Goal: Communication & Community: Answer question/provide support

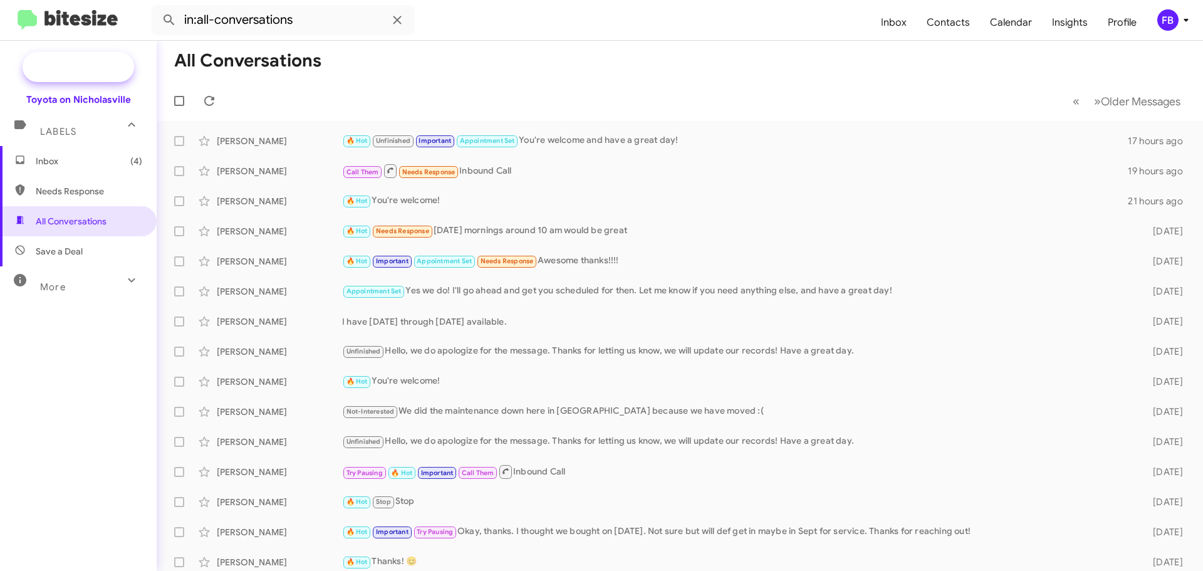
drag, startPoint x: 0, startPoint y: 0, endPoint x: 98, endPoint y: 64, distance: 117.4
click at [98, 64] on span "New Campaign" at bounding box center [92, 67] width 64 height 13
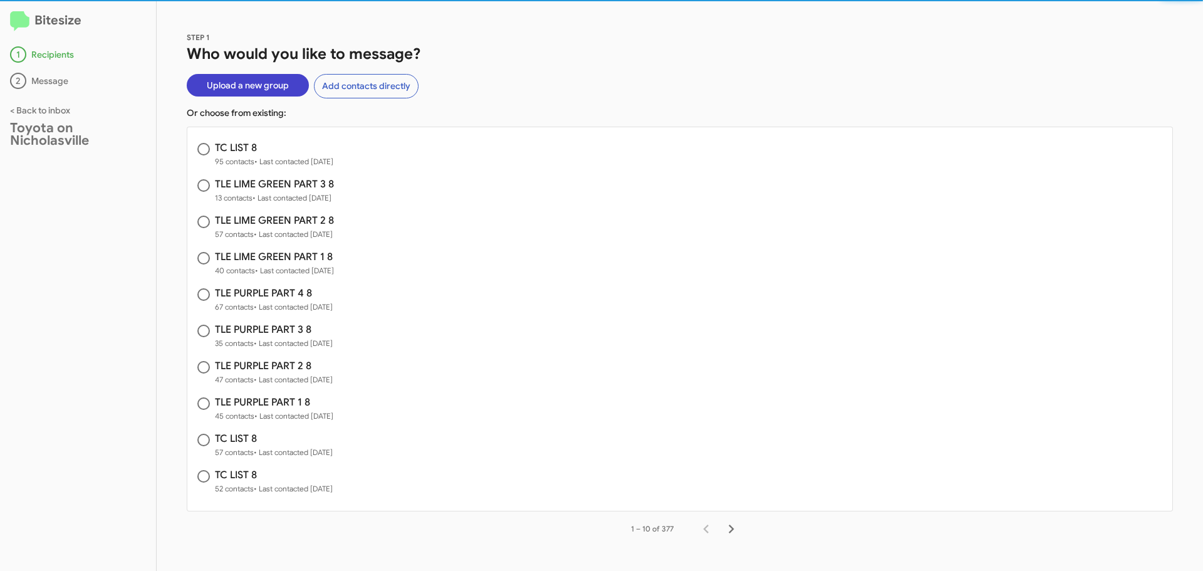
click at [265, 79] on span "Upload a new group" at bounding box center [248, 85] width 82 height 23
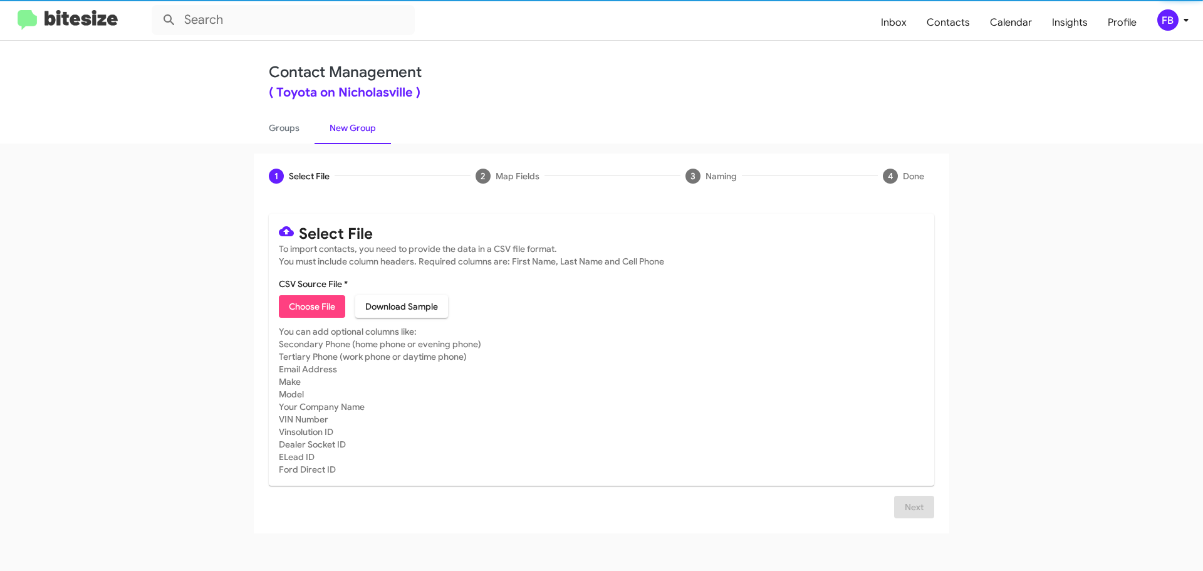
click at [296, 305] on span "Choose File" at bounding box center [312, 306] width 46 height 23
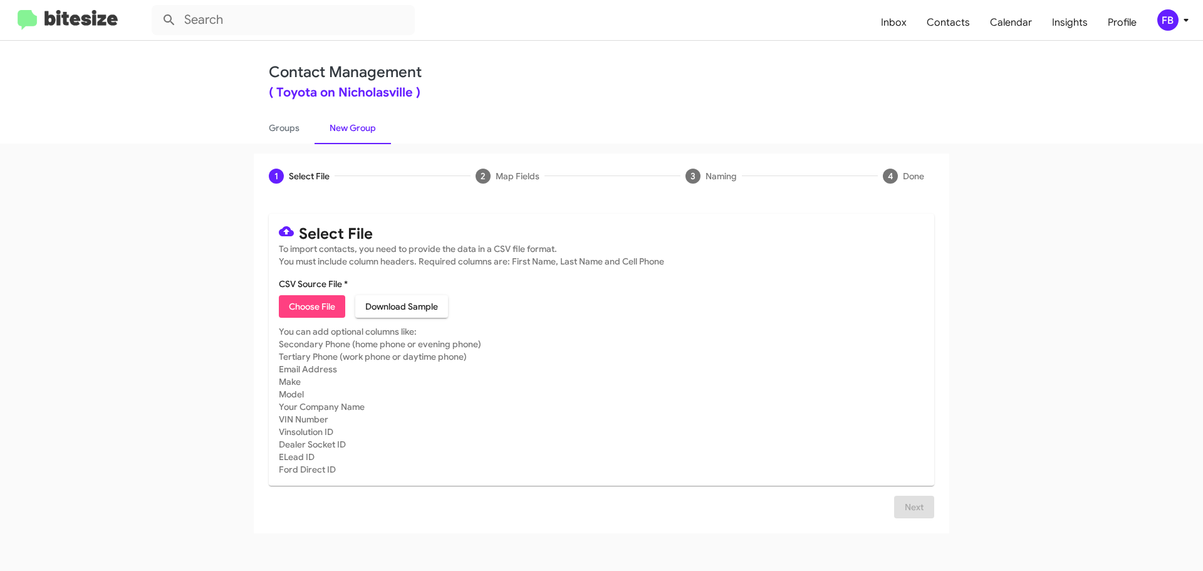
type input "tc list 8"
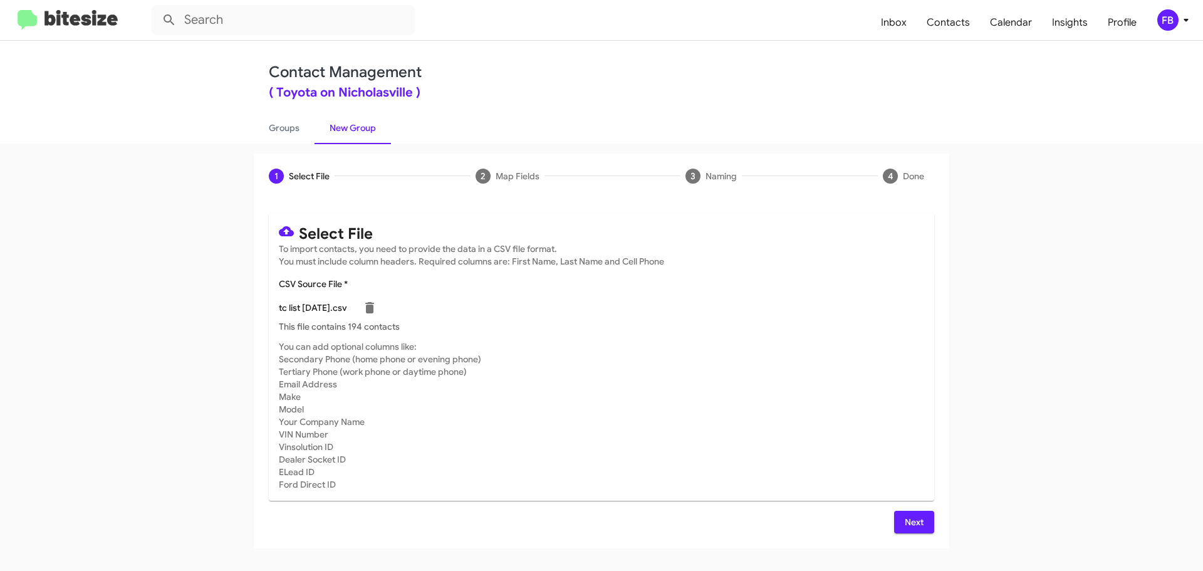
click at [926, 519] on button "Next" at bounding box center [914, 522] width 40 height 23
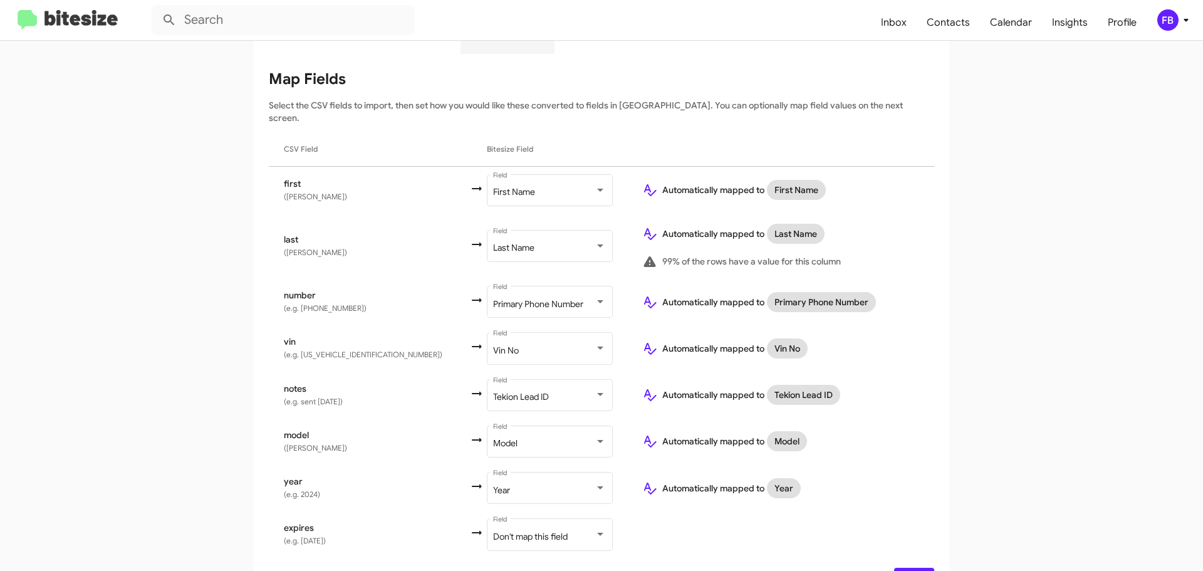
scroll to position [167, 0]
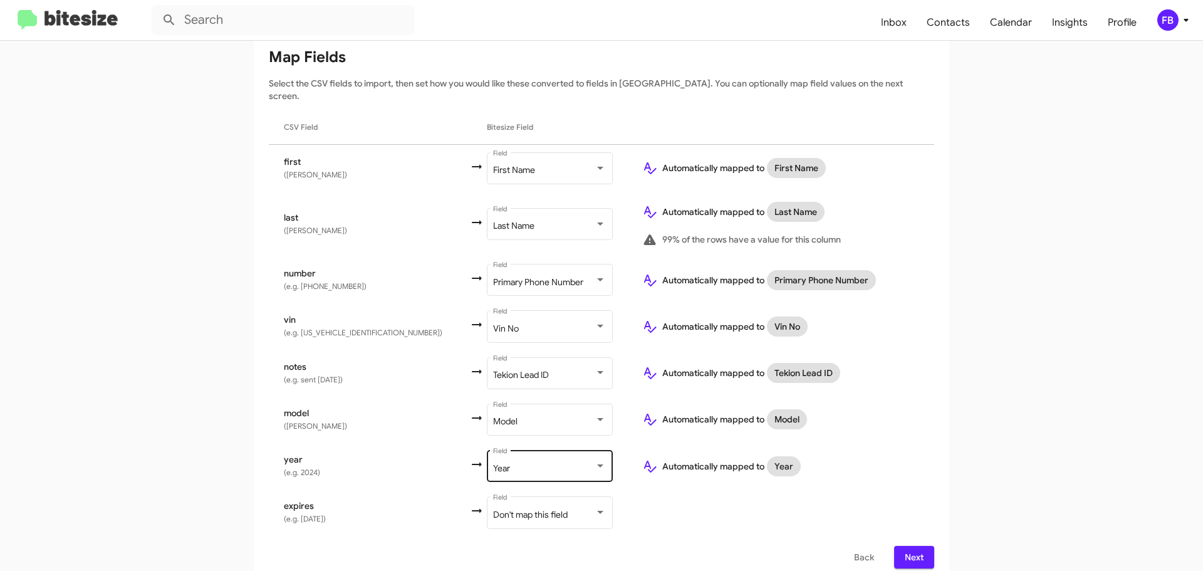
click at [518, 464] on div "Year" at bounding box center [544, 469] width 102 height 10
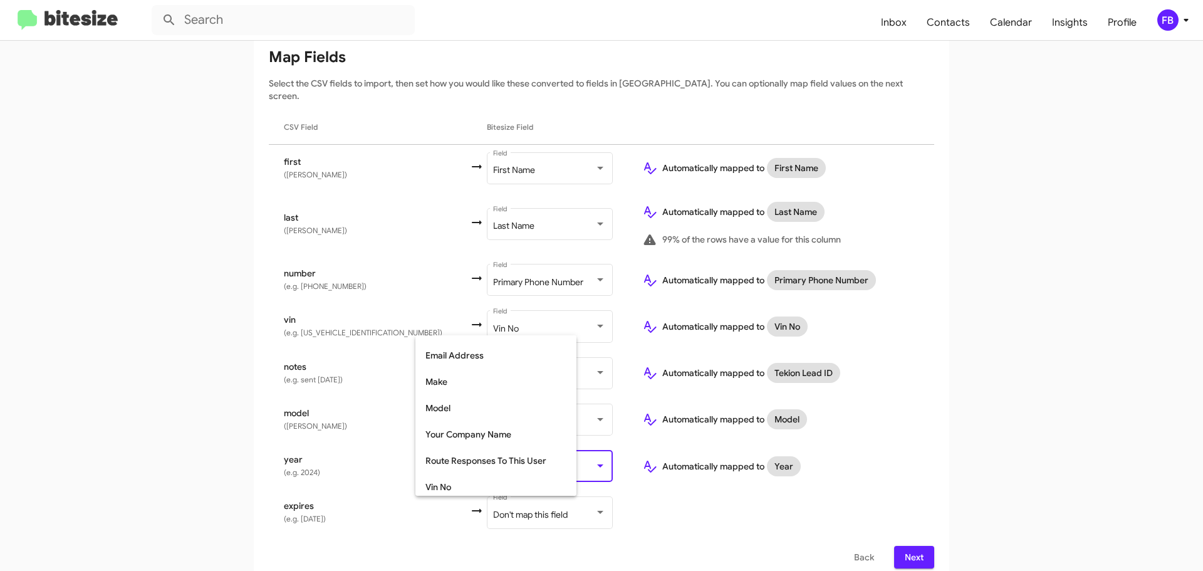
scroll to position [158, 0]
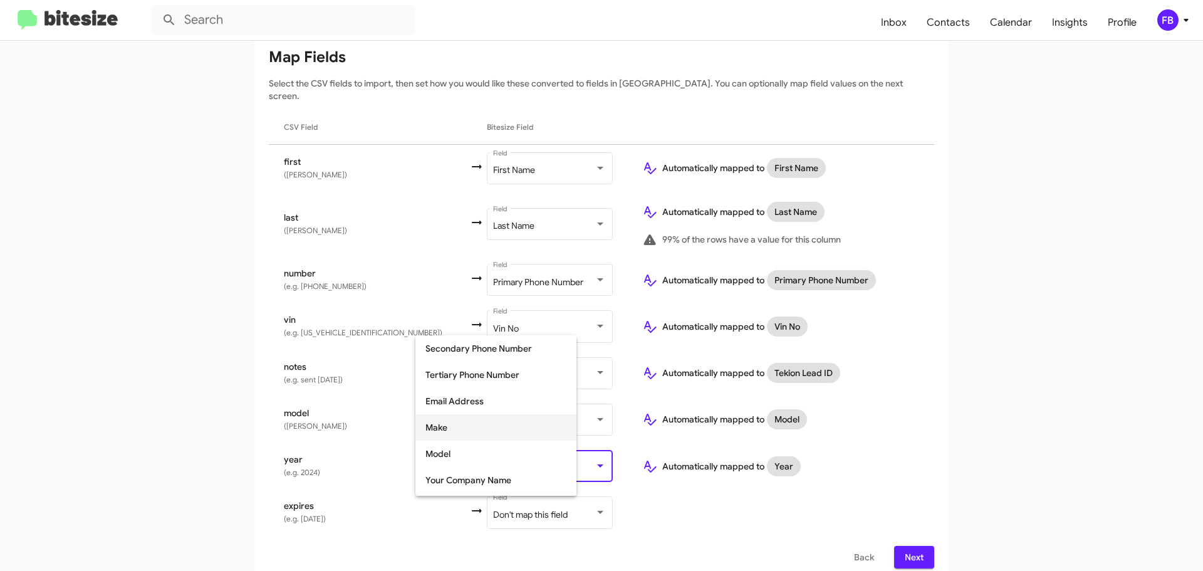
click at [474, 432] on span "Make" at bounding box center [496, 427] width 141 height 26
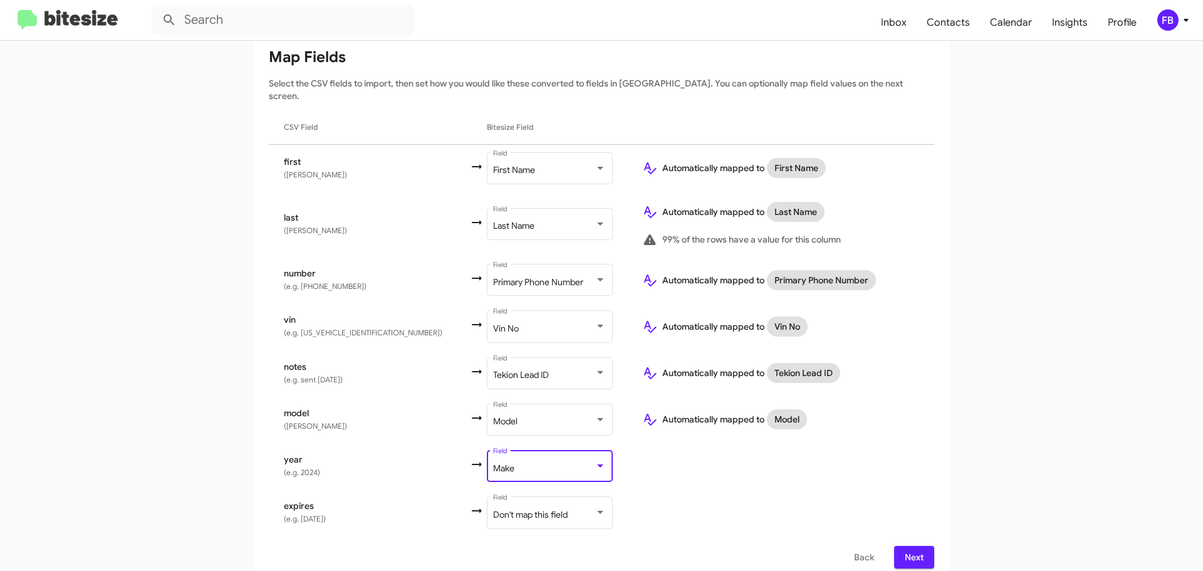
click at [908, 546] on span "Next" at bounding box center [914, 557] width 20 height 23
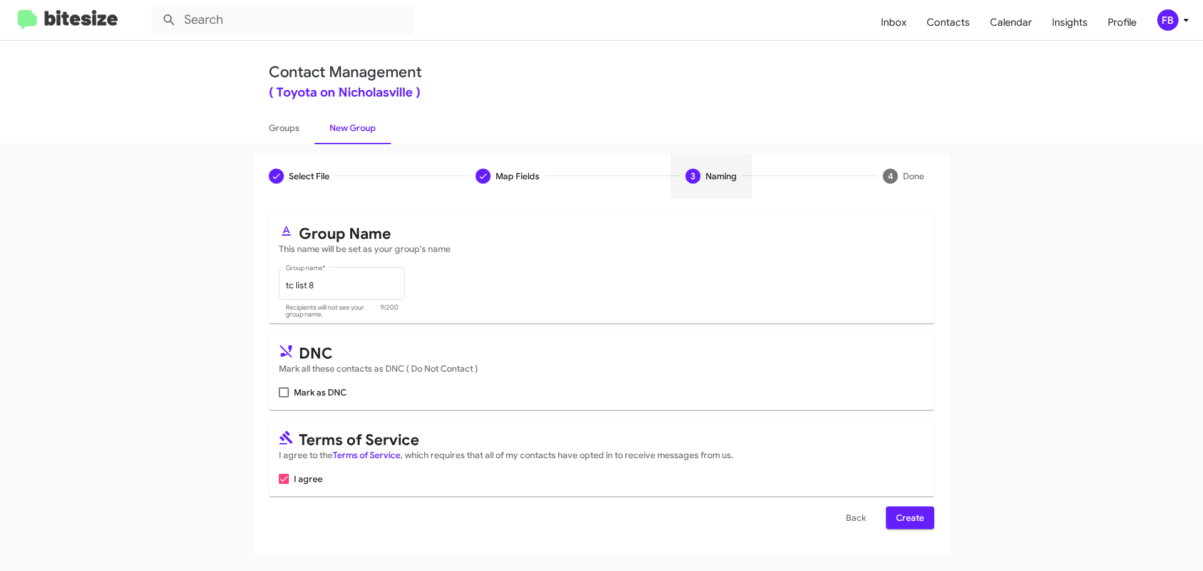
scroll to position [0, 0]
click at [913, 517] on span "Create" at bounding box center [910, 517] width 28 height 23
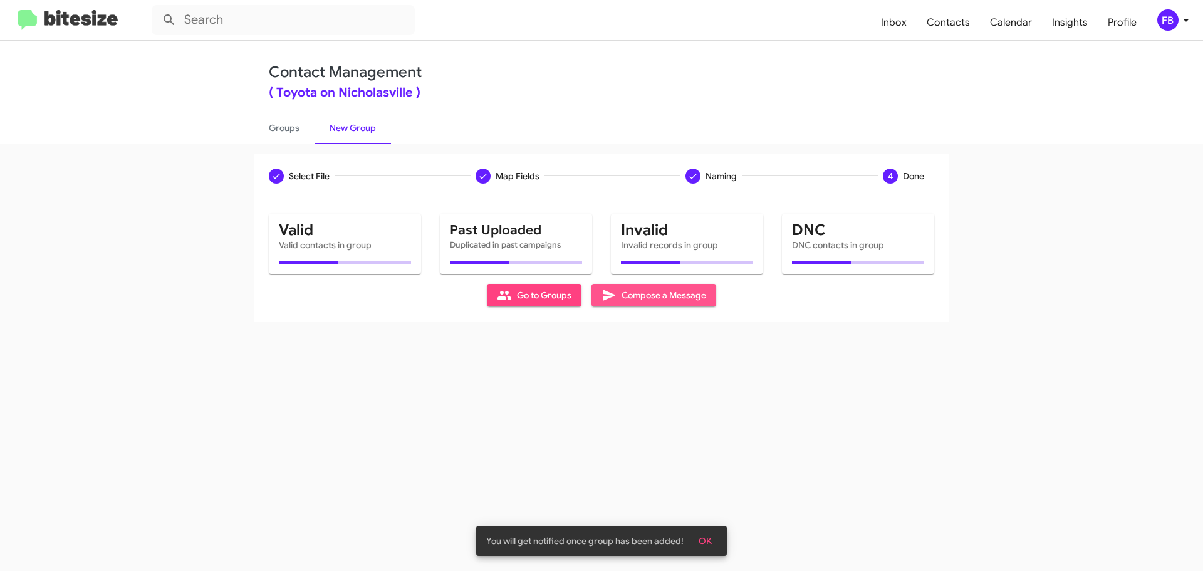
click at [674, 300] on span "Compose a Message" at bounding box center [654, 295] width 105 height 23
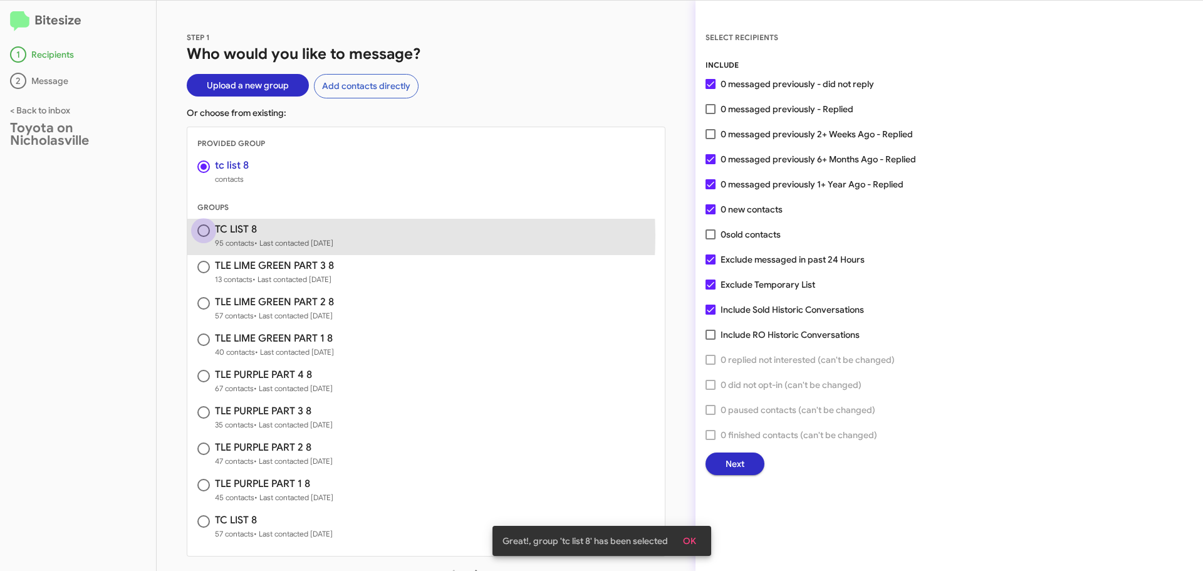
click at [204, 235] on span at bounding box center [203, 230] width 13 height 13
click at [204, 235] on input "radio" at bounding box center [203, 230] width 13 height 13
radio input "false"
radio input "true"
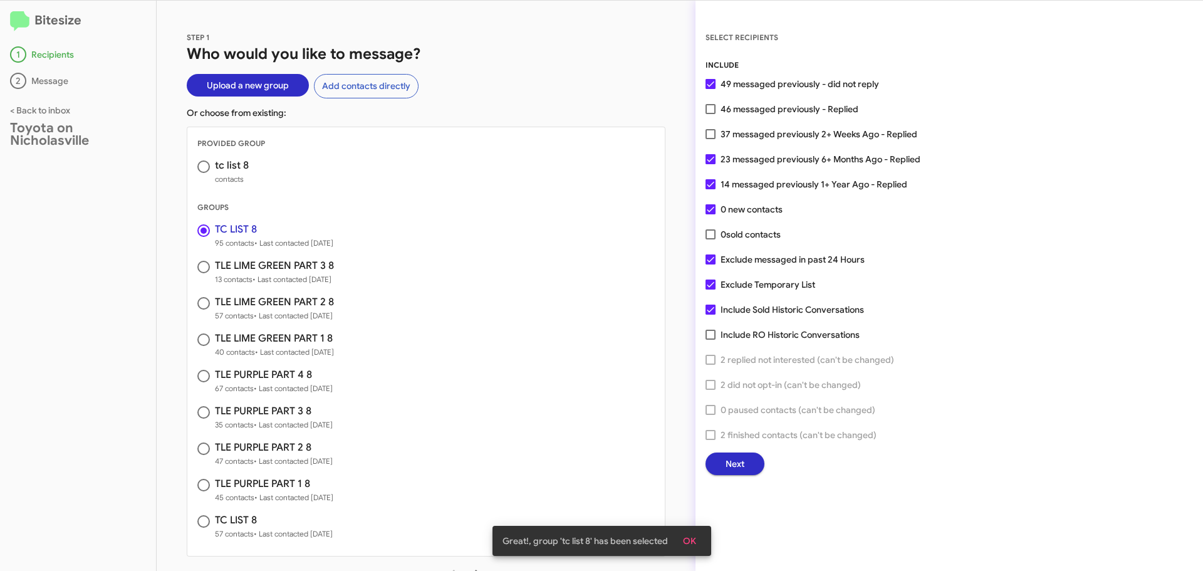
click at [207, 171] on span at bounding box center [203, 166] width 13 height 13
click at [207, 171] on input "radio" at bounding box center [203, 166] width 13 height 13
radio input "true"
radio input "false"
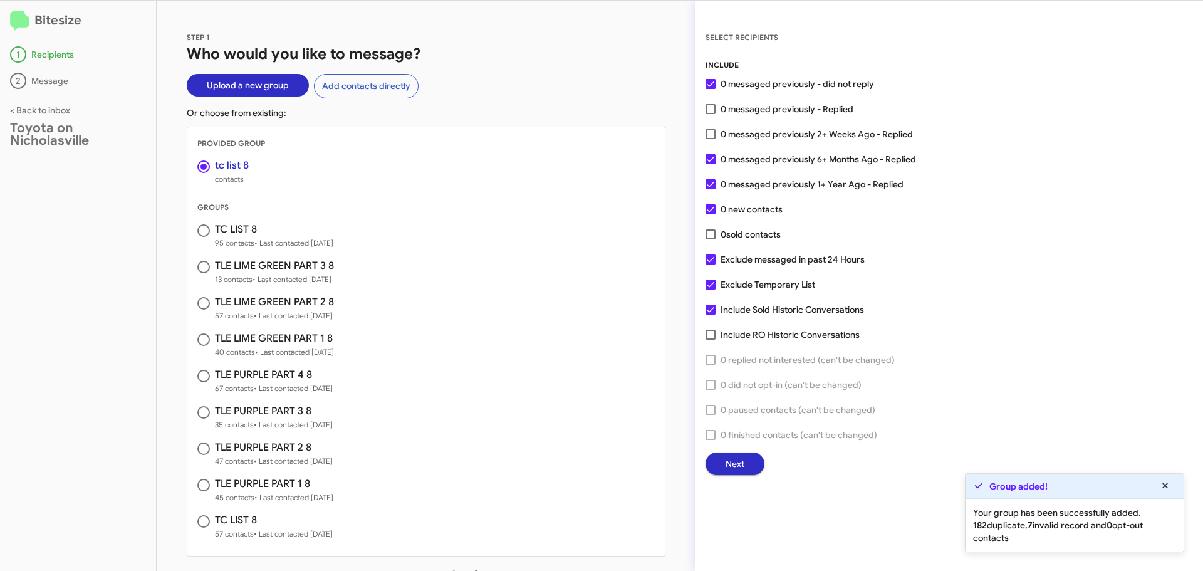
click at [209, 232] on span at bounding box center [203, 230] width 13 height 13
click at [209, 232] on input "radio" at bounding box center [203, 230] width 13 height 13
radio input "false"
radio input "true"
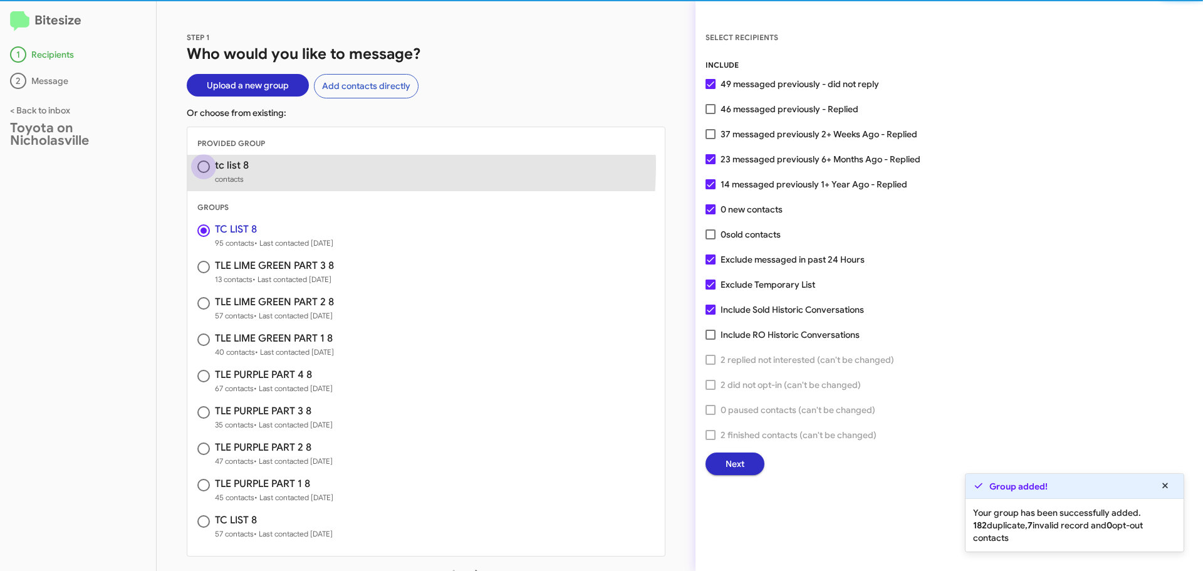
drag, startPoint x: 199, startPoint y: 163, endPoint x: 364, endPoint y: 175, distance: 165.9
click at [200, 163] on span at bounding box center [203, 166] width 13 height 13
click at [200, 163] on input "radio" at bounding box center [203, 166] width 13 height 13
radio input "true"
radio input "false"
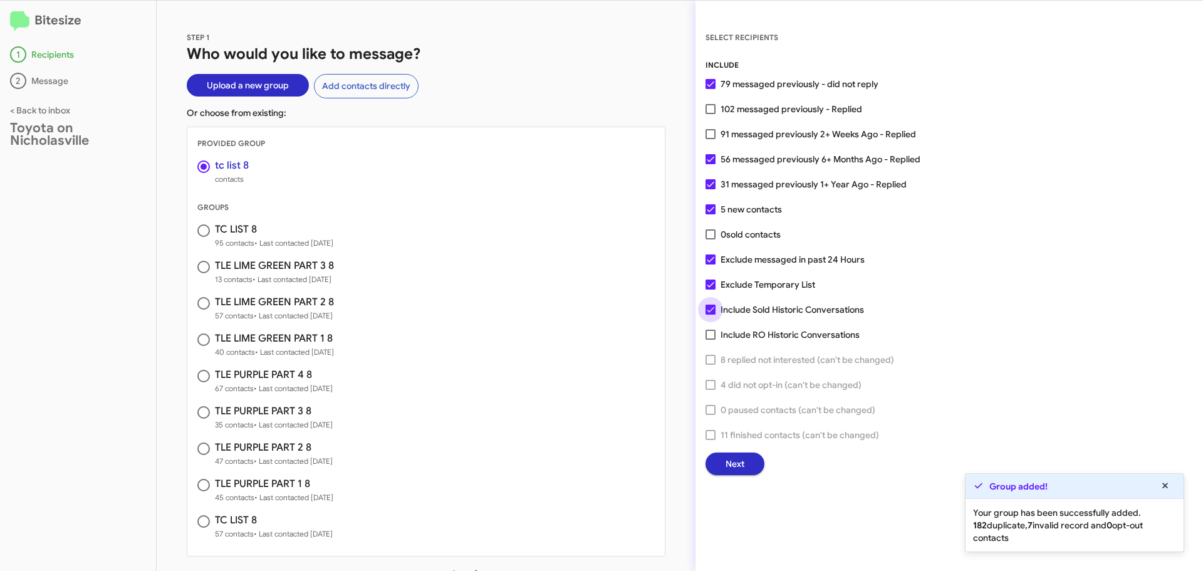
drag, startPoint x: 711, startPoint y: 308, endPoint x: 709, endPoint y: 291, distance: 17.1
click at [711, 307] on span at bounding box center [711, 310] width 10 height 10
click at [711, 315] on input "Include Sold Historic Conversations" at bounding box center [710, 315] width 1 height 1
checkbox input "false"
drag, startPoint x: 708, startPoint y: 288, endPoint x: 741, endPoint y: 328, distance: 52.2
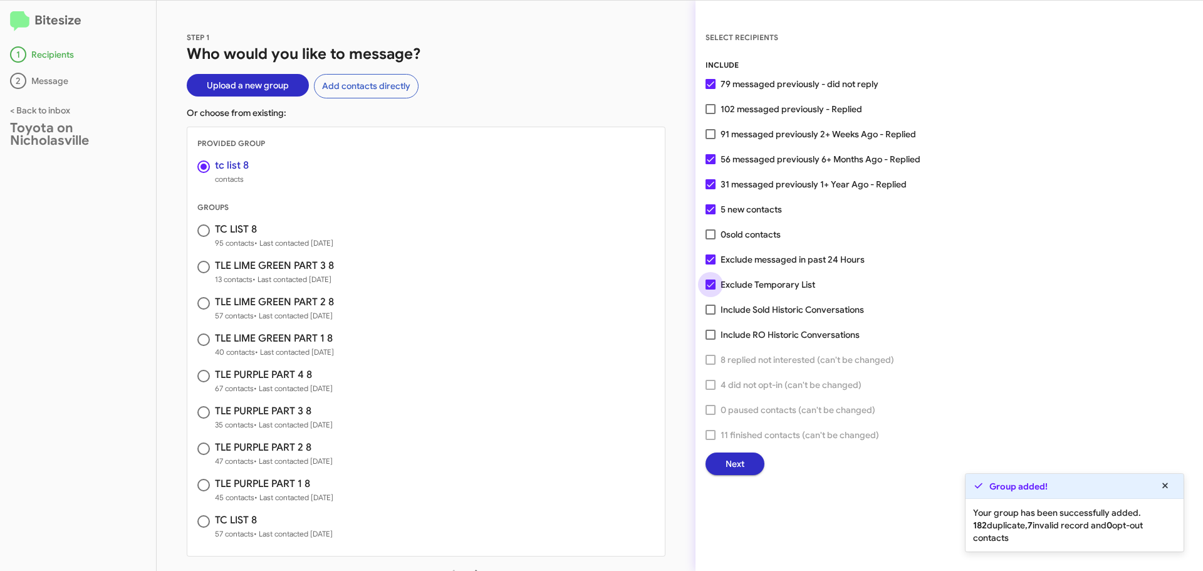
click at [709, 288] on span at bounding box center [711, 285] width 10 height 10
click at [710, 290] on input "Exclude Temporary List" at bounding box center [710, 290] width 1 height 1
checkbox input "false"
click at [743, 467] on span "Next" at bounding box center [735, 464] width 19 height 23
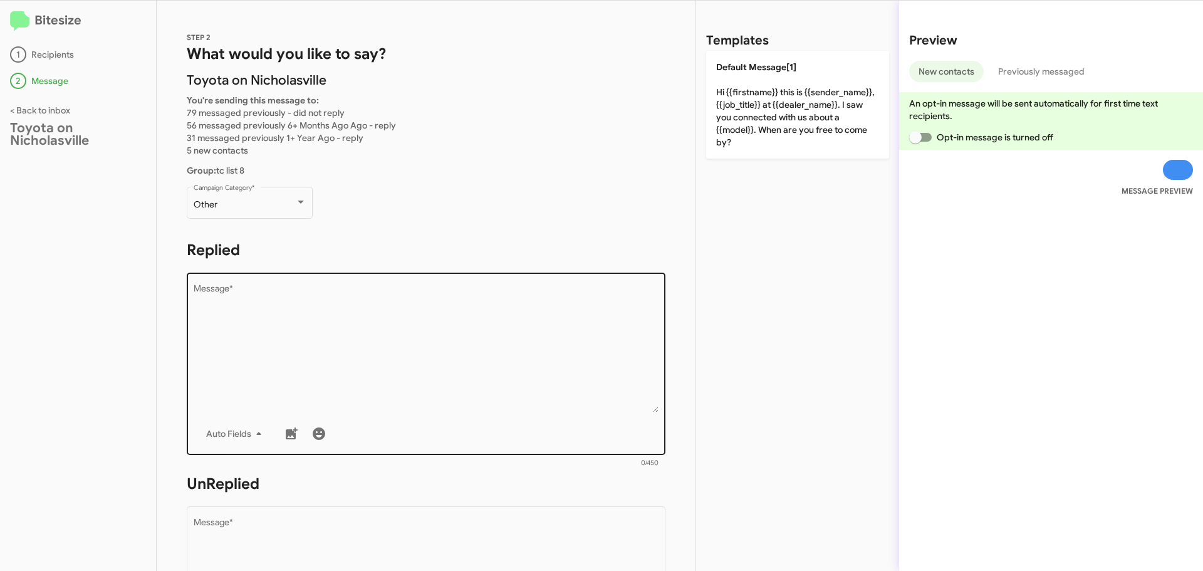
click at [315, 313] on textarea "Message *" at bounding box center [427, 349] width 466 height 128
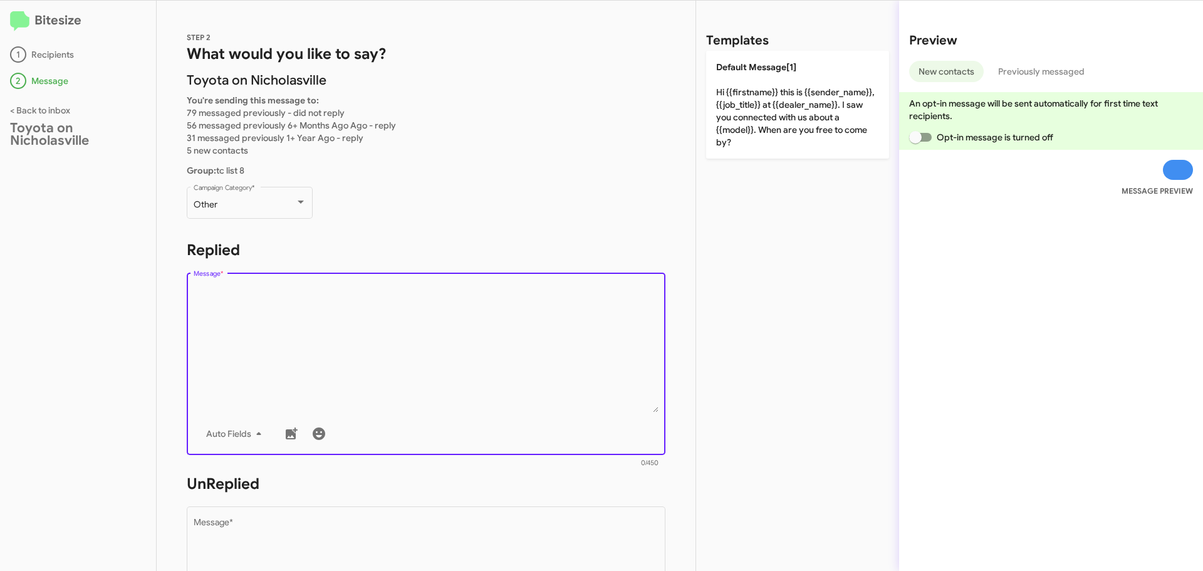
paste textarea "Hi {{firstname}}, this is Faith with Toyota on Nicholasville. Your {{make}} {{m…"
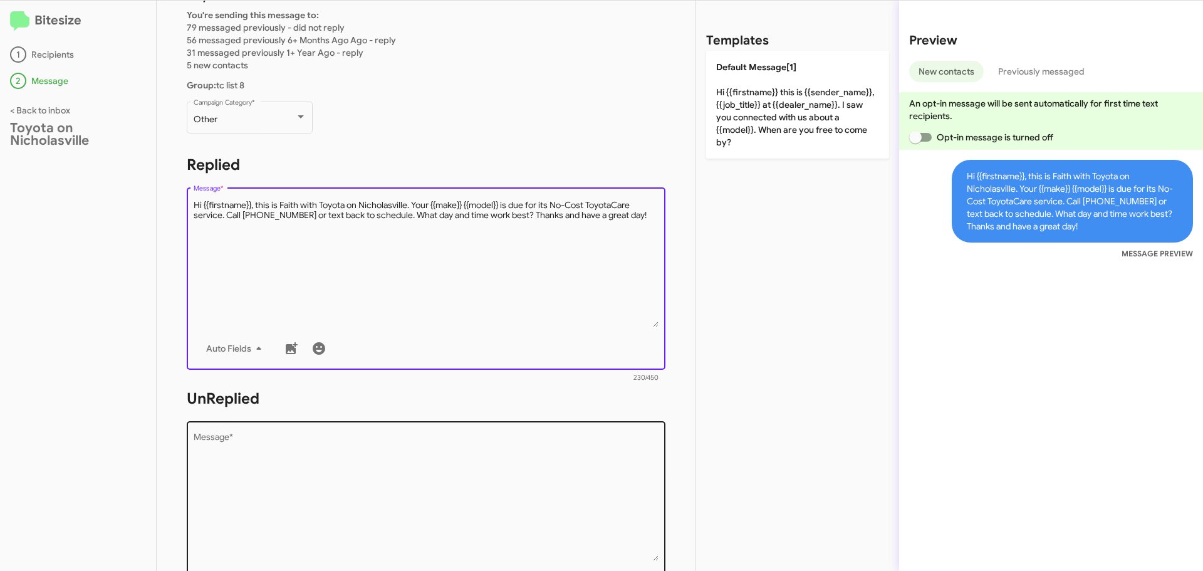
scroll to position [209, 0]
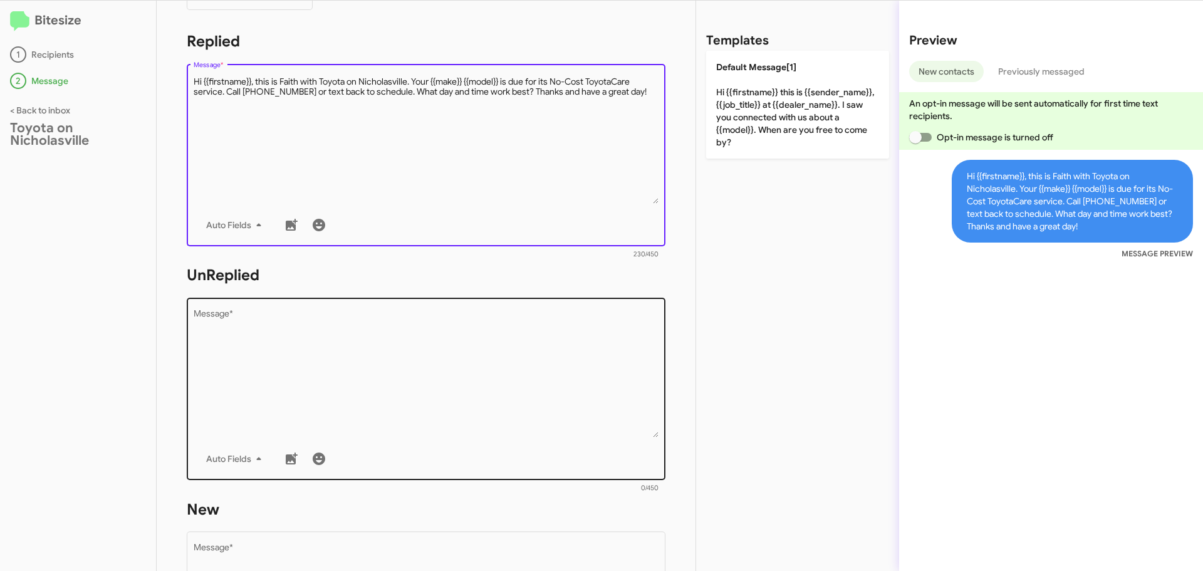
type textarea "Hi {{firstname}}, this is Faith with Toyota on Nicholasville. Your {{make}} {{m…"
click at [264, 365] on textarea "Message *" at bounding box center [427, 374] width 466 height 128
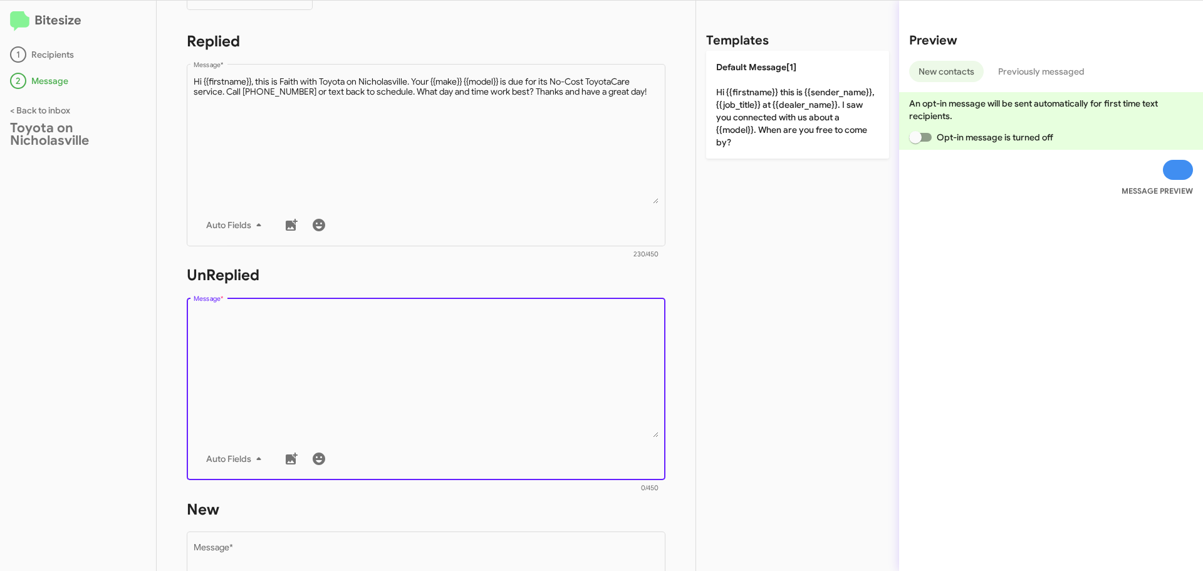
paste textarea "Hi {{firstname}}, this is Faith with Toyota on Nicholasville. Your {{make}} {{m…"
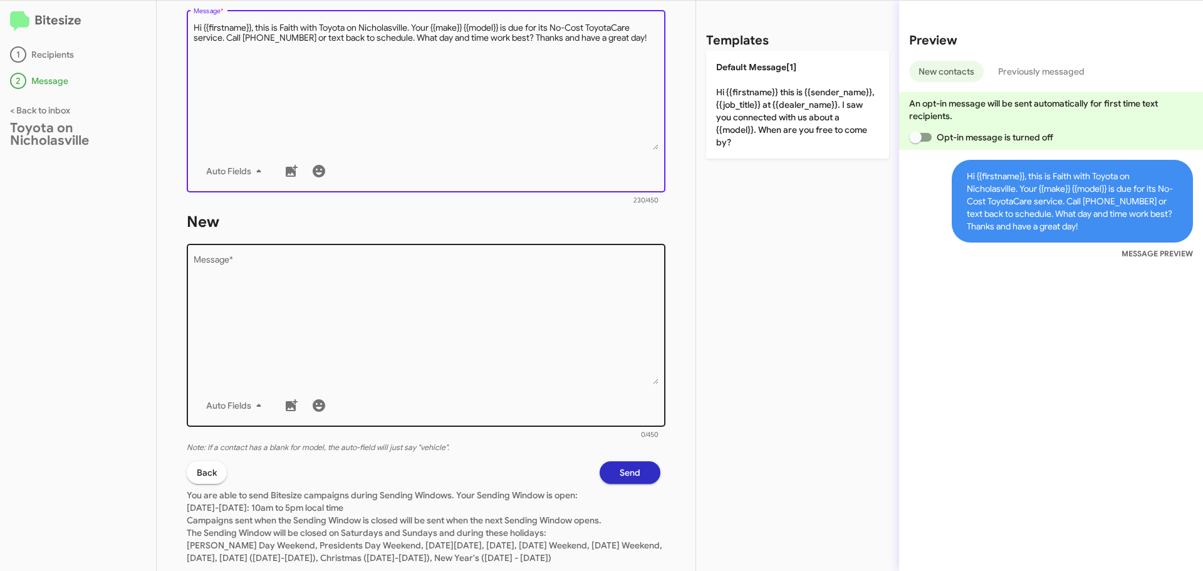
scroll to position [522, 0]
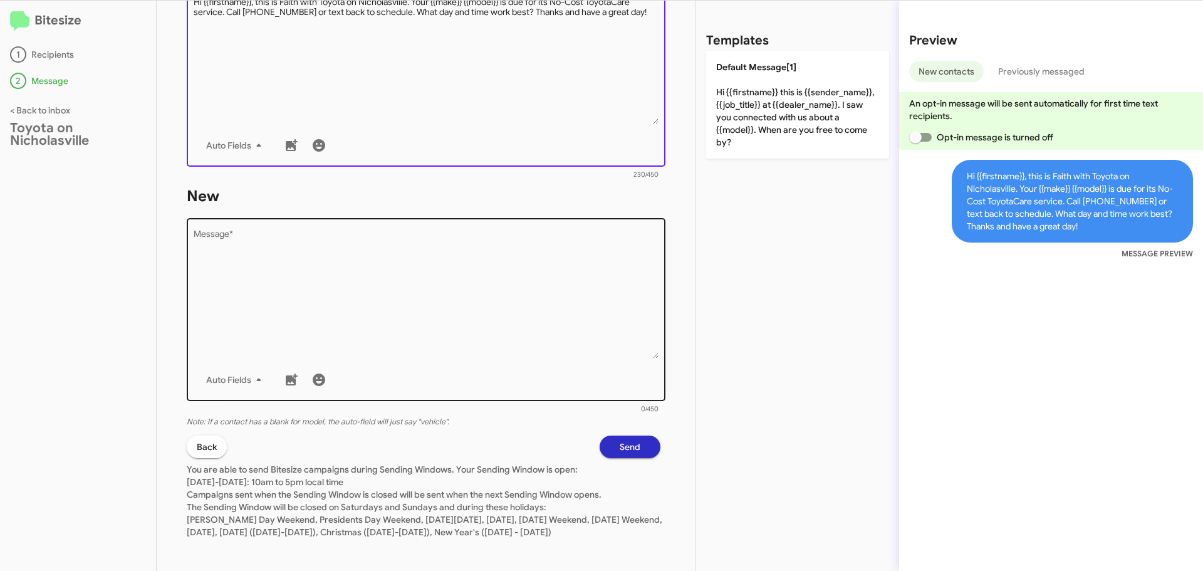
type textarea "Hi {{firstname}}, this is Faith with Toyota on Nicholasville. Your {{make}} {{m…"
click at [258, 284] on textarea "Message *" at bounding box center [427, 295] width 466 height 128
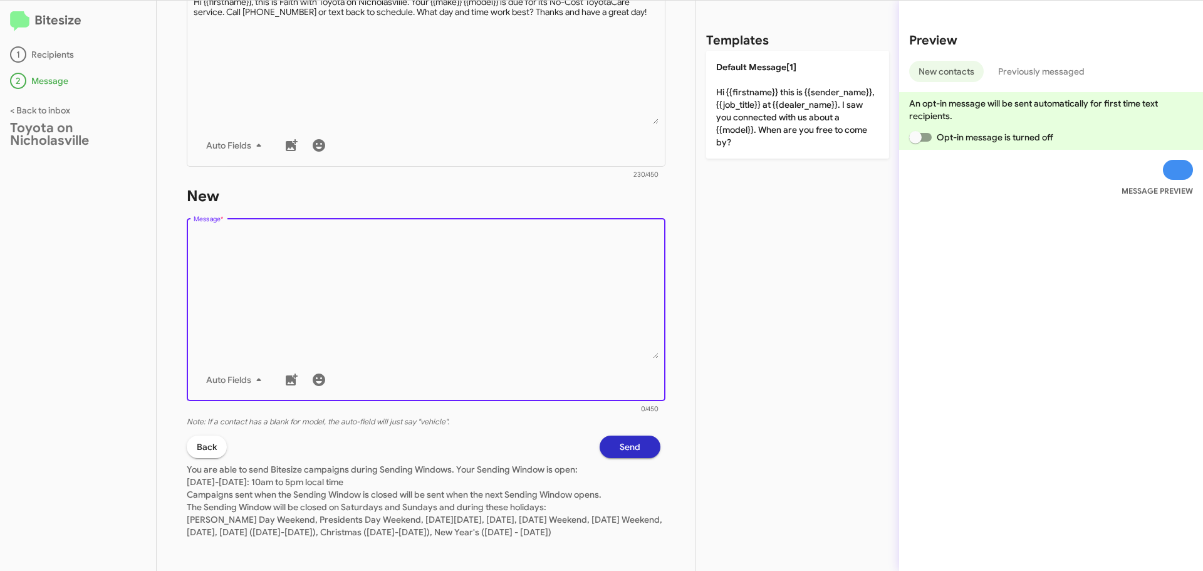
paste textarea "Hi {{firstname}}, this is Faith with Toyota on Nicholasville. Your {{make}} {{m…"
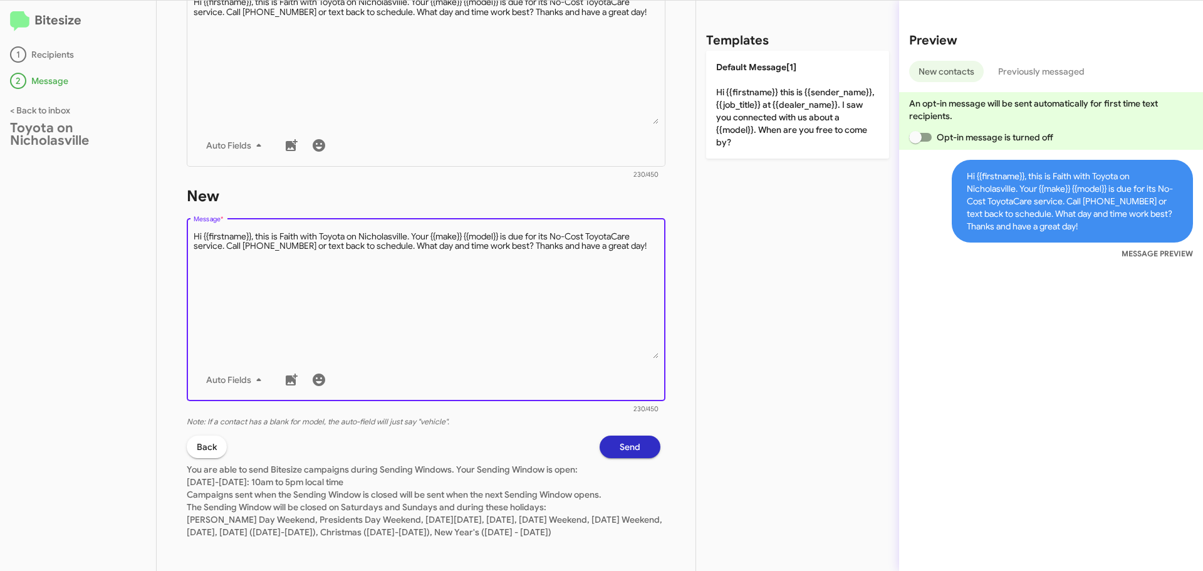
type textarea "Hi {{firstname}}, this is Faith with Toyota on Nicholasville. Your {{make}} {{m…"
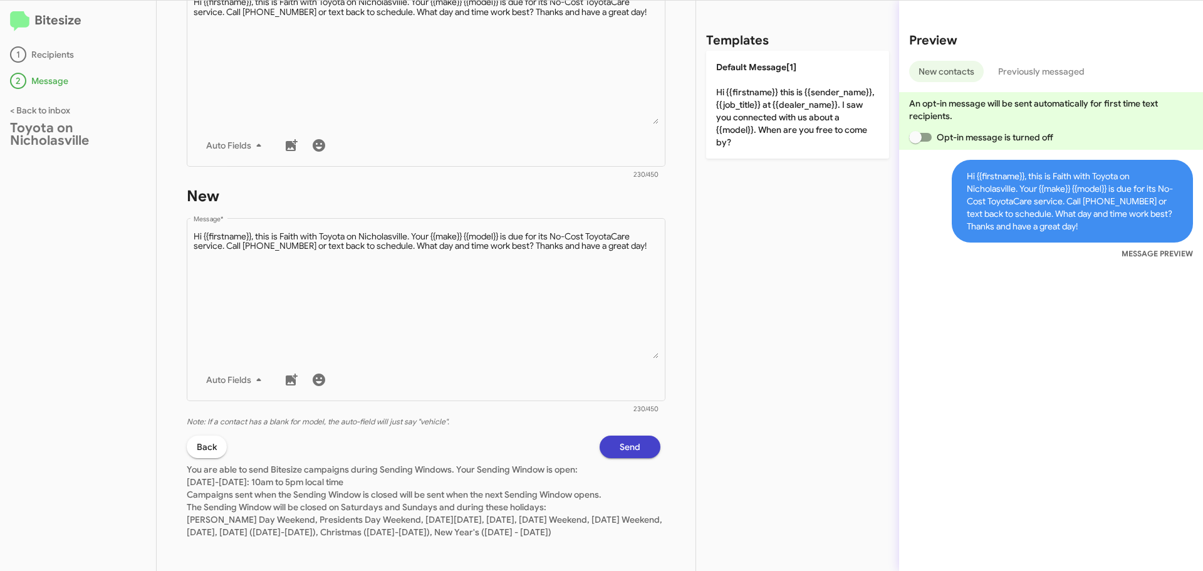
click at [620, 452] on span "Send" at bounding box center [630, 447] width 21 height 23
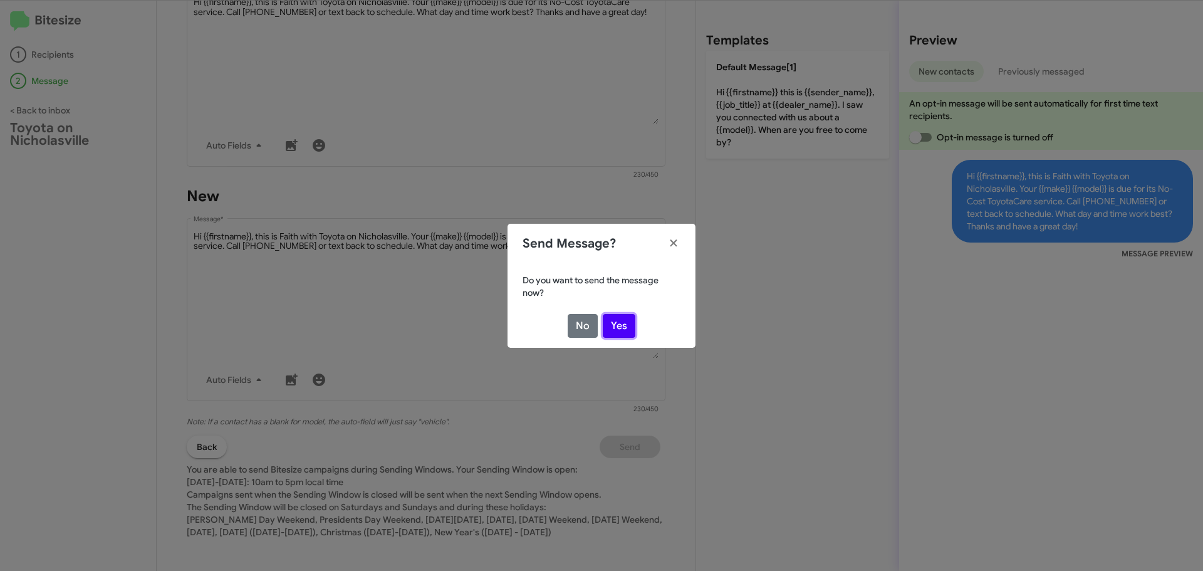
click at [613, 328] on button "Yes" at bounding box center [619, 326] width 33 height 24
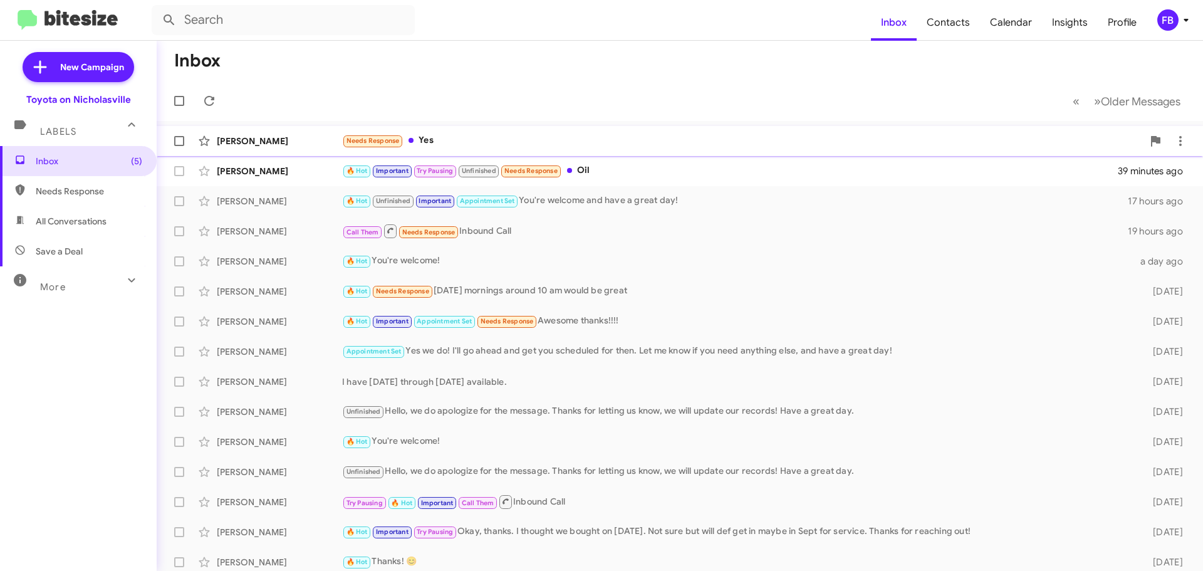
click at [539, 145] on div "Needs Response Yes" at bounding box center [742, 141] width 801 height 14
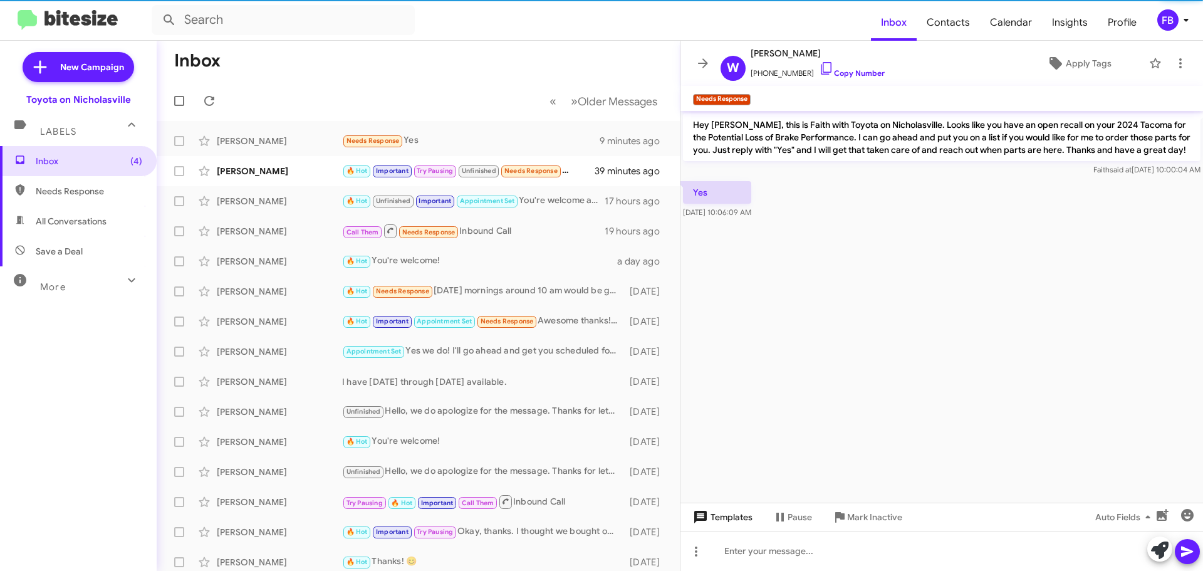
click at [727, 521] on span "Templates" at bounding box center [722, 517] width 62 height 23
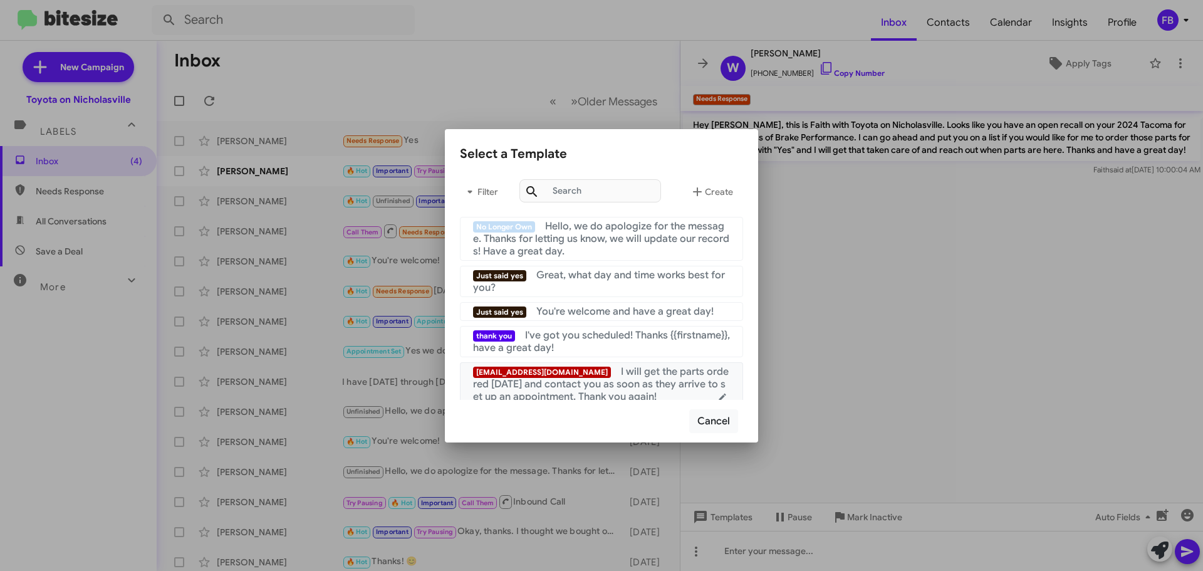
click at [651, 373] on span "I will get the parts ordered [DATE] and contact you as soon as they arrive to s…" at bounding box center [601, 384] width 256 height 38
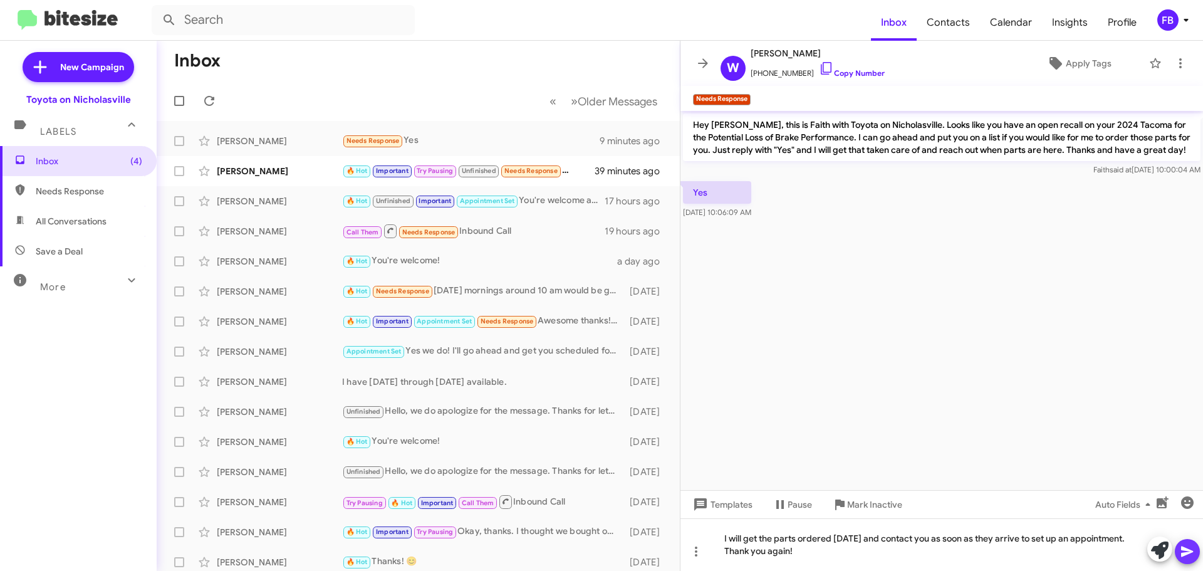
click at [1190, 550] on icon at bounding box center [1187, 552] width 12 height 11
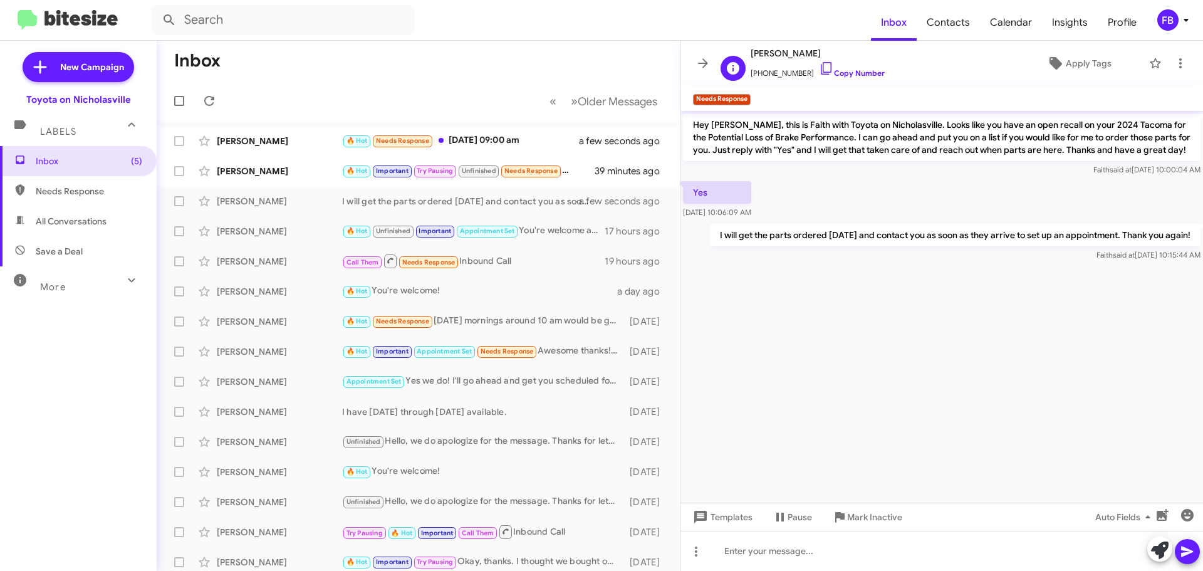
click at [781, 75] on span "[PHONE_NUMBER] Copy Number" at bounding box center [818, 70] width 134 height 19
copy span "18595593474"
click at [253, 145] on div "[PERSON_NAME]" at bounding box center [279, 141] width 125 height 13
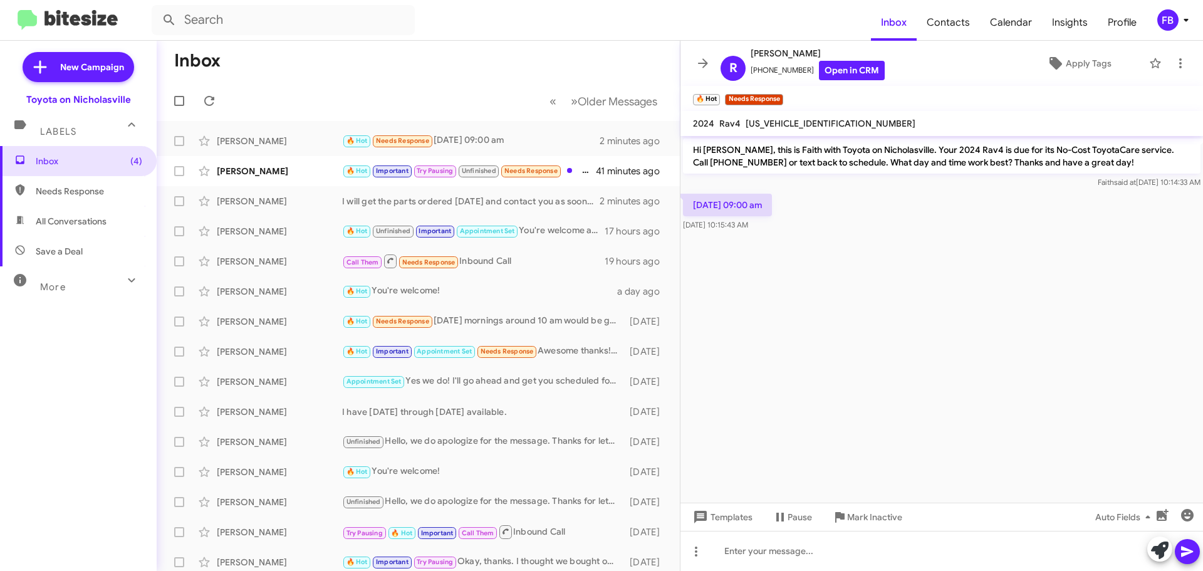
click at [818, 116] on mat-toolbar "2024 Rav4 [US_VEHICLE_IDENTIFICATION_NUMBER]" at bounding box center [942, 123] width 523 height 25
click at [817, 122] on span "[US_VEHICLE_IDENTIFICATION_NUMBER]" at bounding box center [831, 123] width 170 height 11
copy span "[US_VEHICLE_IDENTIFICATION_NUMBER]"
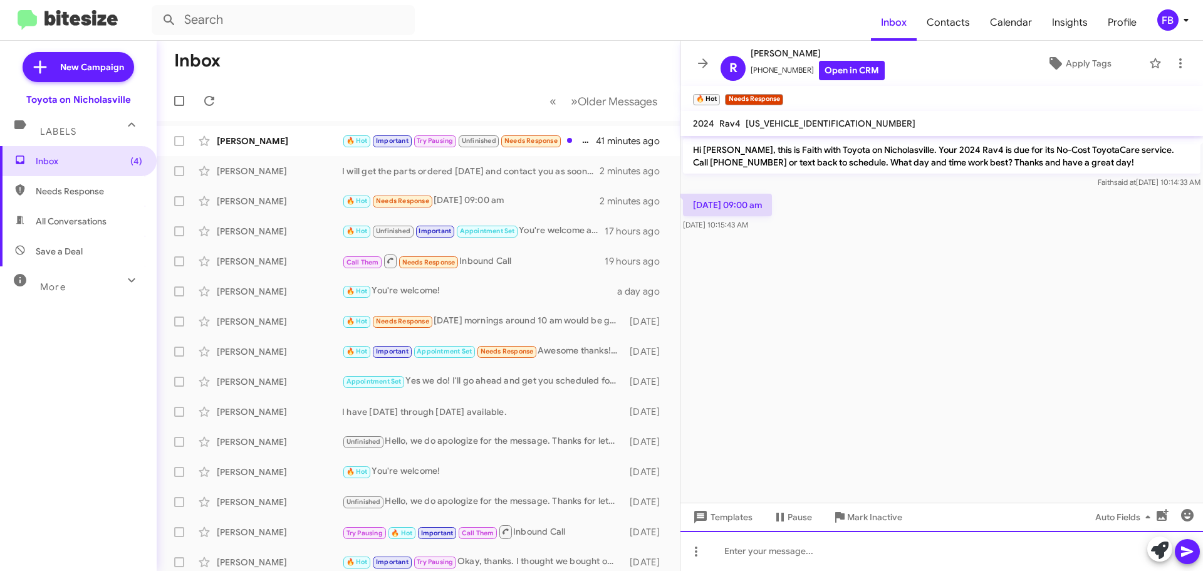
click at [775, 552] on div at bounding box center [942, 551] width 523 height 40
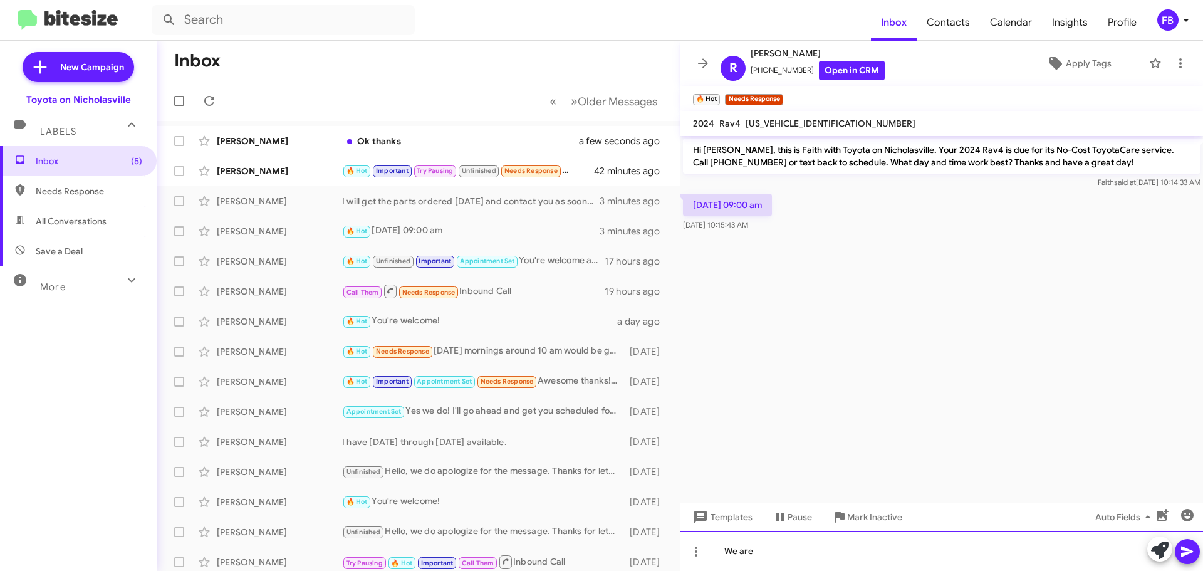
click at [789, 553] on div "We are" at bounding box center [942, 551] width 523 height 40
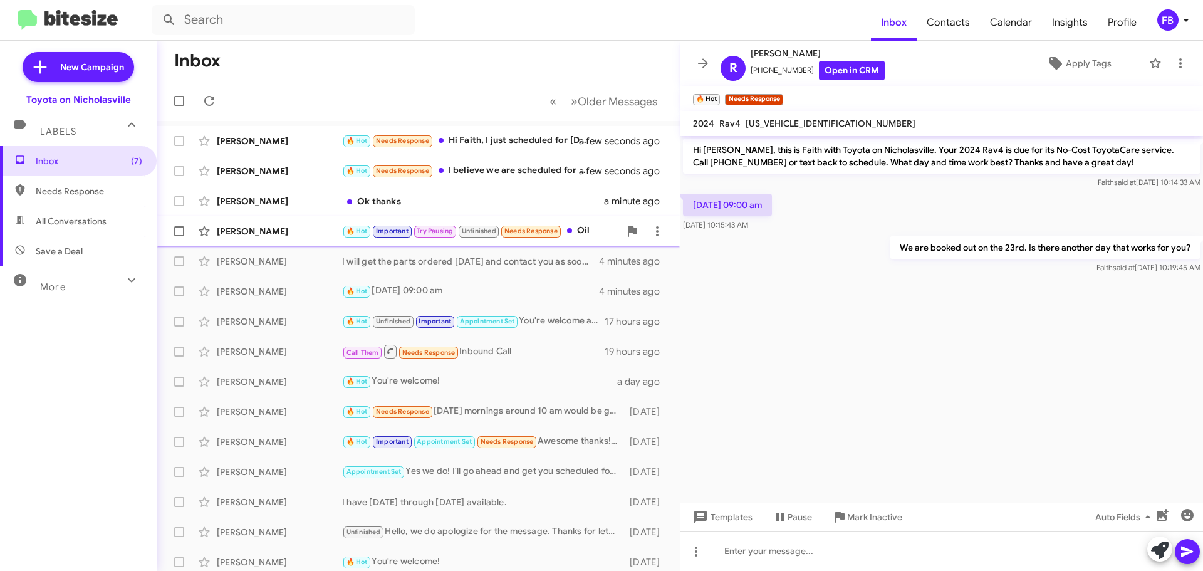
click at [238, 227] on div "[PERSON_NAME]" at bounding box center [279, 231] width 125 height 13
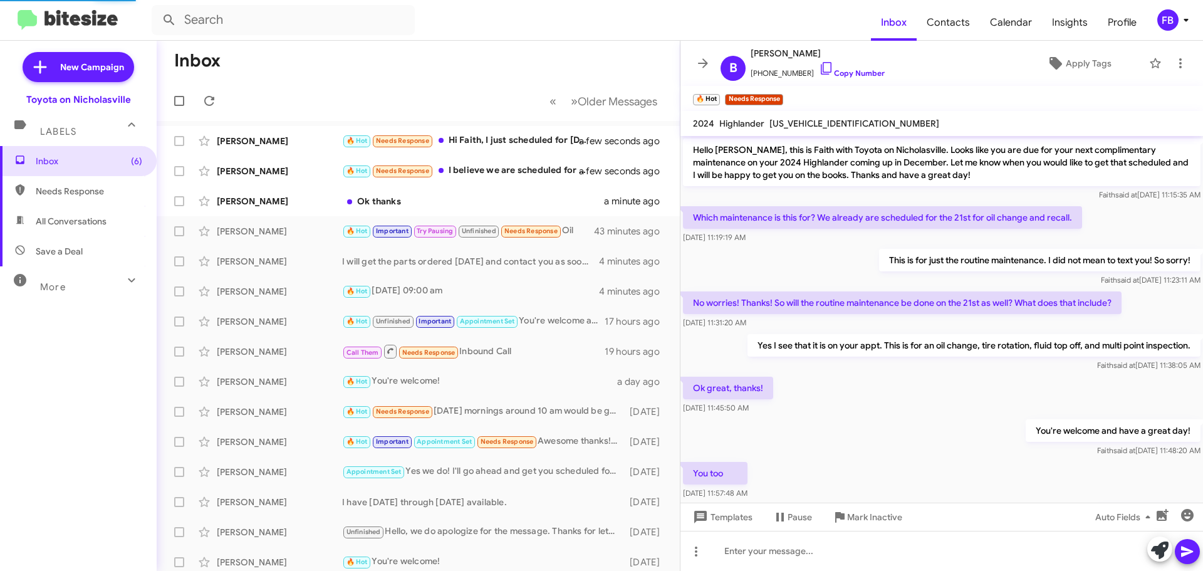
scroll to position [636, 0]
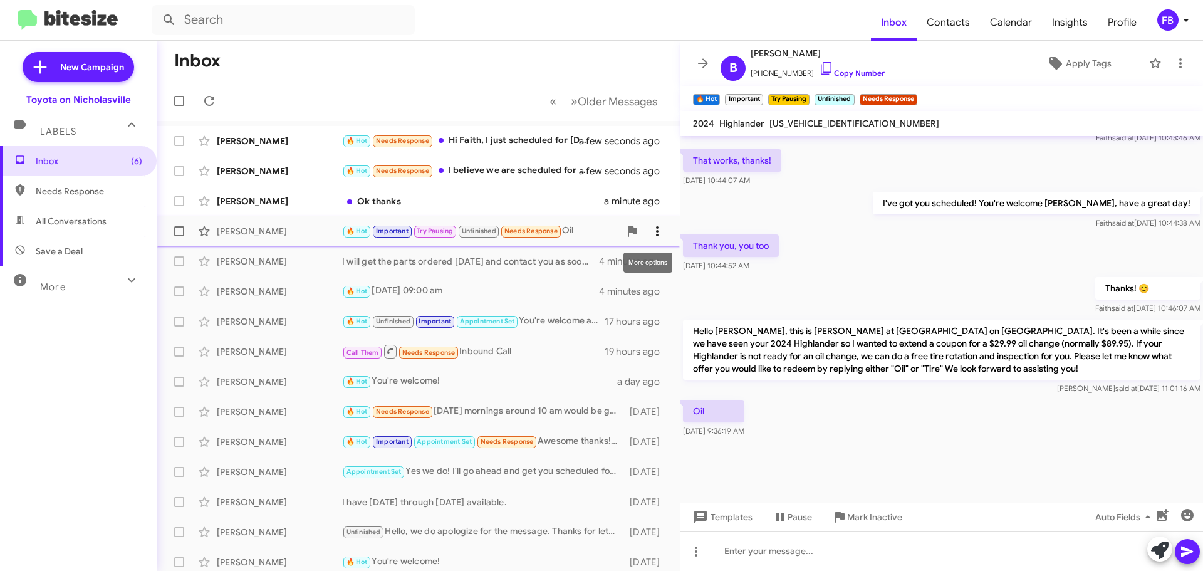
click at [650, 229] on icon at bounding box center [657, 231] width 15 height 15
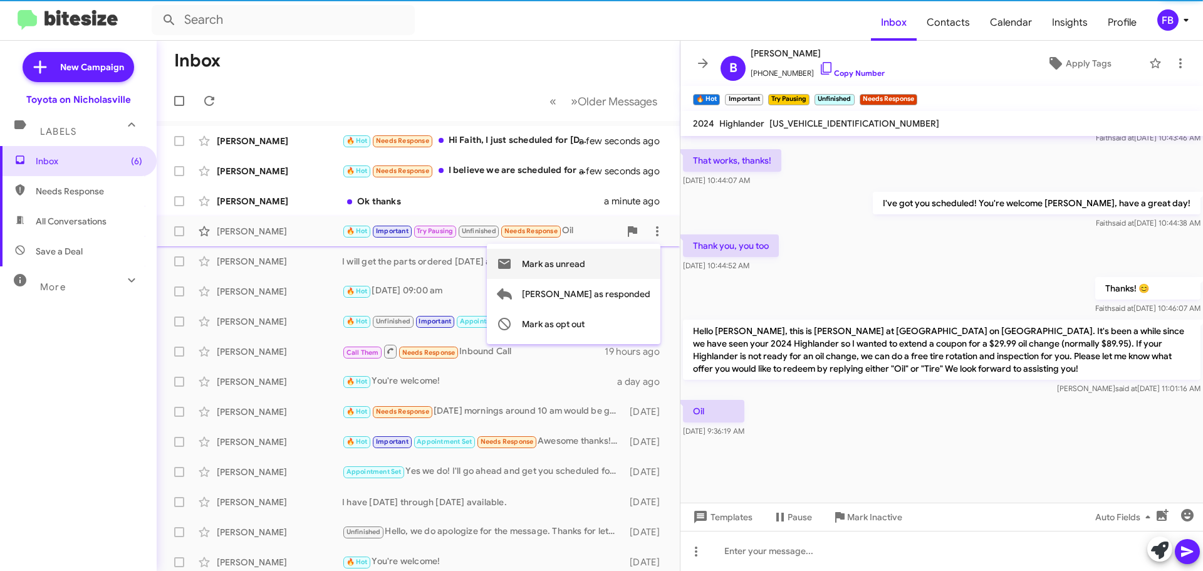
click at [585, 265] on span "Mark as unread" at bounding box center [553, 264] width 63 height 30
drag, startPoint x: 240, startPoint y: 202, endPoint x: 248, endPoint y: 201, distance: 8.2
click at [240, 201] on div "[PERSON_NAME]" at bounding box center [279, 201] width 125 height 13
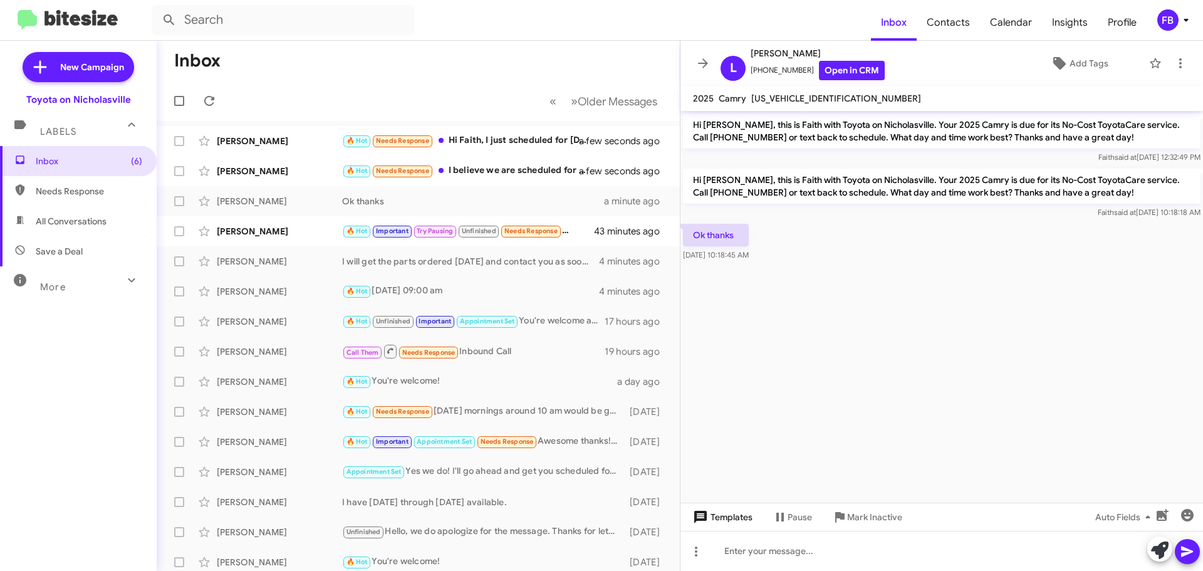
click at [729, 515] on span "Templates" at bounding box center [722, 517] width 62 height 23
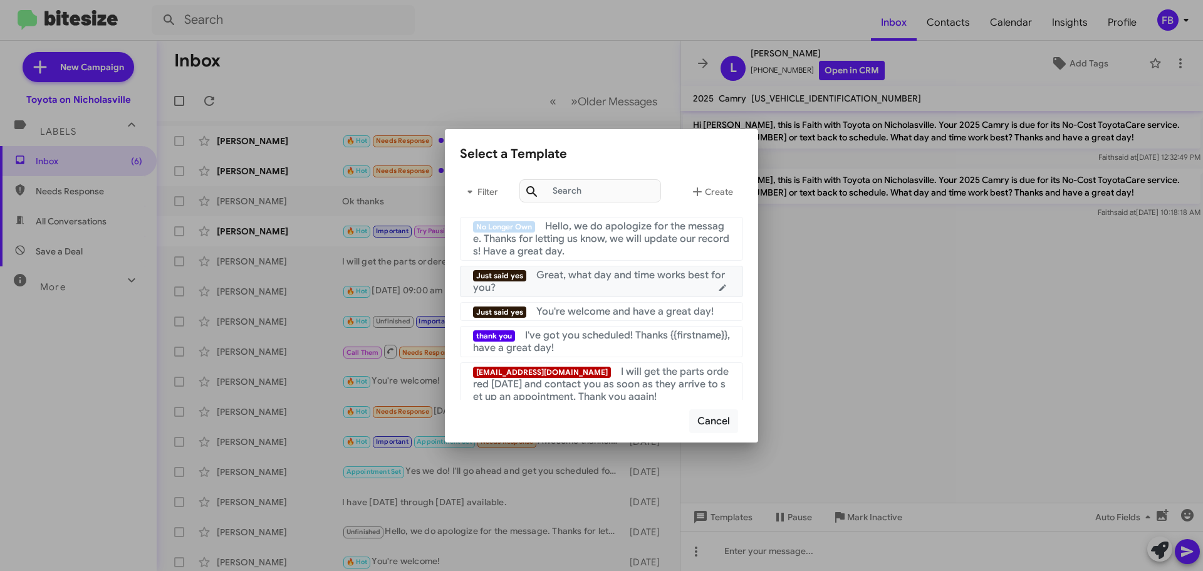
click at [614, 281] on span "Great, what day and time works best for you?" at bounding box center [599, 281] width 252 height 25
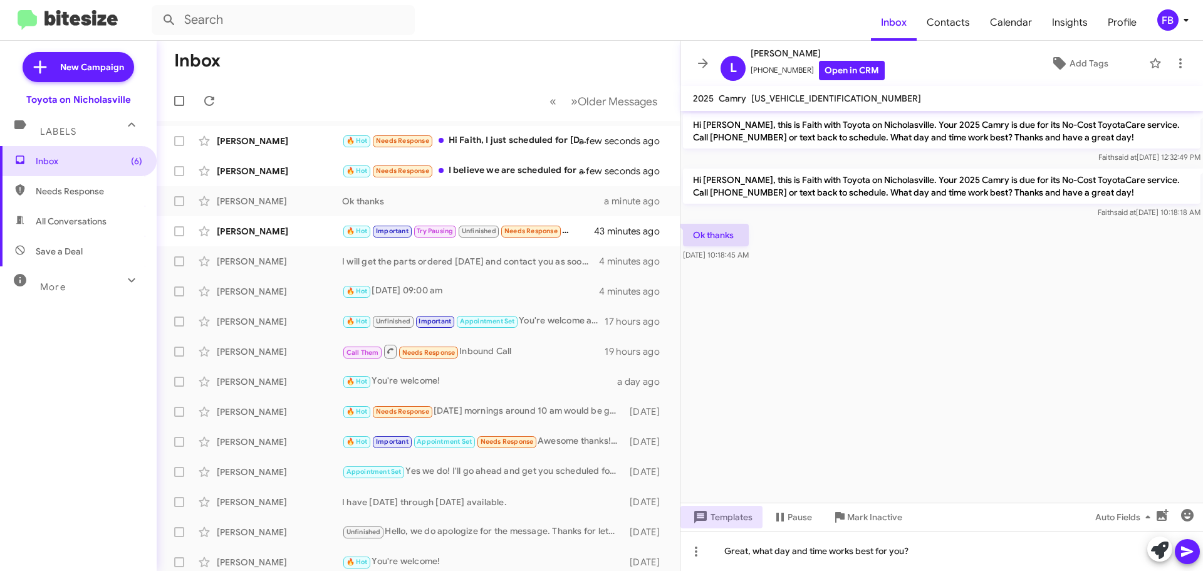
click at [1189, 549] on icon at bounding box center [1187, 551] width 15 height 15
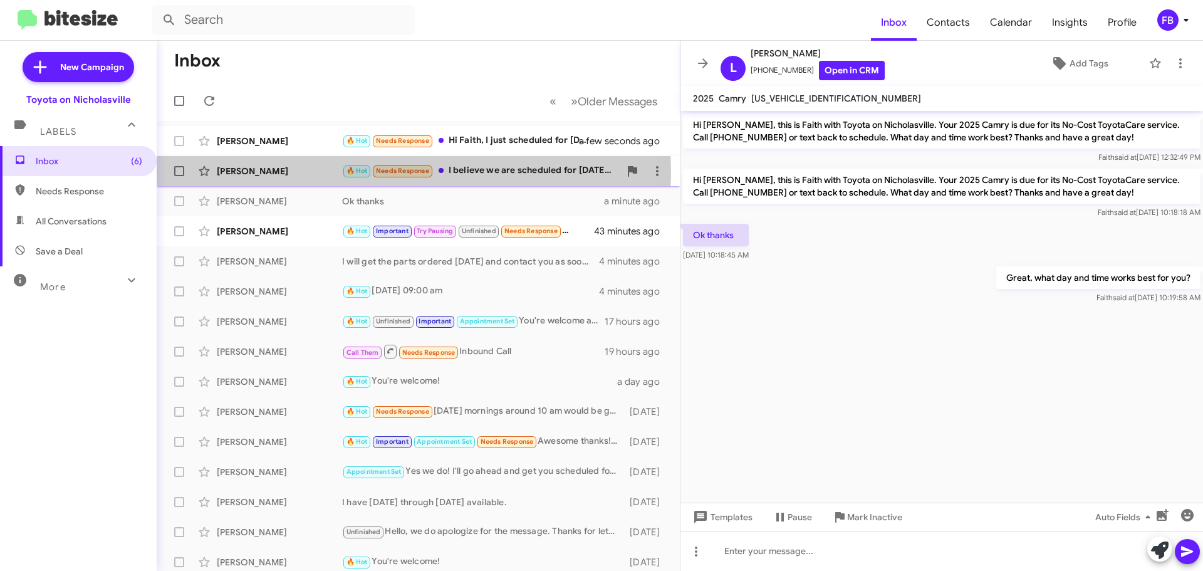
click at [266, 172] on div "[PERSON_NAME]" at bounding box center [279, 171] width 125 height 13
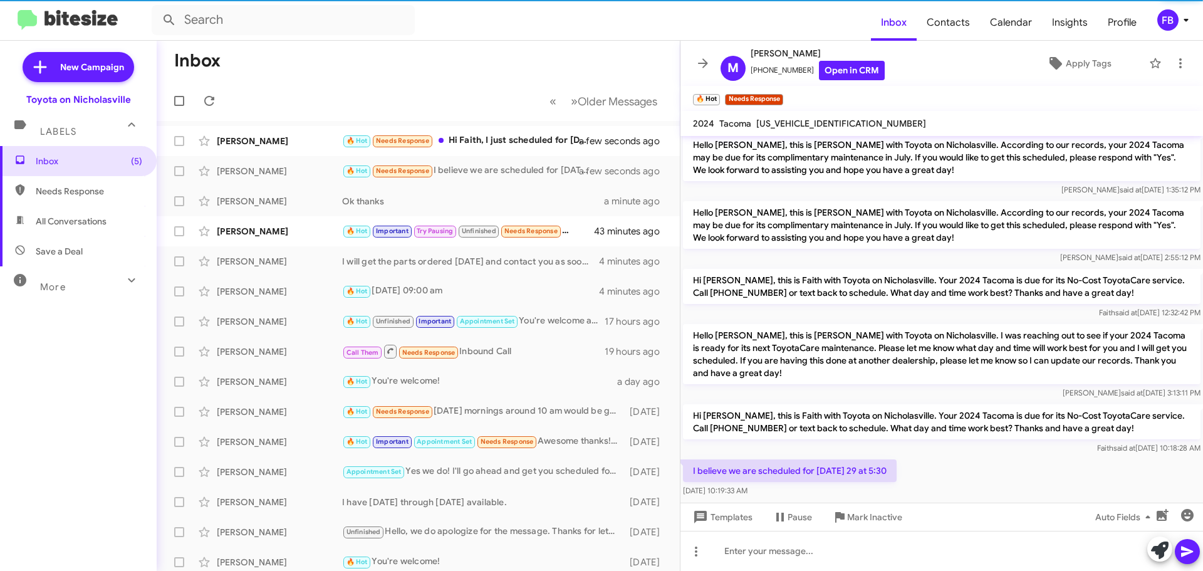
scroll to position [233, 0]
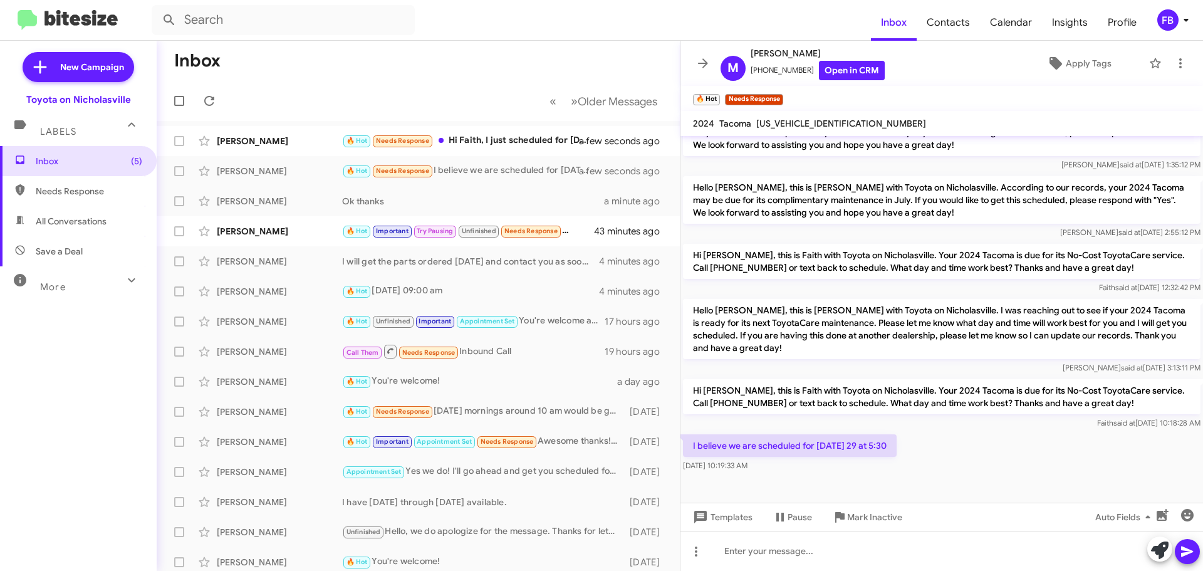
click at [810, 123] on span "[US_VEHICLE_IDENTIFICATION_NUMBER]" at bounding box center [842, 123] width 170 height 11
copy span "[US_VEHICLE_IDENTIFICATION_NUMBER]"
click at [727, 515] on span "Templates" at bounding box center [722, 517] width 62 height 23
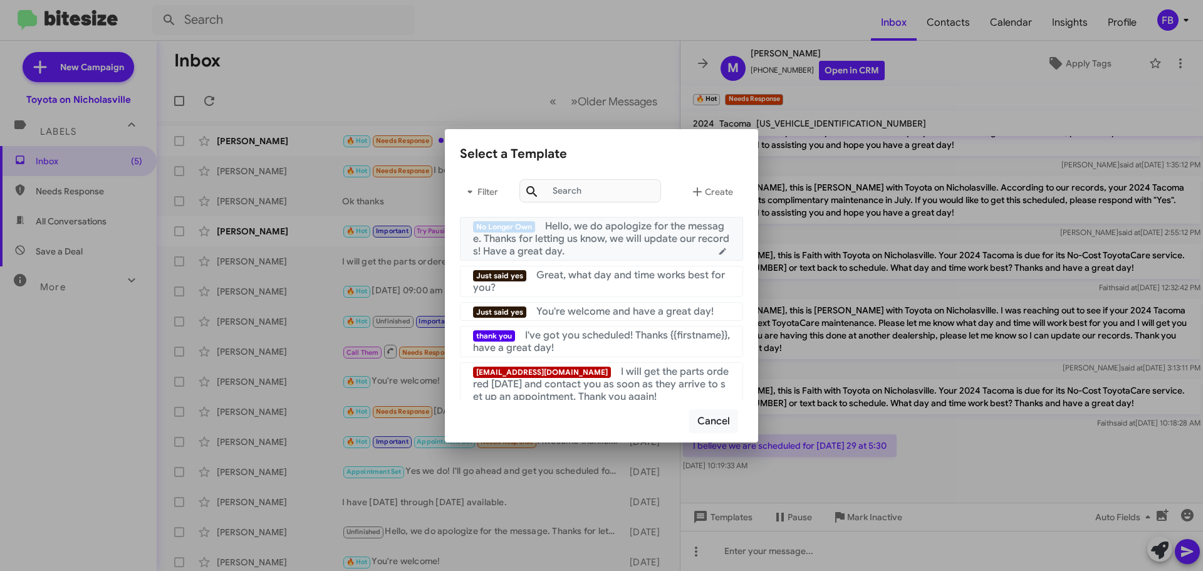
click at [610, 250] on div "No Longer Own Hello, we do apologize for the message. Thanks for letting us kno…" at bounding box center [601, 239] width 257 height 38
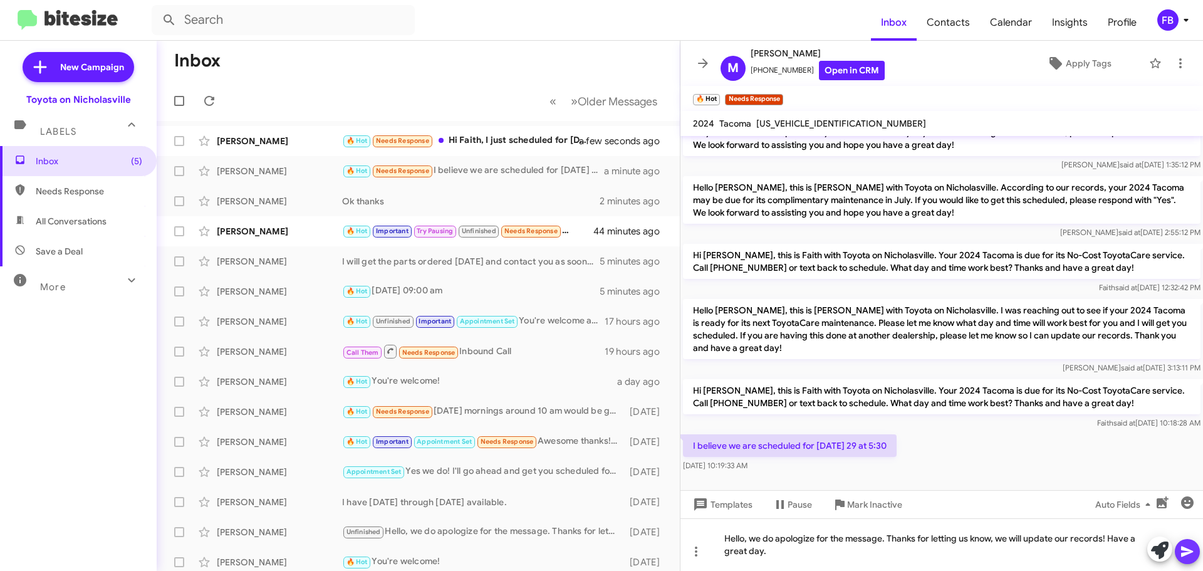
click at [1182, 552] on icon at bounding box center [1187, 551] width 15 height 15
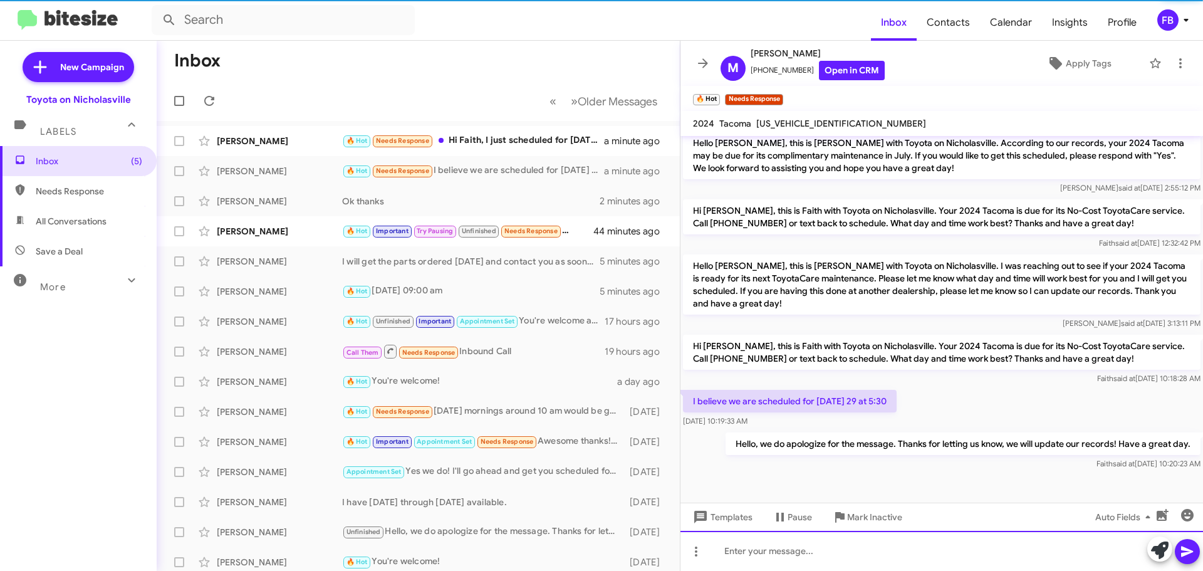
scroll to position [279, 0]
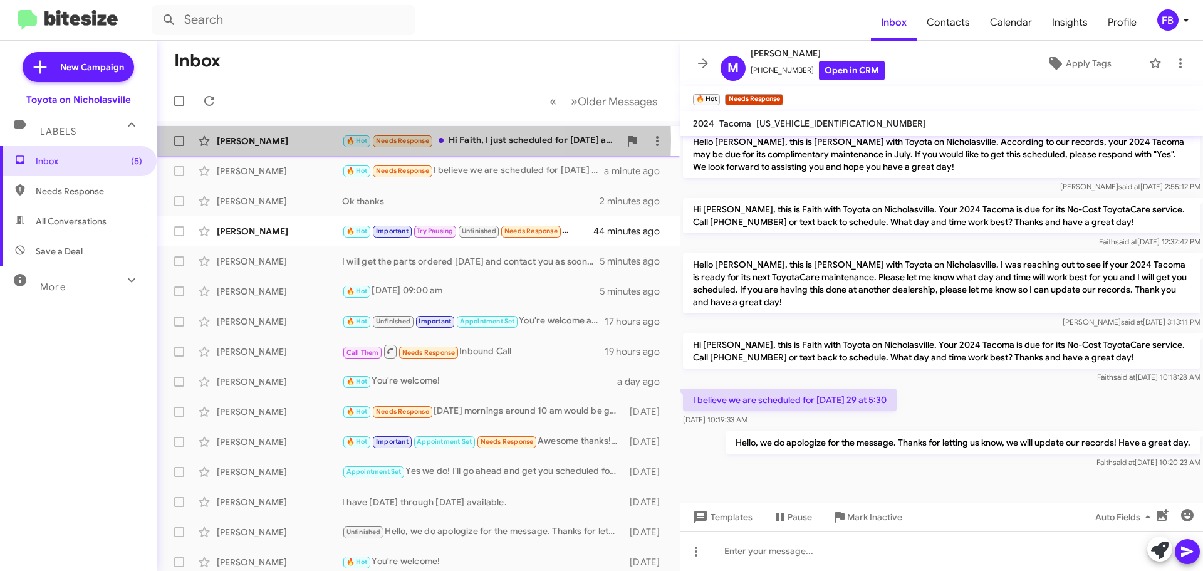
click at [300, 140] on div "[PERSON_NAME]" at bounding box center [279, 141] width 125 height 13
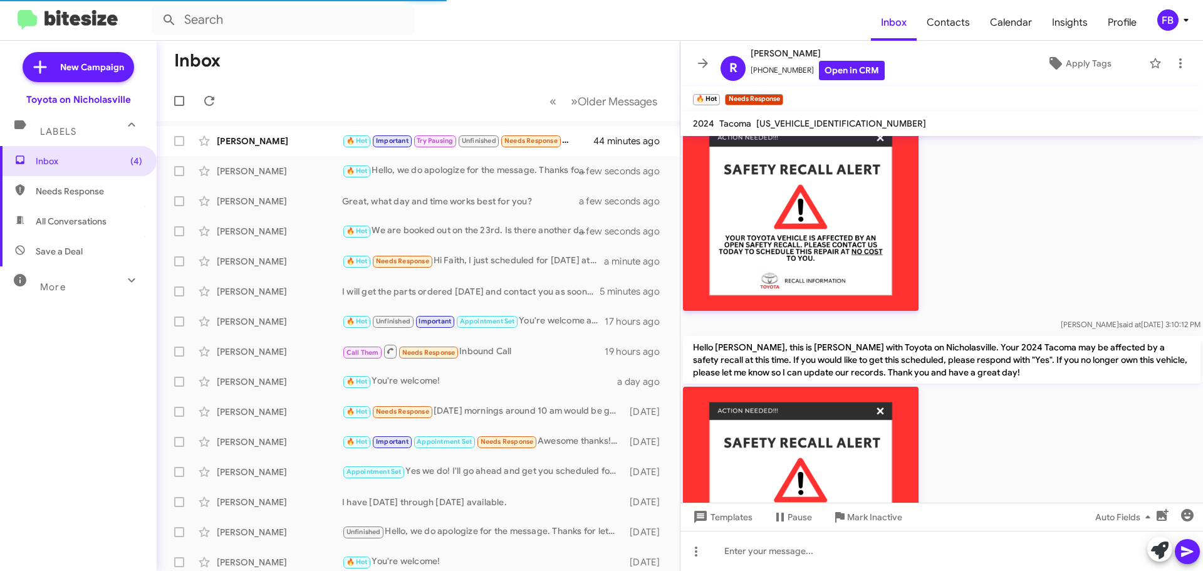
scroll to position [862, 0]
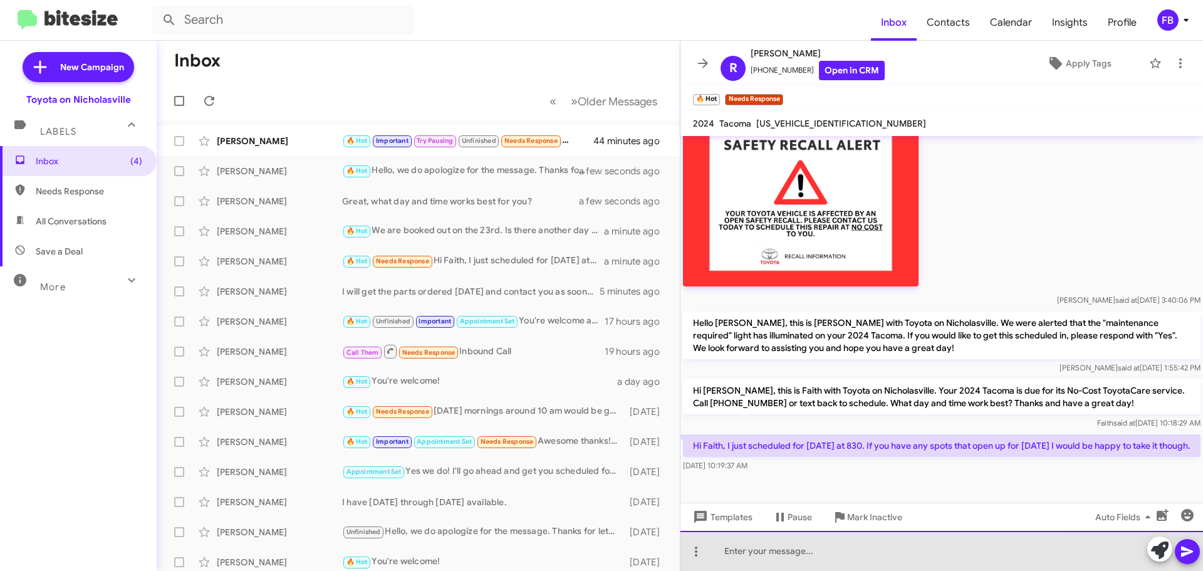
drag, startPoint x: 735, startPoint y: 545, endPoint x: 736, endPoint y: 532, distance: 13.8
click at [736, 545] on div at bounding box center [942, 551] width 523 height 40
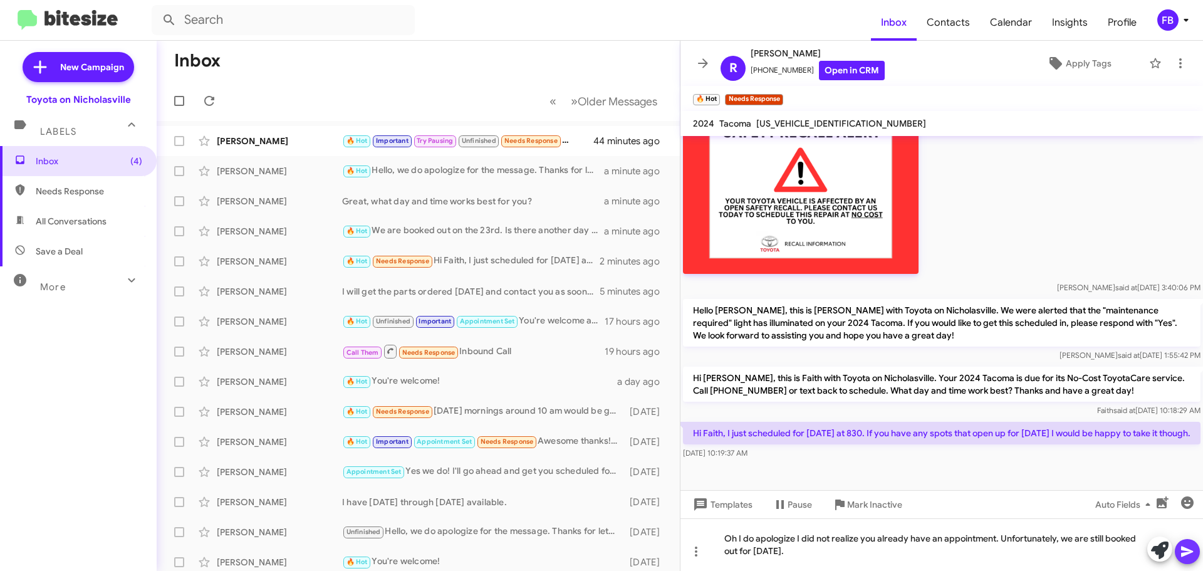
drag, startPoint x: 1190, startPoint y: 550, endPoint x: 1191, endPoint y: 529, distance: 21.3
click at [1191, 550] on icon at bounding box center [1187, 552] width 12 height 11
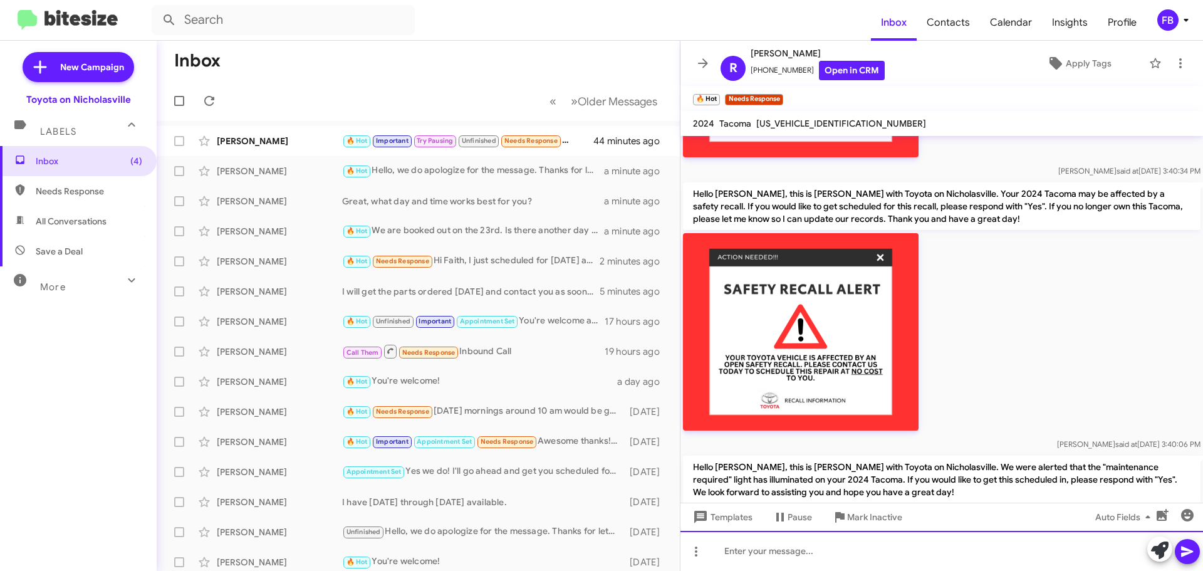
scroll to position [921, 0]
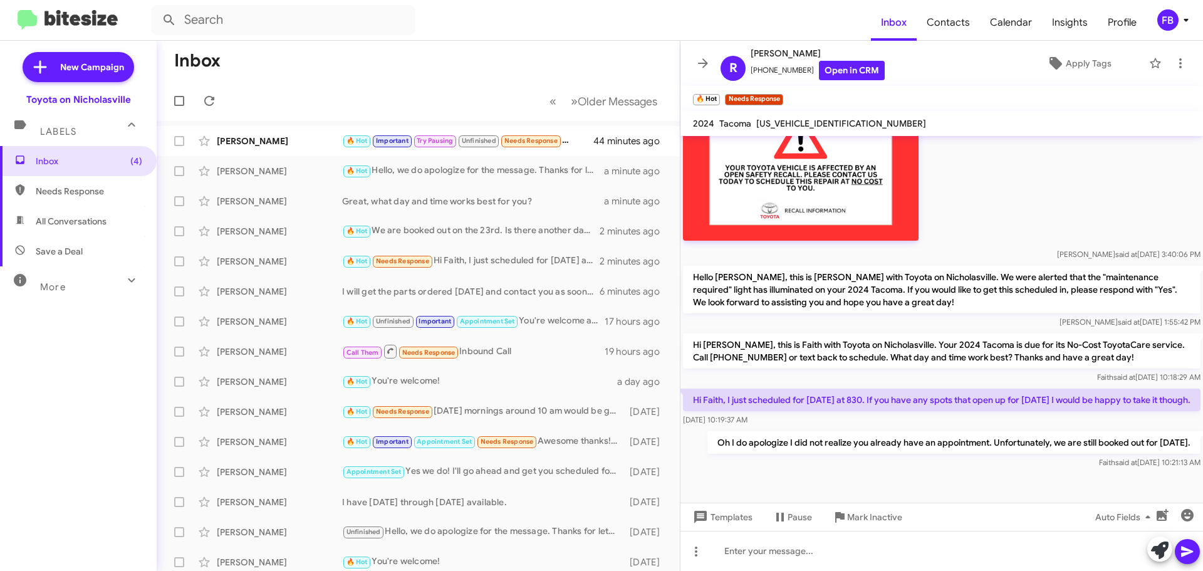
click at [794, 124] on span "[US_VEHICLE_IDENTIFICATION_NUMBER]" at bounding box center [842, 123] width 170 height 11
click at [807, 120] on span "[US_VEHICLE_IDENTIFICATION_NUMBER]" at bounding box center [842, 123] width 170 height 11
click at [808, 120] on span "[US_VEHICLE_IDENTIFICATION_NUMBER]" at bounding box center [842, 123] width 170 height 11
copy span "[US_VEHICLE_IDENTIFICATION_NUMBER]"
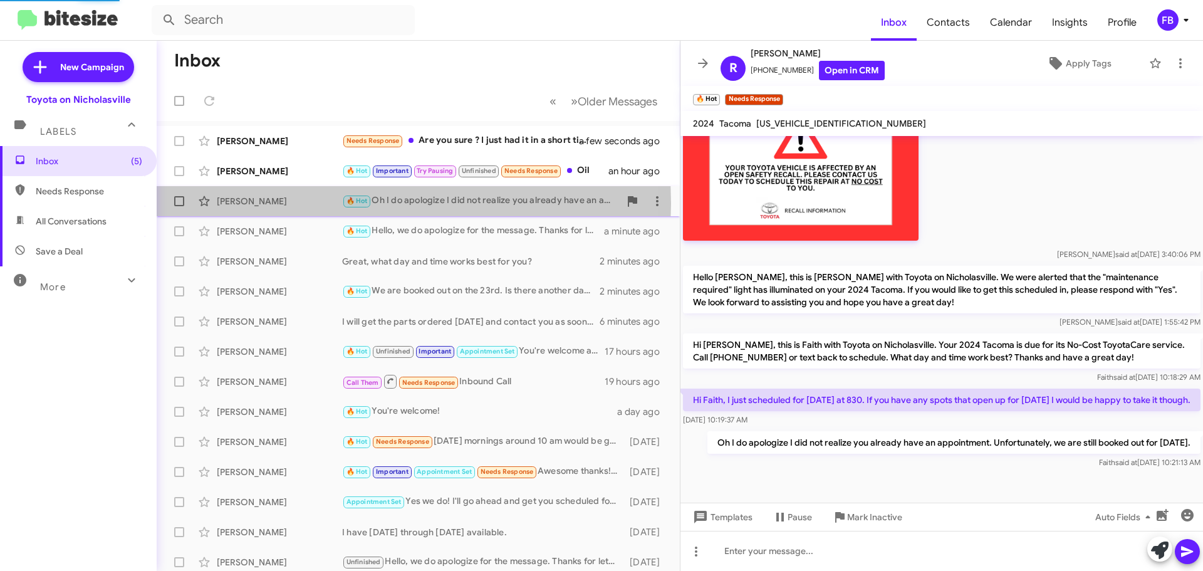
click at [266, 204] on div "[PERSON_NAME]" at bounding box center [279, 201] width 125 height 13
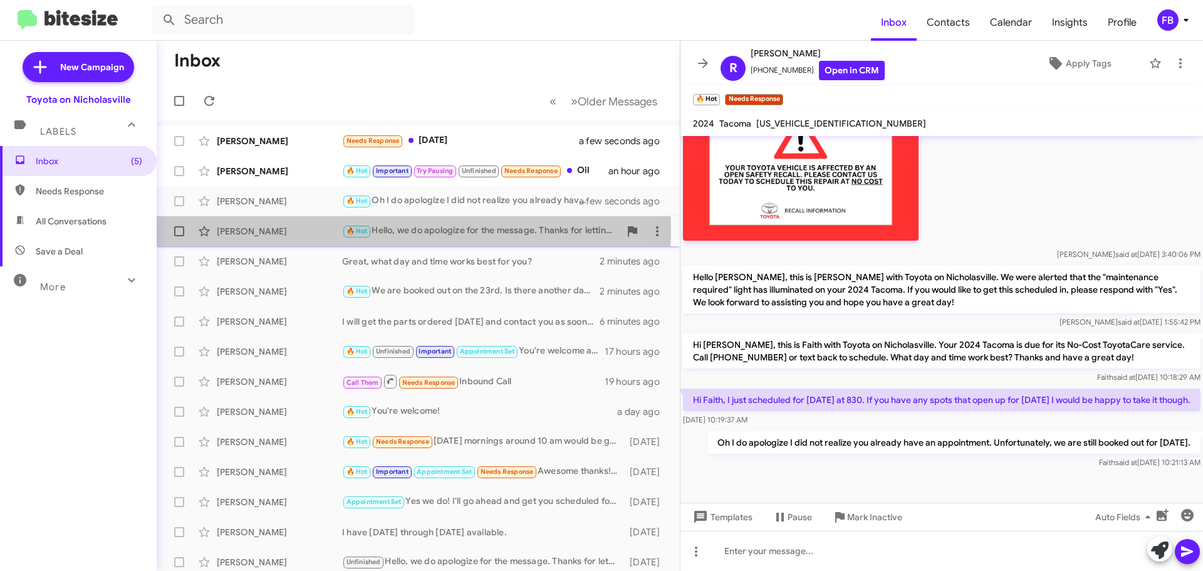
click at [264, 230] on div "[PERSON_NAME]" at bounding box center [279, 231] width 125 height 13
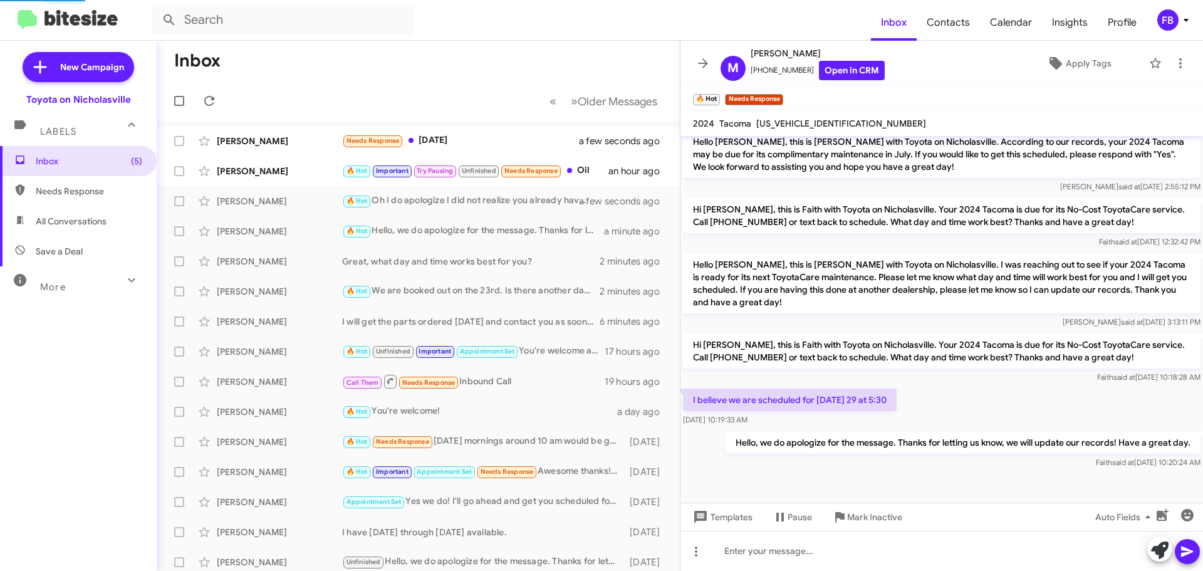
scroll to position [279, 0]
click at [824, 123] on span "[US_VEHICLE_IDENTIFICATION_NUMBER]" at bounding box center [842, 123] width 170 height 11
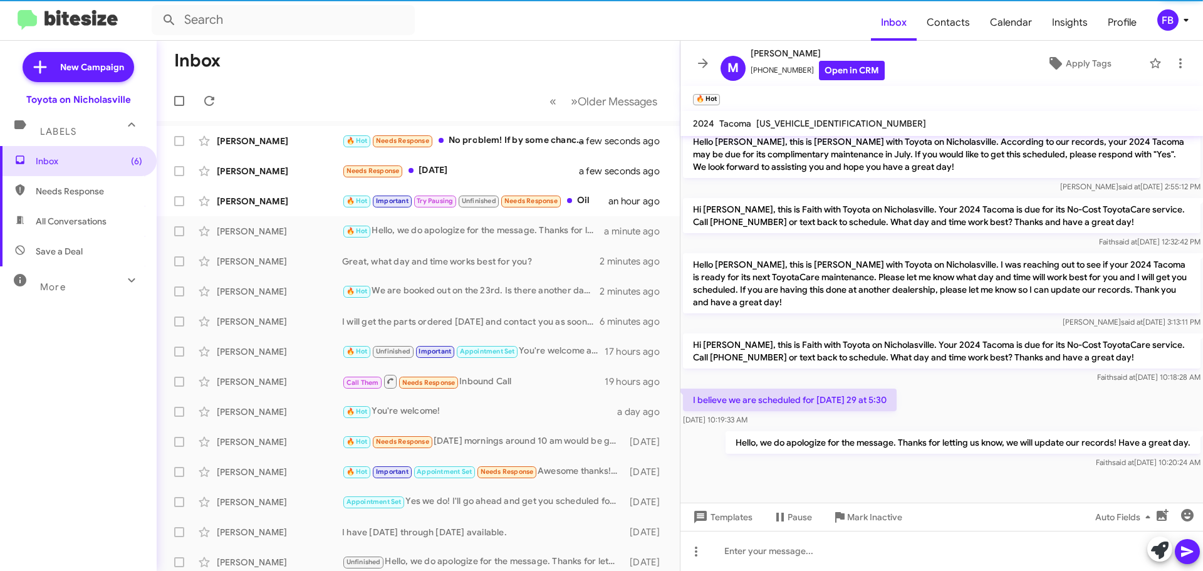
click at [824, 123] on span "[US_VEHICLE_IDENTIFICATION_NUMBER]" at bounding box center [842, 123] width 170 height 11
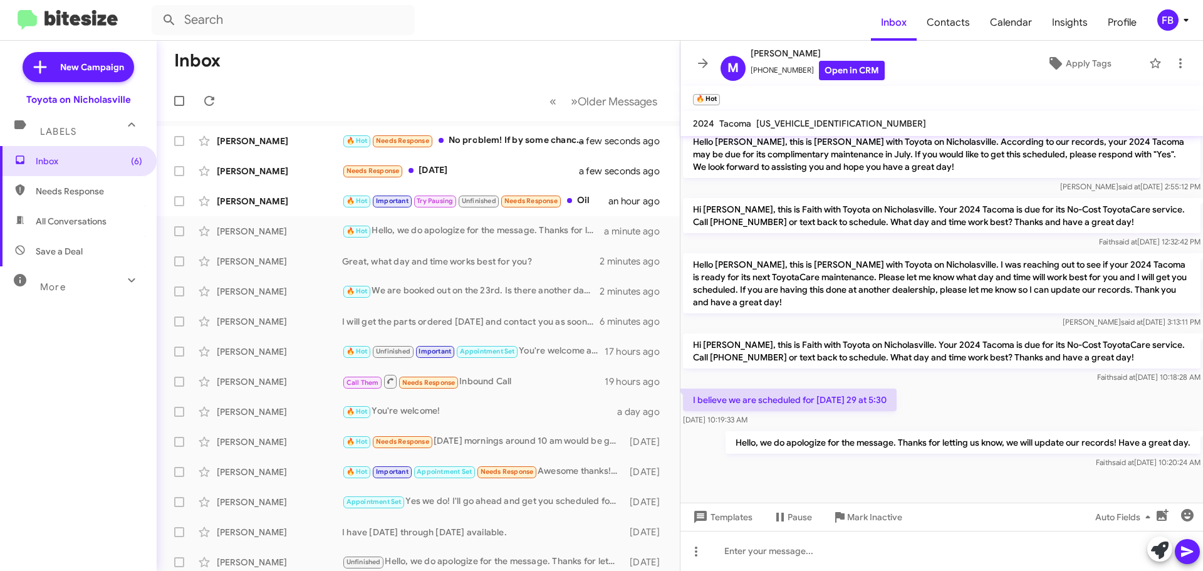
copy span "[US_VEHICLE_IDENTIFICATION_NUMBER]"
click at [270, 168] on div "[PERSON_NAME]" at bounding box center [279, 171] width 125 height 13
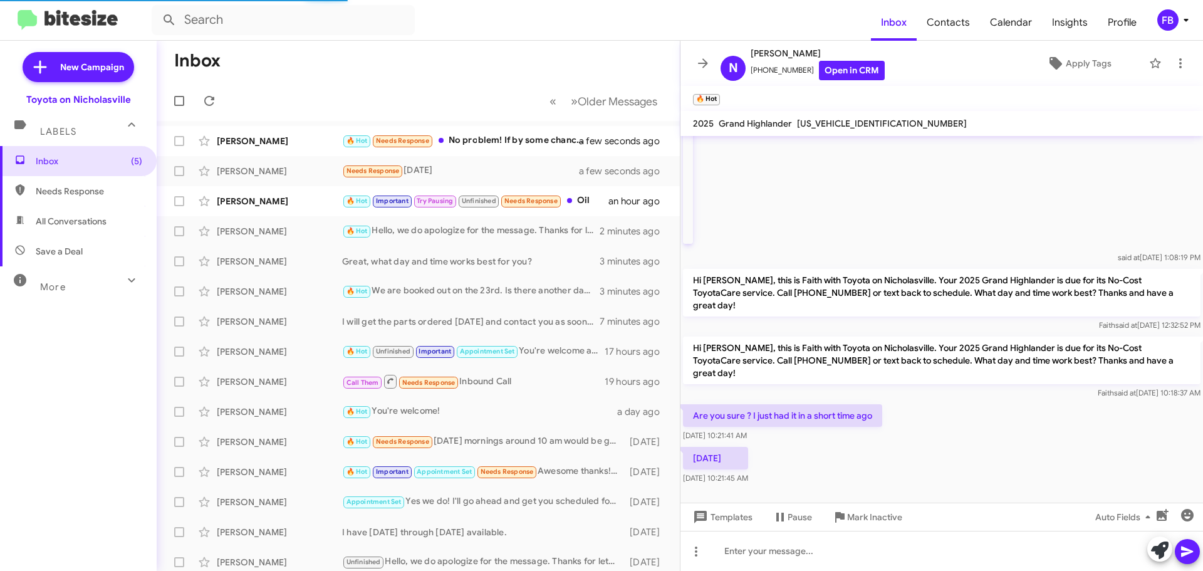
scroll to position [130, 0]
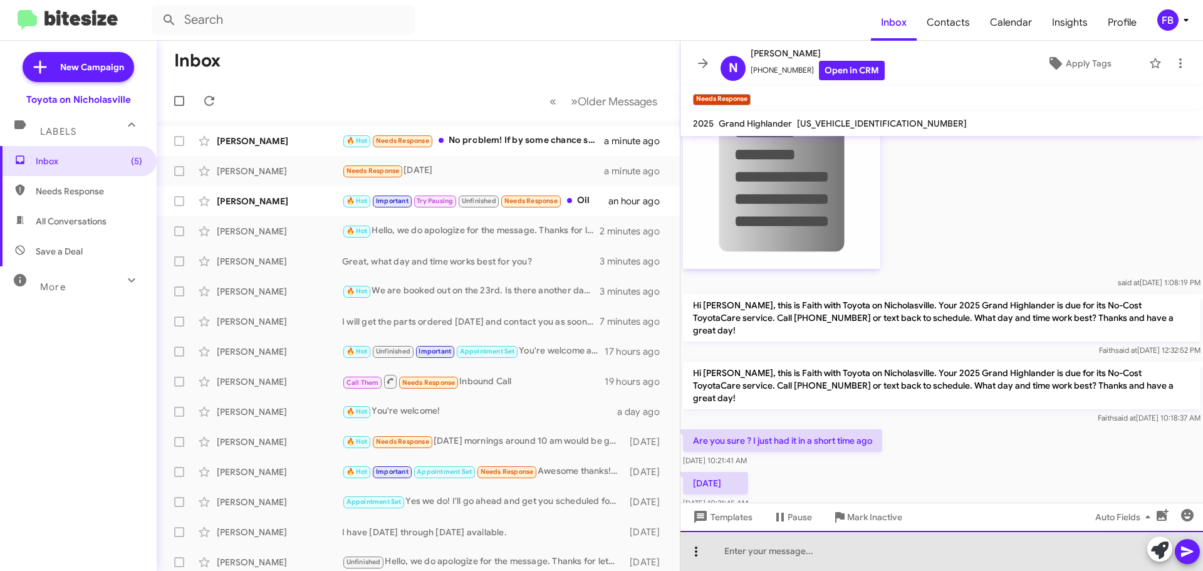
drag, startPoint x: 757, startPoint y: 550, endPoint x: 698, endPoint y: 552, distance: 58.9
click at [735, 550] on div at bounding box center [942, 551] width 523 height 40
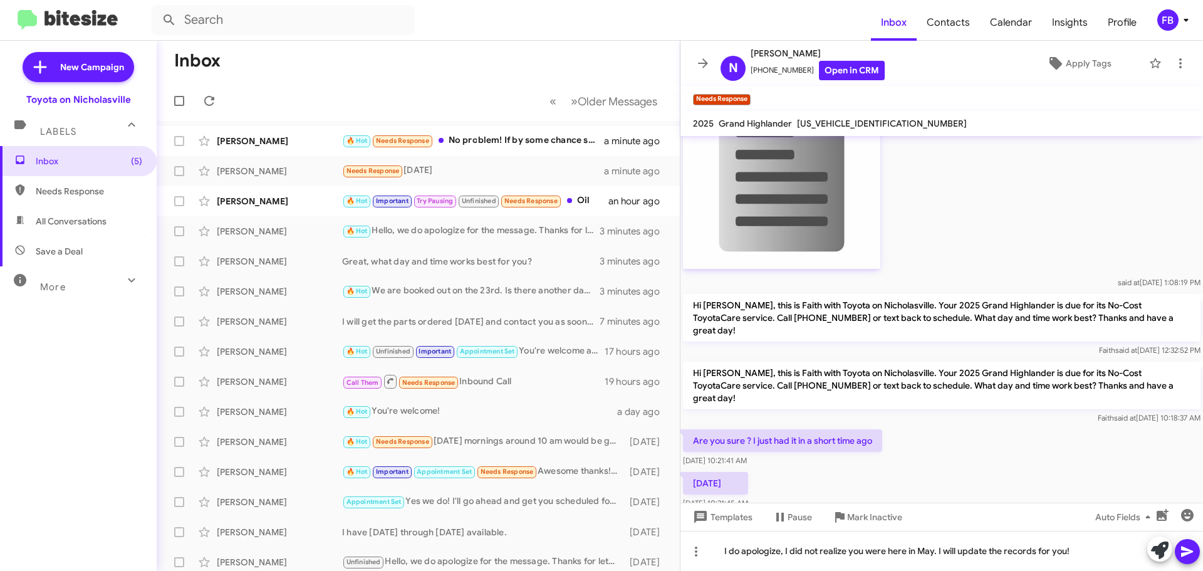
click at [1192, 553] on icon at bounding box center [1187, 551] width 15 height 15
click at [815, 123] on span "[US_VEHICLE_IDENTIFICATION_NUMBER]" at bounding box center [882, 123] width 170 height 11
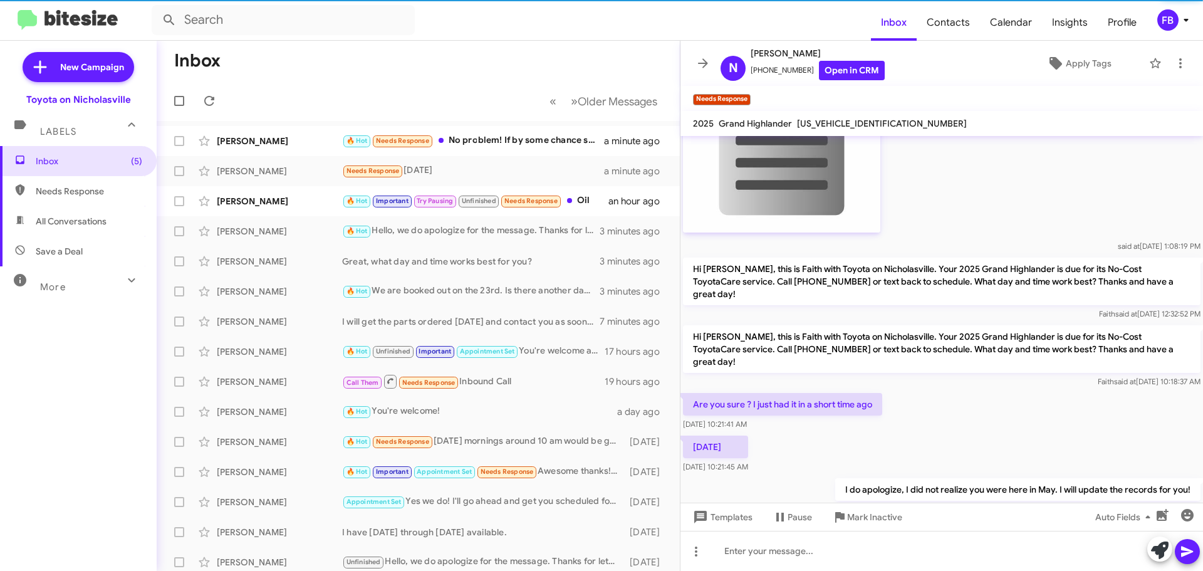
scroll to position [176, 0]
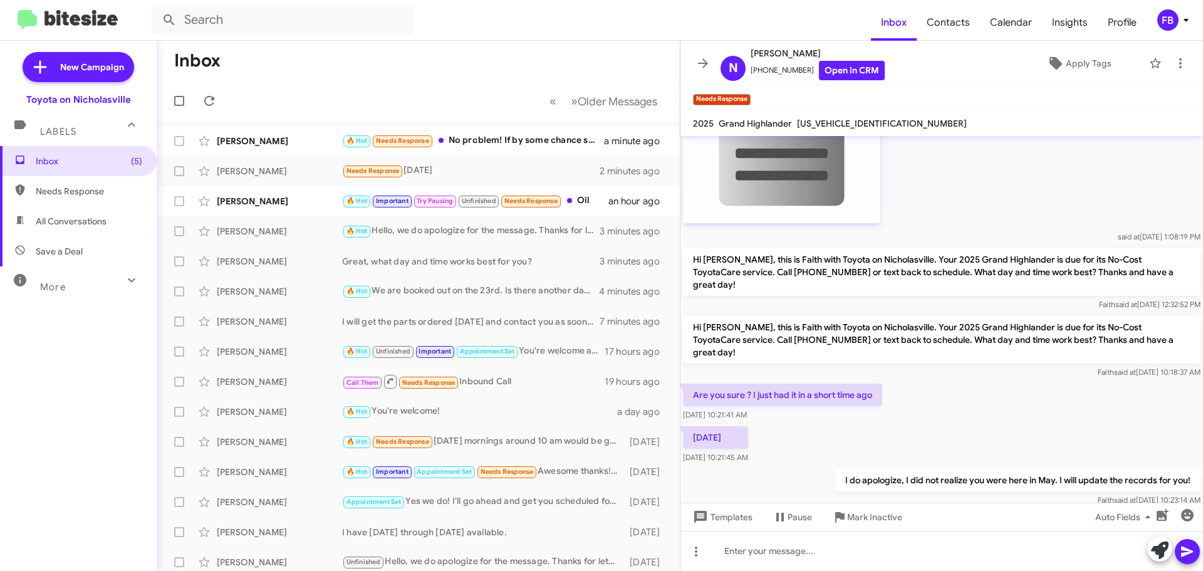
copy span "[US_VEHICLE_IDENTIFICATION_NUMBER]"
drag, startPoint x: 257, startPoint y: 139, endPoint x: 315, endPoint y: 149, distance: 59.3
click at [257, 138] on div "[PERSON_NAME]" at bounding box center [279, 141] width 125 height 13
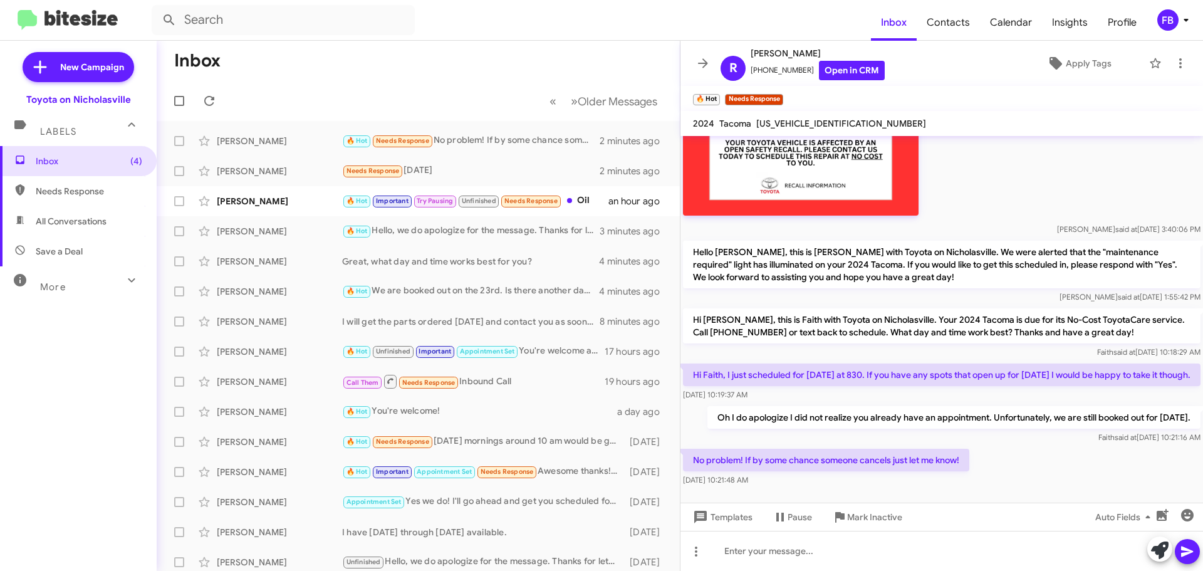
scroll to position [967, 0]
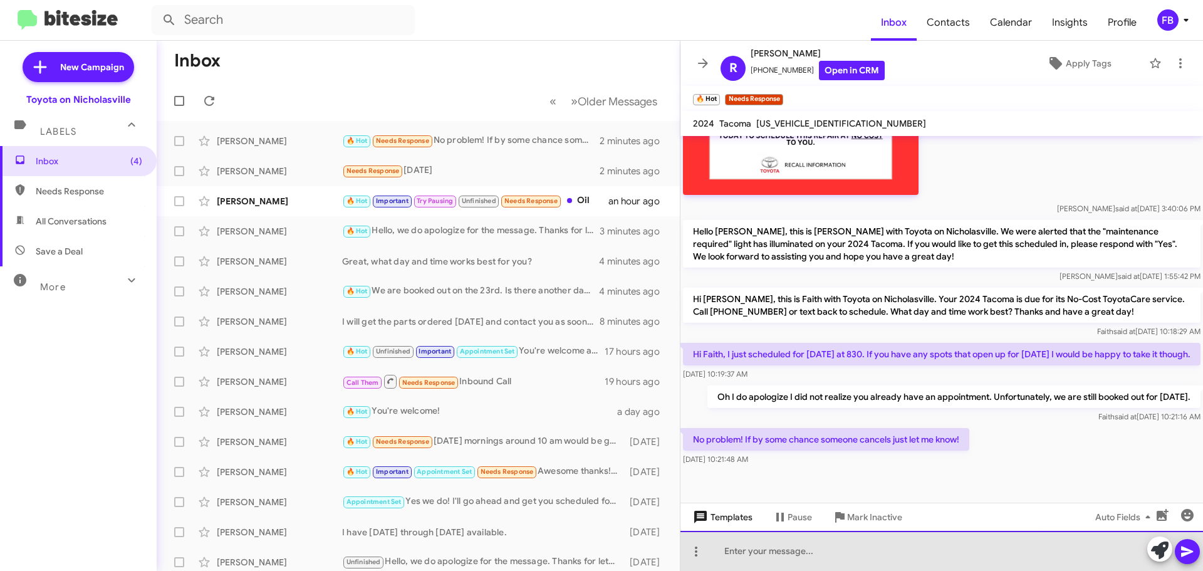
drag, startPoint x: 724, startPoint y: 557, endPoint x: 706, endPoint y: 527, distance: 35.7
click at [724, 554] on div at bounding box center [942, 551] width 523 height 40
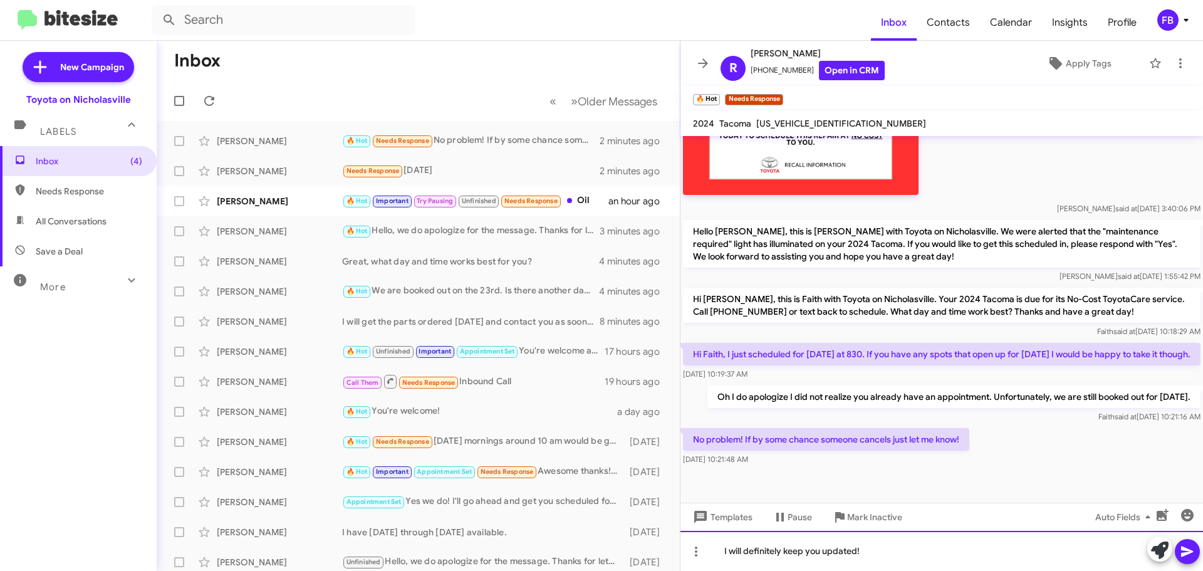
click at [878, 552] on div "I will definitely keep you updated!" at bounding box center [942, 551] width 523 height 40
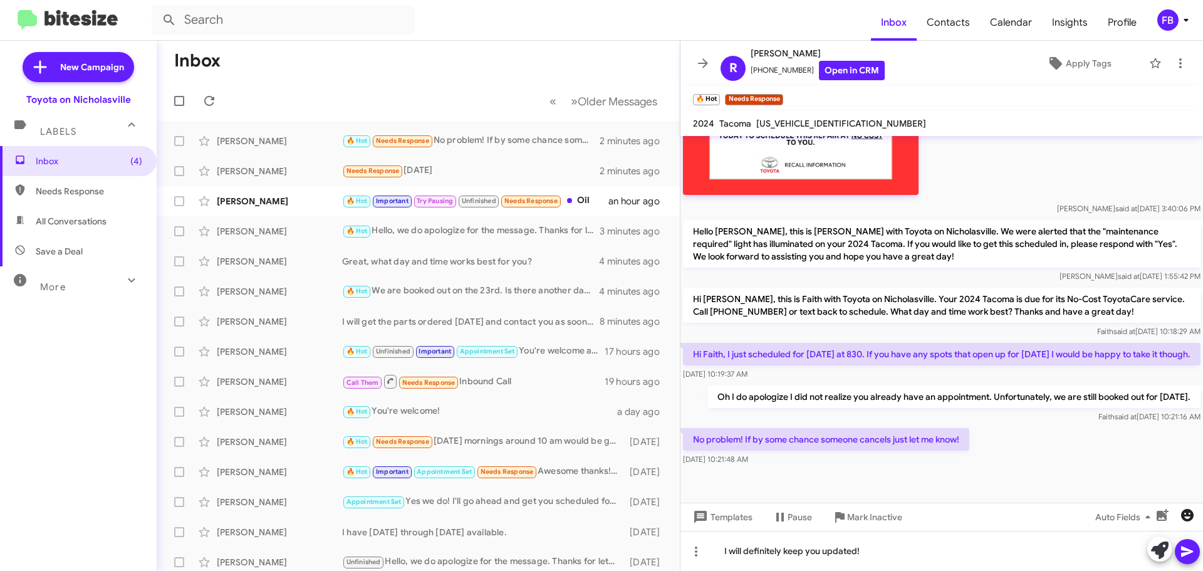
click at [1189, 511] on icon "button" at bounding box center [1187, 515] width 13 height 13
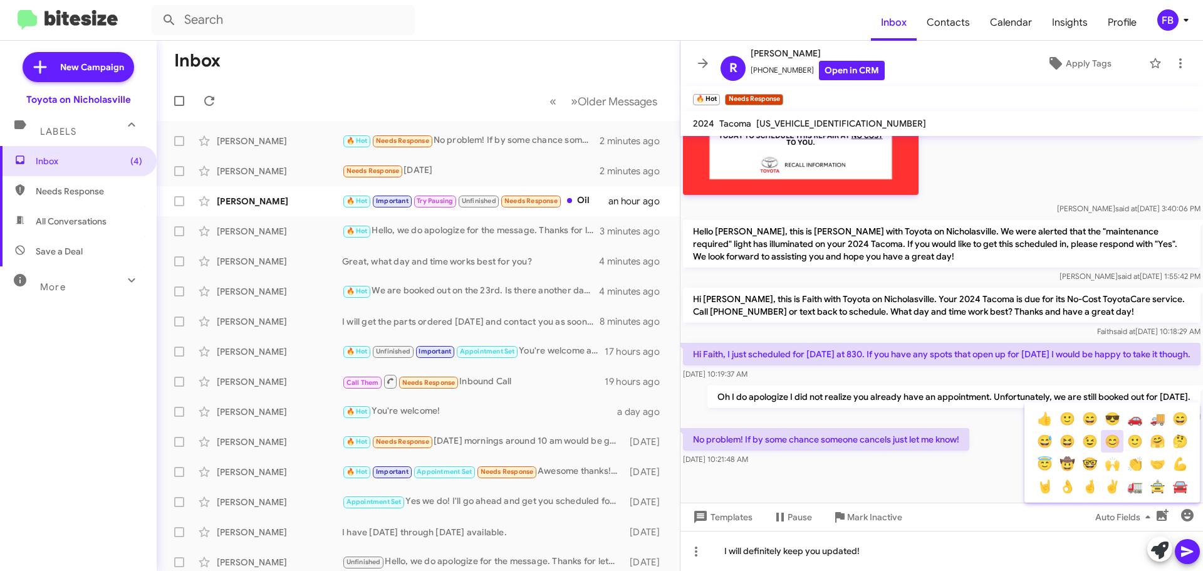
click at [1106, 442] on button "😊" at bounding box center [1112, 441] width 23 height 23
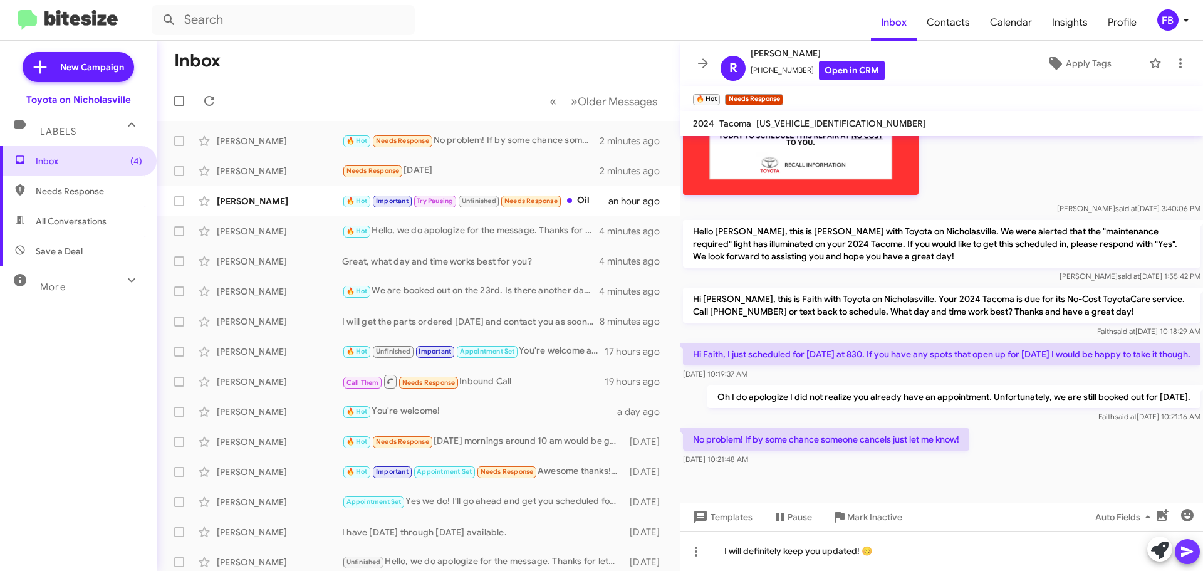
click at [1185, 548] on icon at bounding box center [1187, 552] width 12 height 11
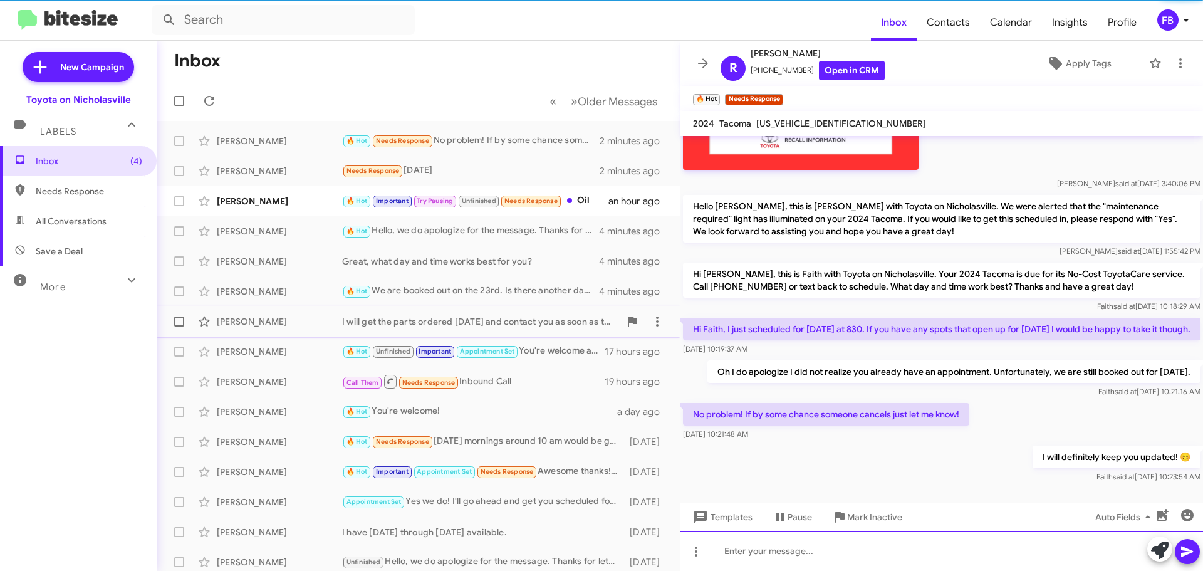
scroll to position [0, 0]
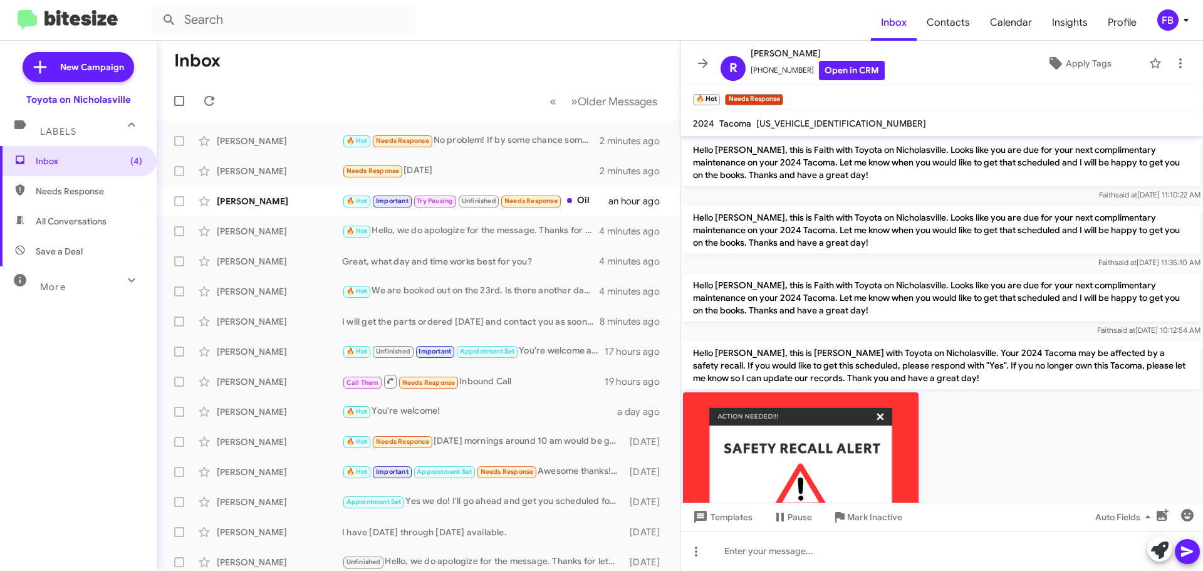
click at [70, 221] on span "All Conversations" at bounding box center [71, 221] width 71 height 13
type input "in:all-conversations"
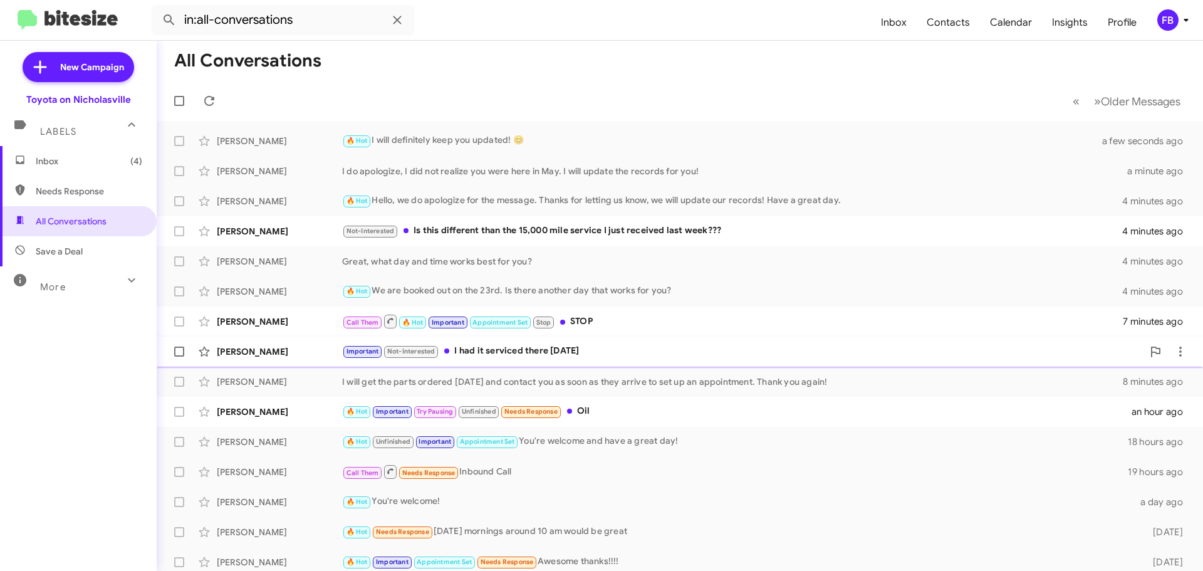
click at [567, 354] on div "Important Not-Interested I had it serviced there [DATE]" at bounding box center [742, 351] width 801 height 14
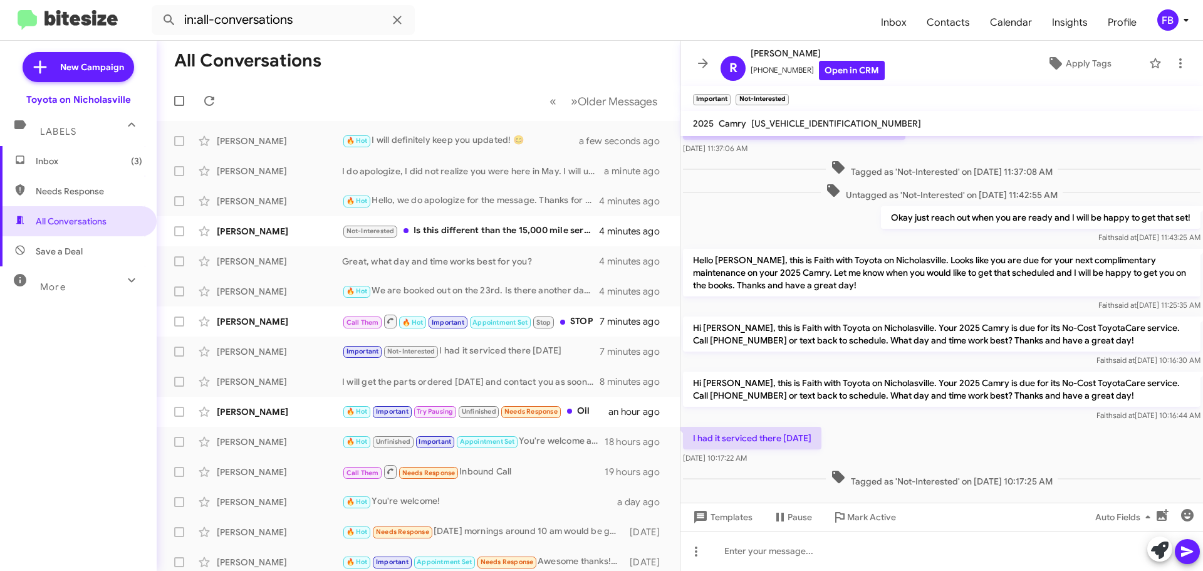
scroll to position [224, 0]
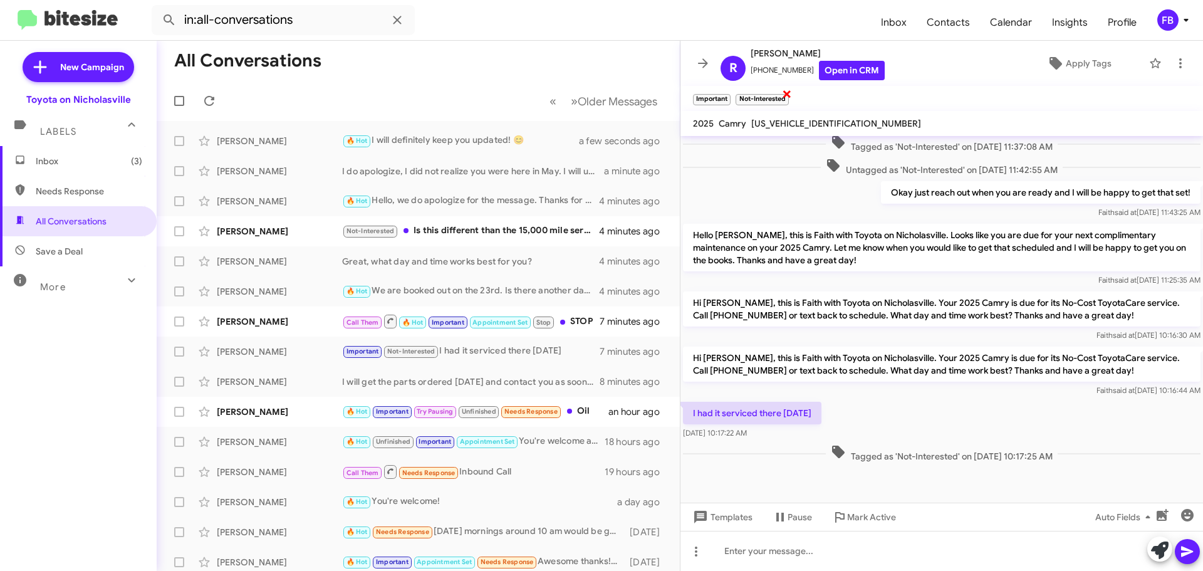
click at [788, 90] on span "×" at bounding box center [787, 93] width 10 height 15
click at [814, 122] on span "[US_VEHICLE_IDENTIFICATION_NUMBER]" at bounding box center [837, 123] width 170 height 11
copy span "[US_VEHICLE_IDENTIFICATION_NUMBER]"
click at [724, 518] on span "Templates" at bounding box center [722, 517] width 62 height 23
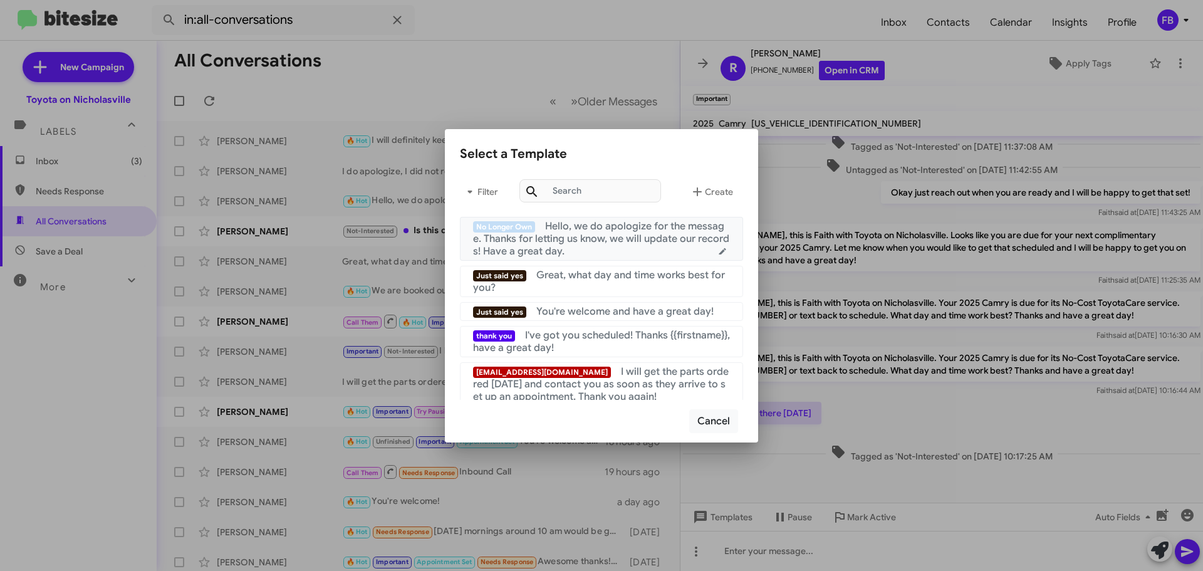
click at [599, 243] on span "Hello, we do apologize for the message. Thanks for letting us know, we will upd…" at bounding box center [601, 239] width 256 height 38
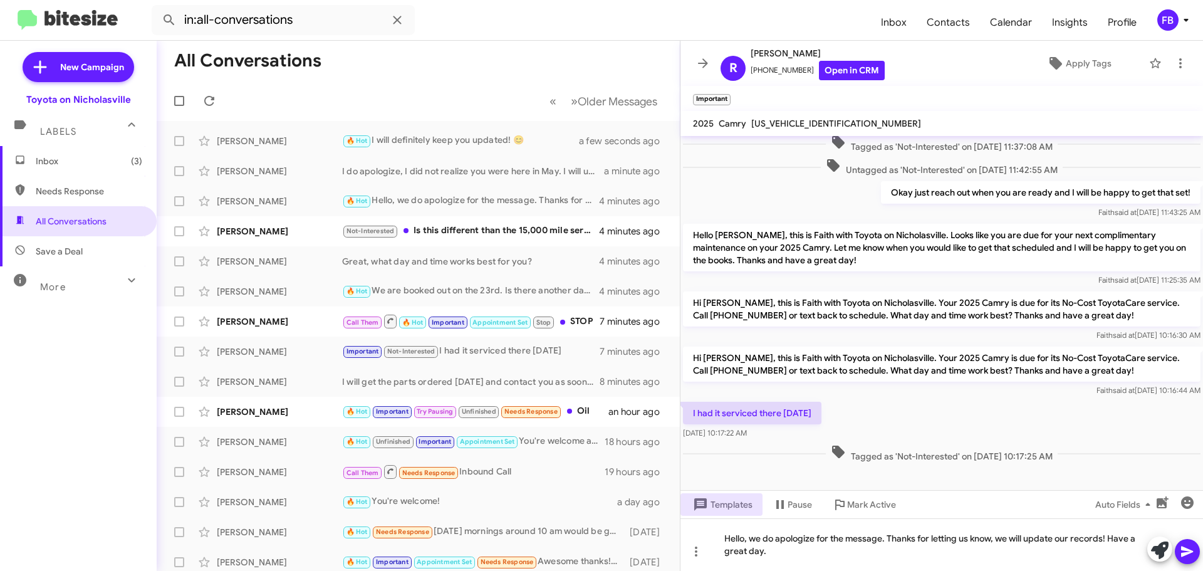
click at [1191, 550] on icon at bounding box center [1187, 551] width 15 height 15
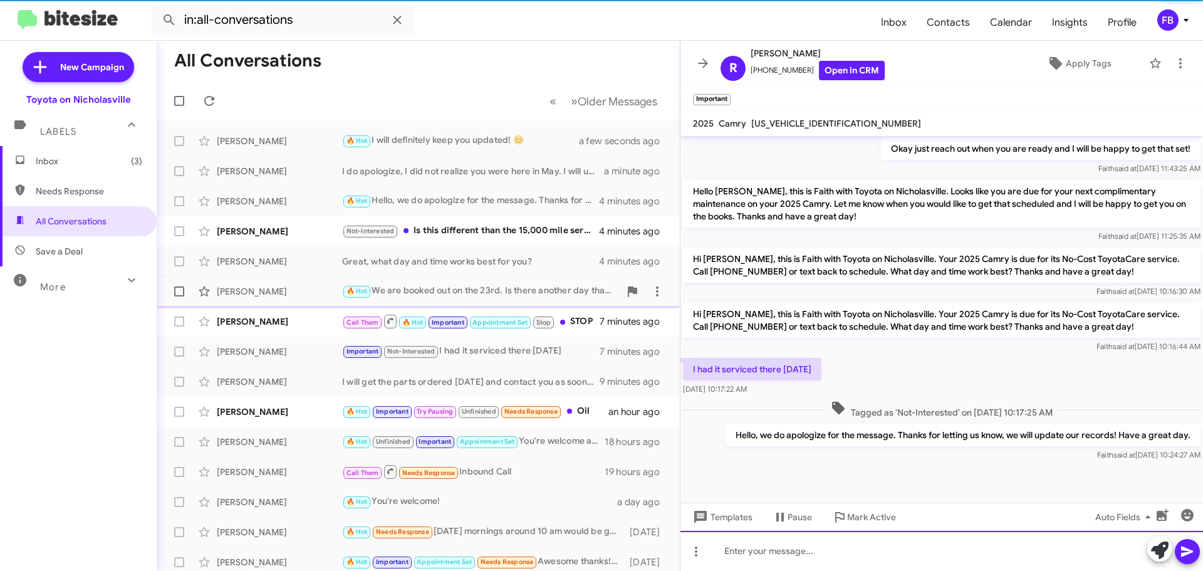
scroll to position [270, 0]
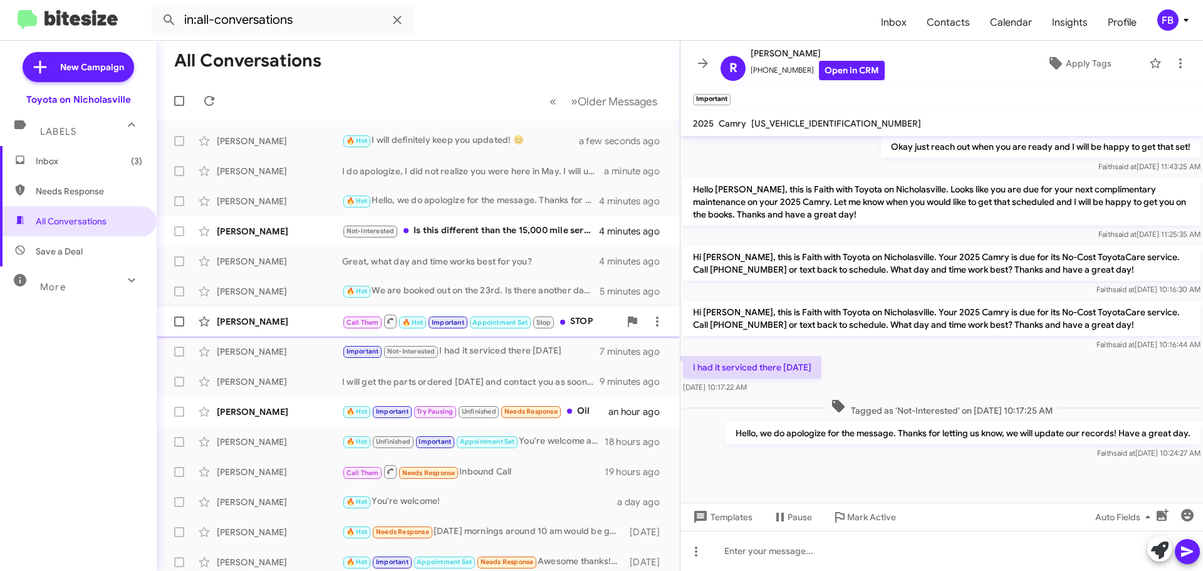
click at [275, 323] on div "[PERSON_NAME]" at bounding box center [279, 321] width 125 height 13
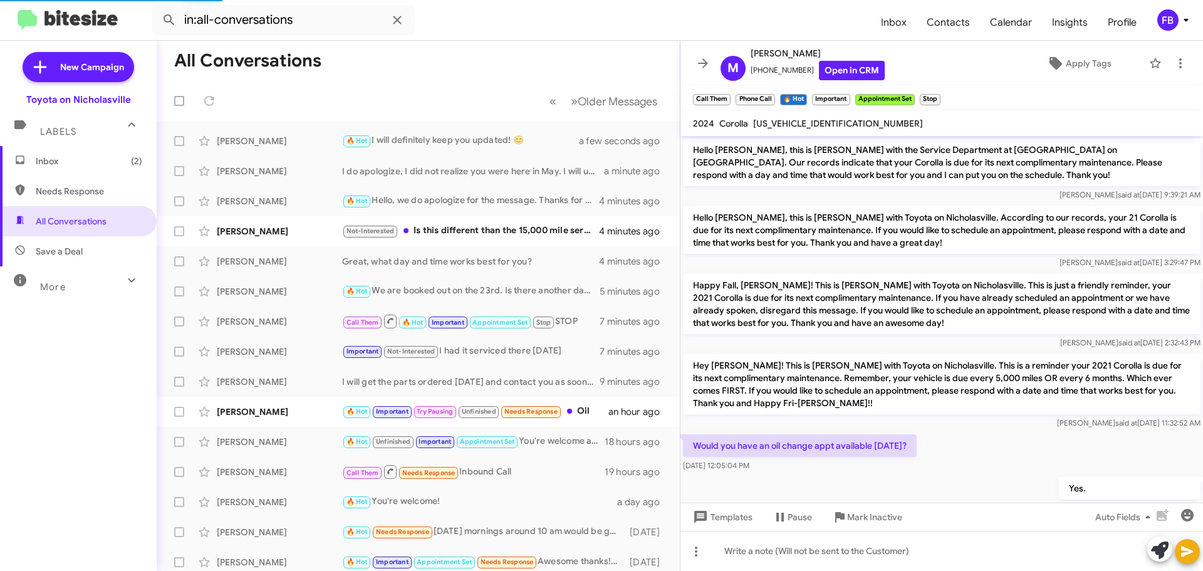
scroll to position [63, 0]
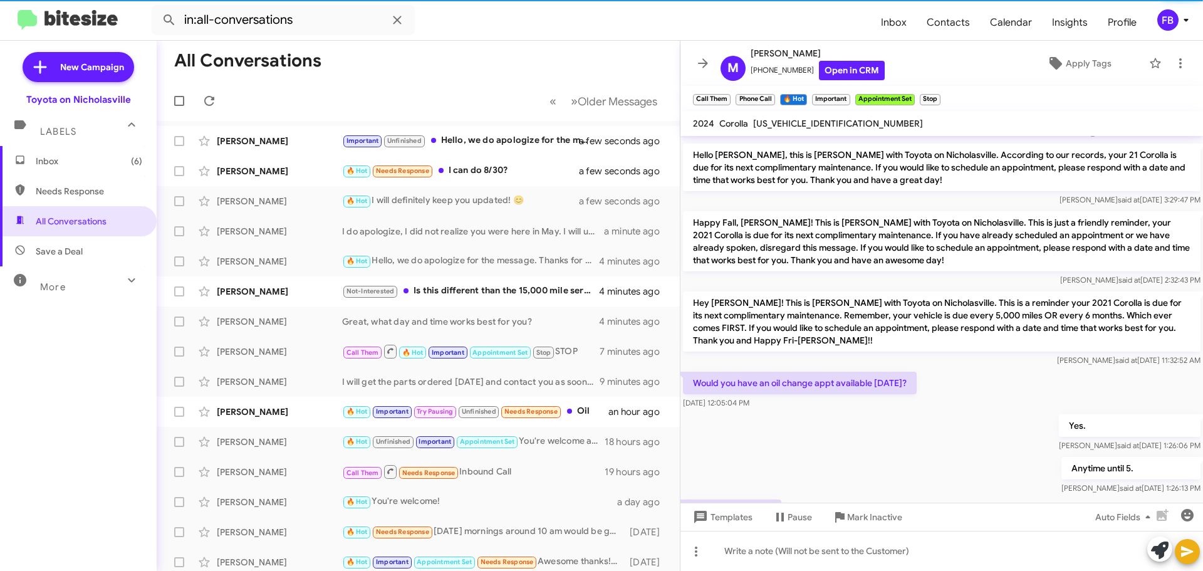
click at [800, 123] on span "[US_VEHICLE_IDENTIFICATION_NUMBER]" at bounding box center [838, 123] width 170 height 11
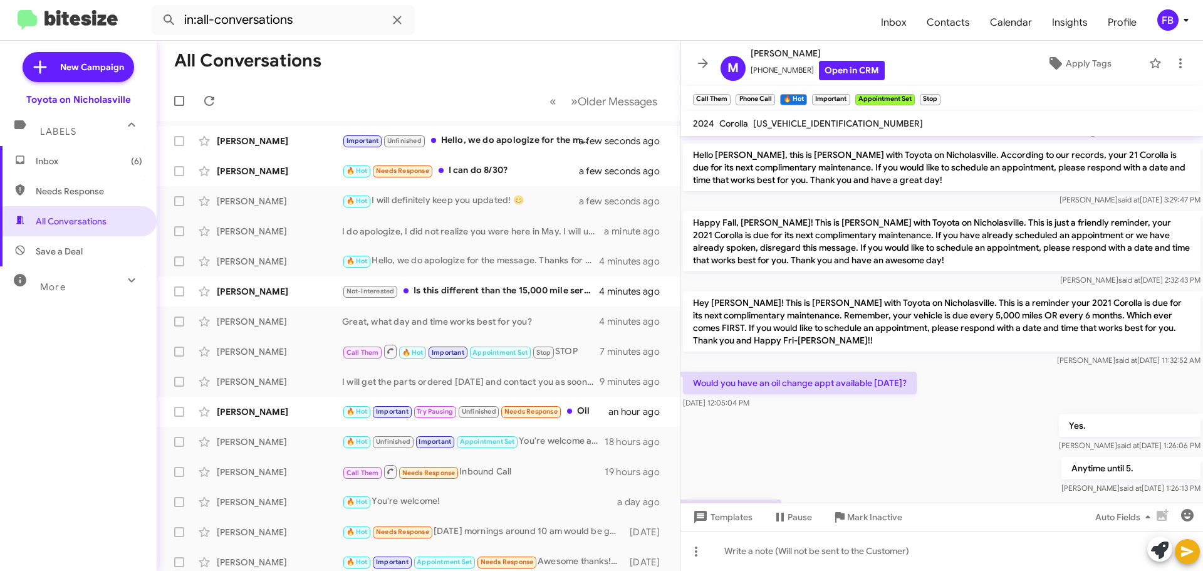
copy span "[US_VEHICLE_IDENTIFICATION_NUMBER]"
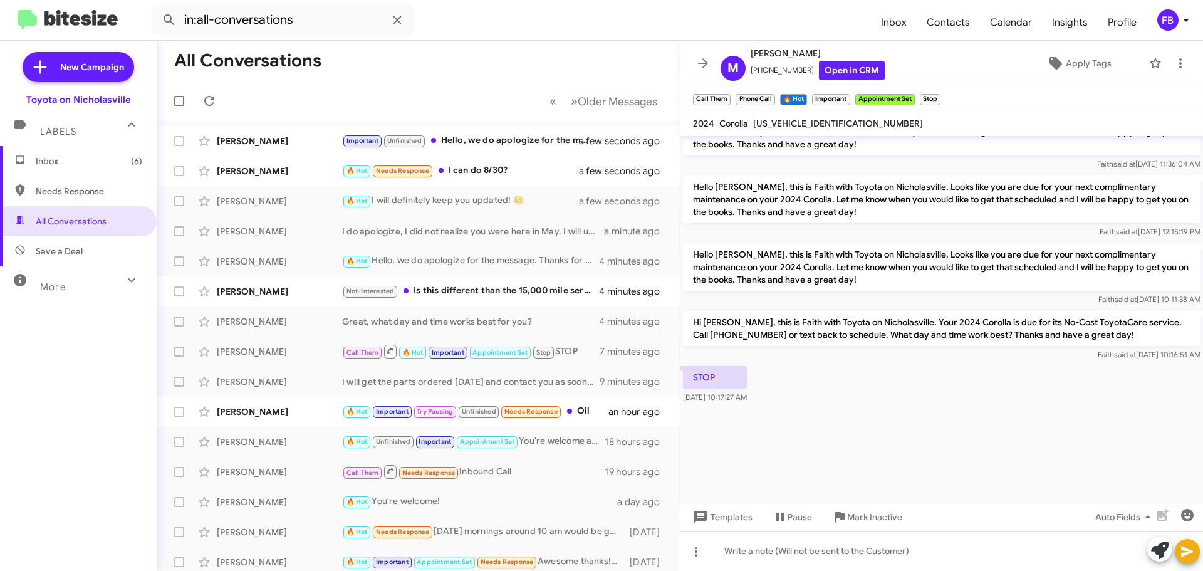
scroll to position [2450, 0]
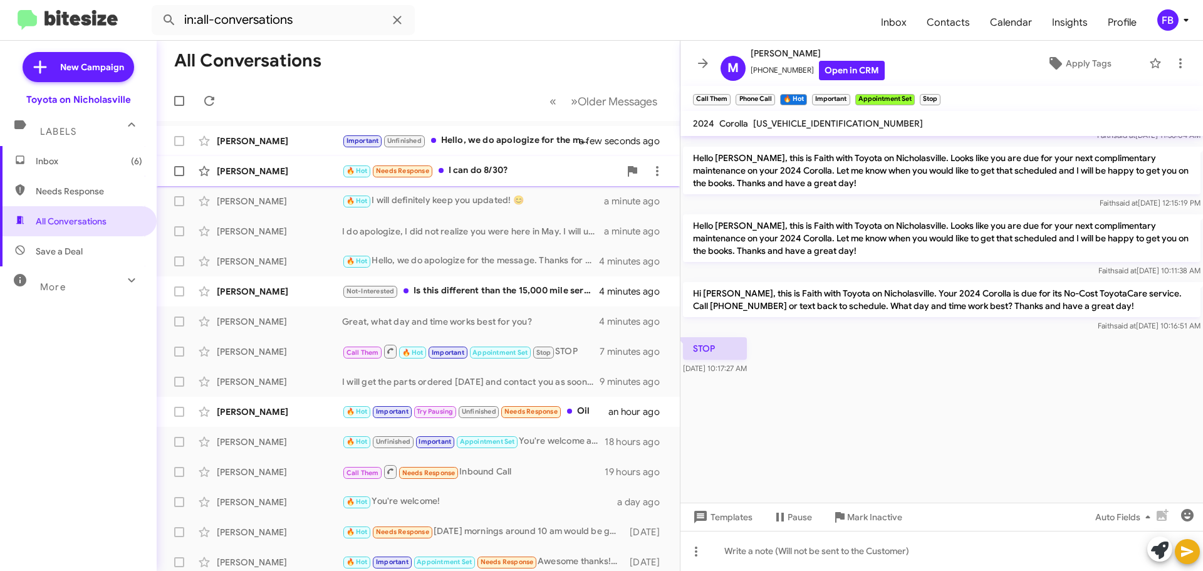
drag, startPoint x: 264, startPoint y: 164, endPoint x: 303, endPoint y: 170, distance: 40.0
click at [264, 164] on div "[PERSON_NAME] 🔥 Hot Needs Response I can do 8/30? a few seconds ago" at bounding box center [418, 171] width 503 height 25
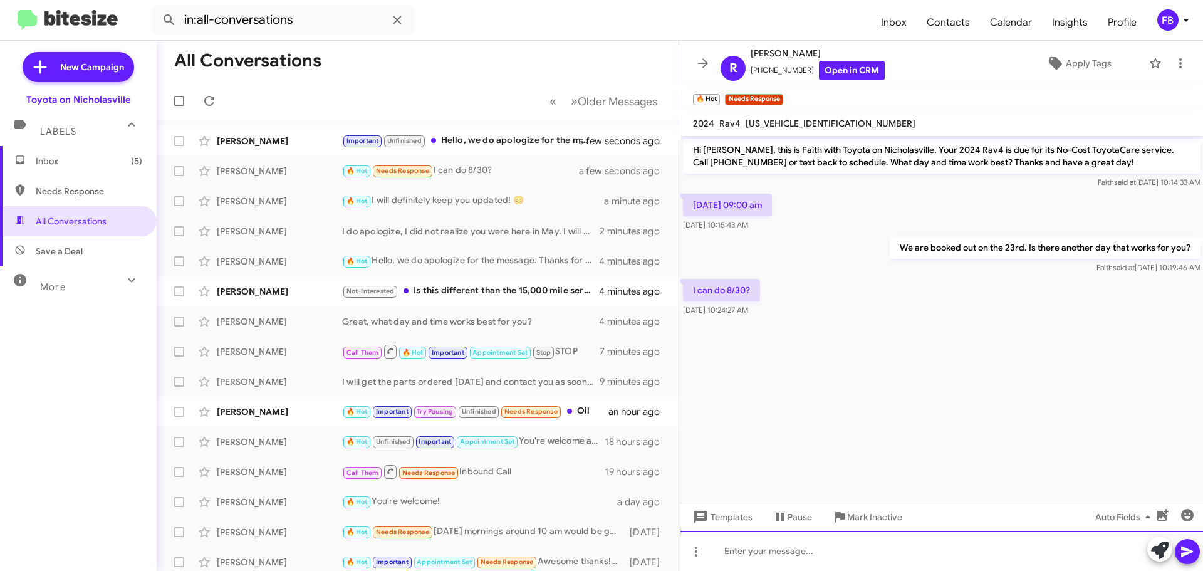
click at [739, 550] on div at bounding box center [942, 551] width 523 height 40
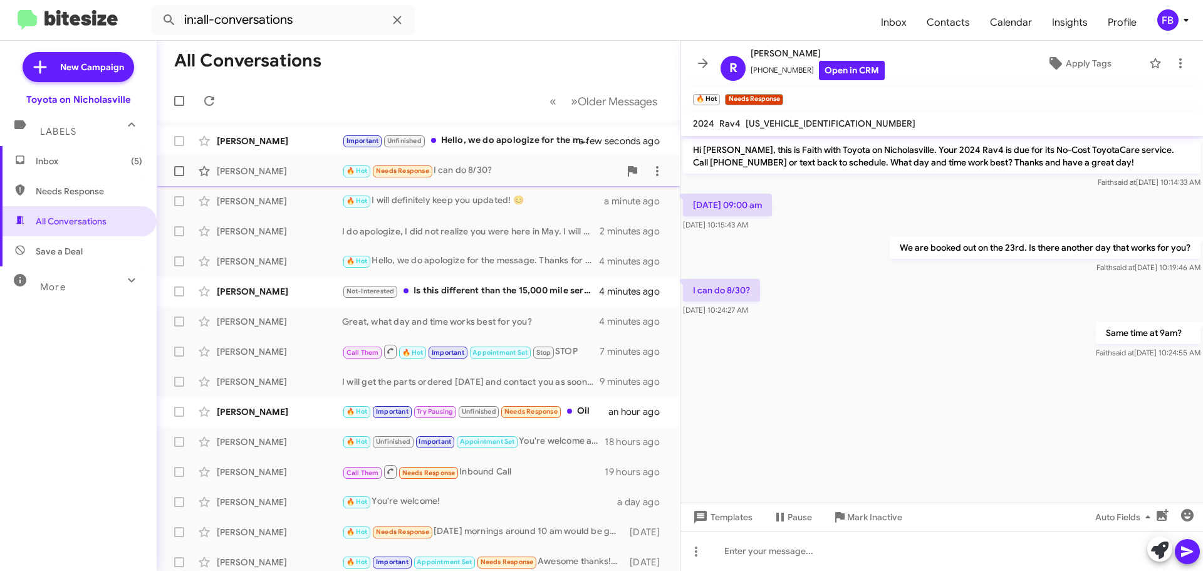
drag, startPoint x: 262, startPoint y: 141, endPoint x: 479, endPoint y: 168, distance: 219.2
click at [265, 142] on div "[PERSON_NAME]" at bounding box center [279, 141] width 125 height 13
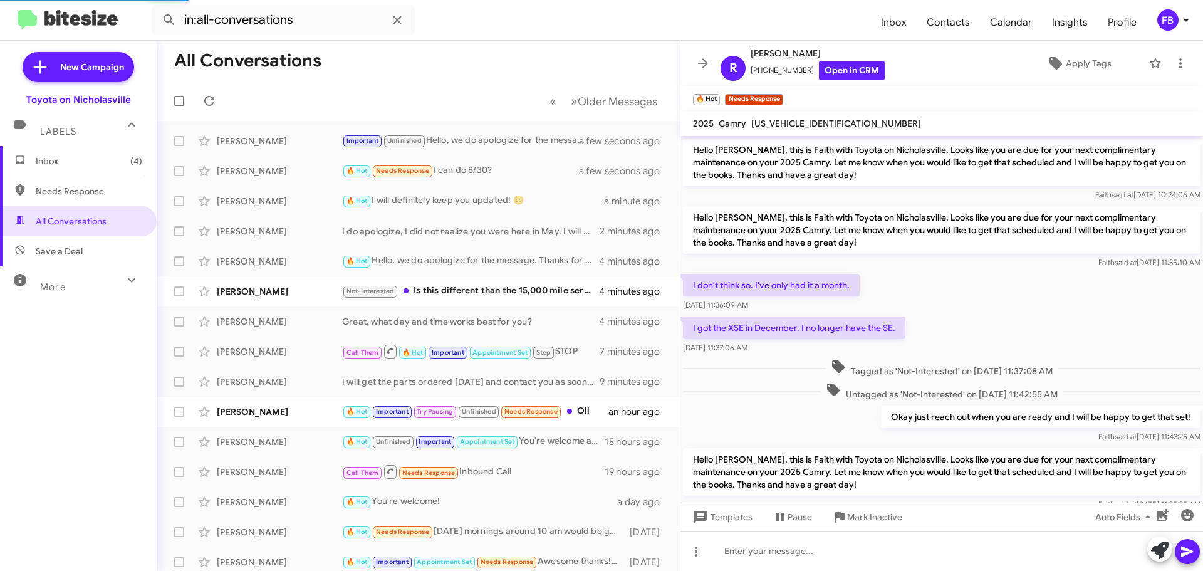
scroll to position [296, 0]
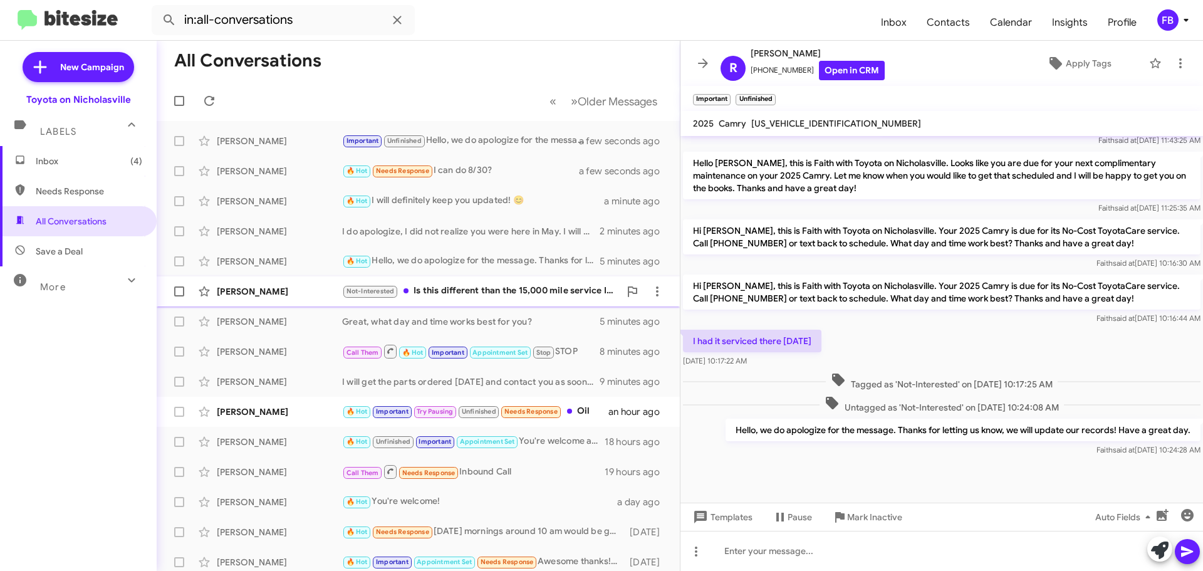
click at [260, 285] on div "[PERSON_NAME]" at bounding box center [279, 291] width 125 height 13
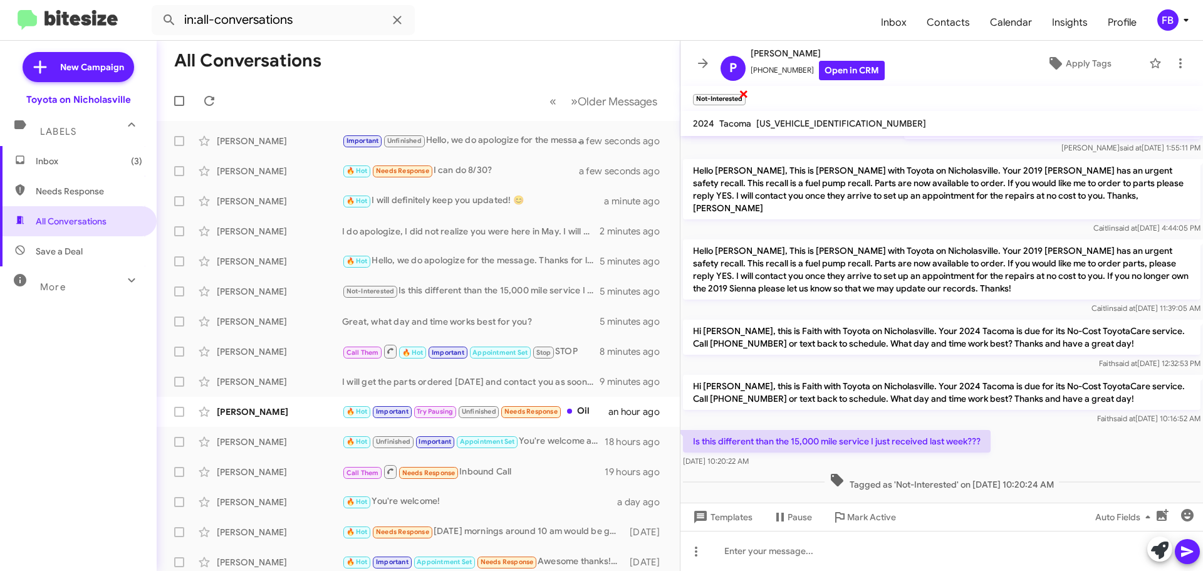
click at [746, 96] on span "×" at bounding box center [744, 93] width 10 height 15
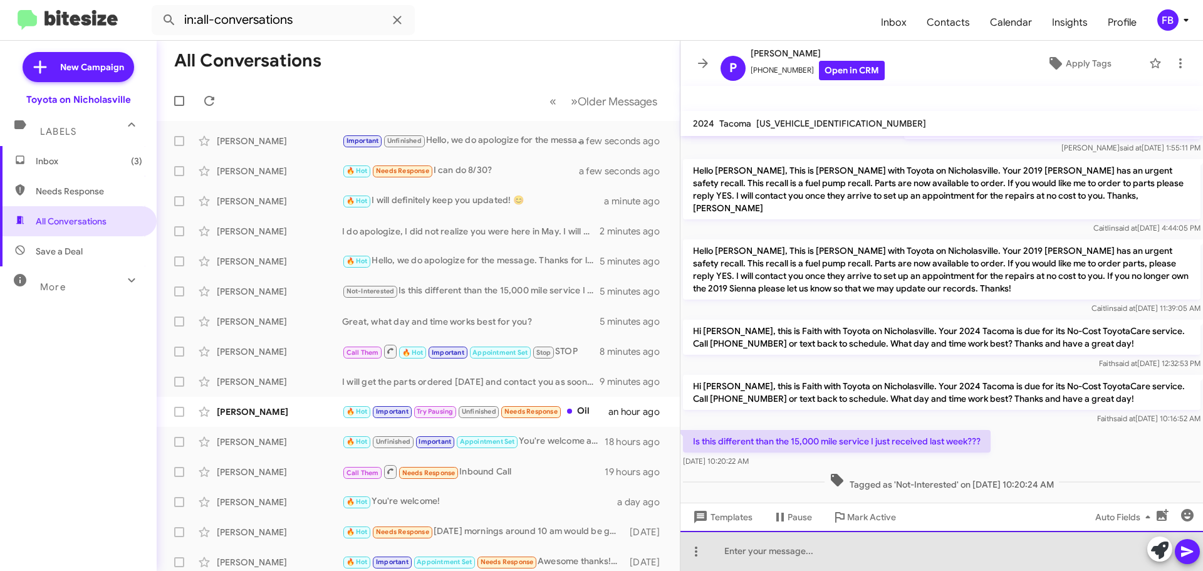
click at [755, 540] on div at bounding box center [942, 551] width 523 height 40
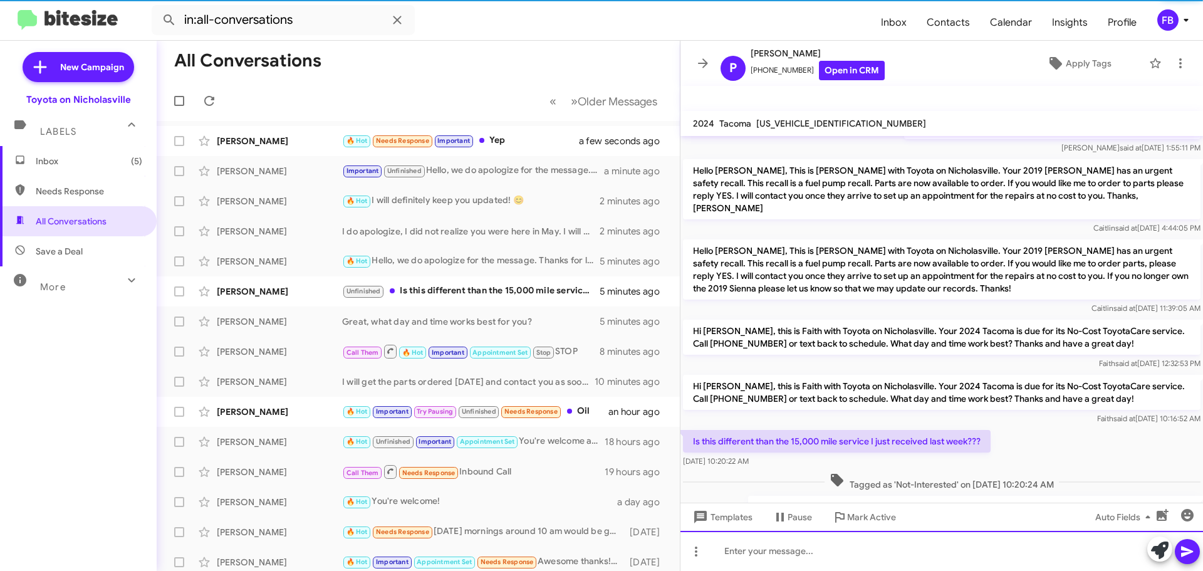
scroll to position [0, 0]
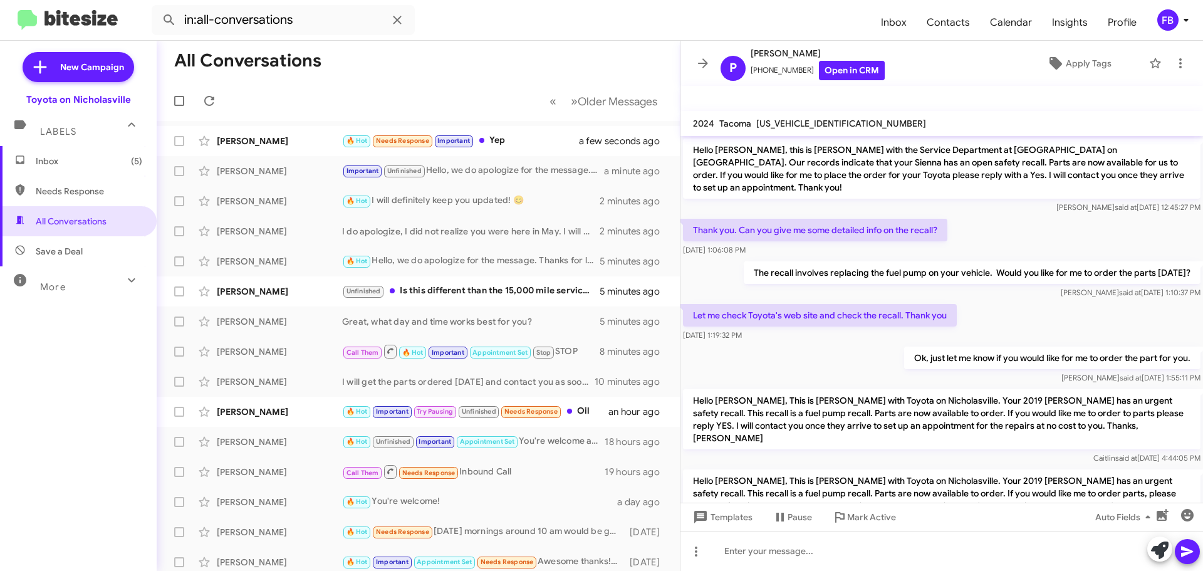
click at [817, 123] on span "[US_VEHICLE_IDENTIFICATION_NUMBER]" at bounding box center [842, 123] width 170 height 11
copy span "[US_VEHICLE_IDENTIFICATION_NUMBER]"
click at [256, 140] on div "[PERSON_NAME]" at bounding box center [279, 141] width 125 height 13
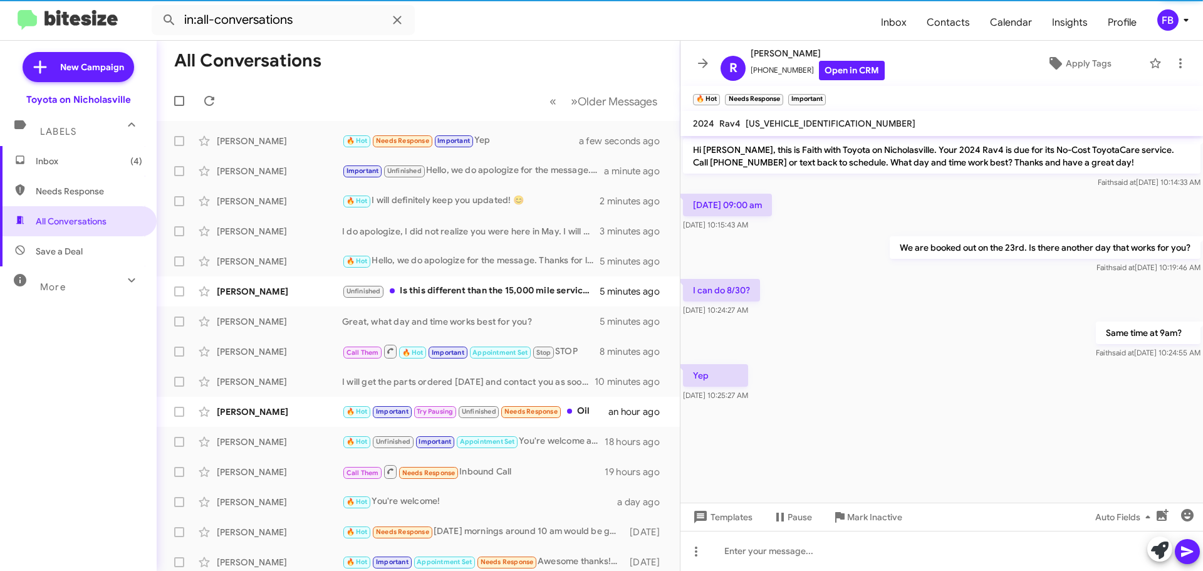
click at [807, 122] on span "[US_VEHICLE_IDENTIFICATION_NUMBER]" at bounding box center [831, 123] width 170 height 11
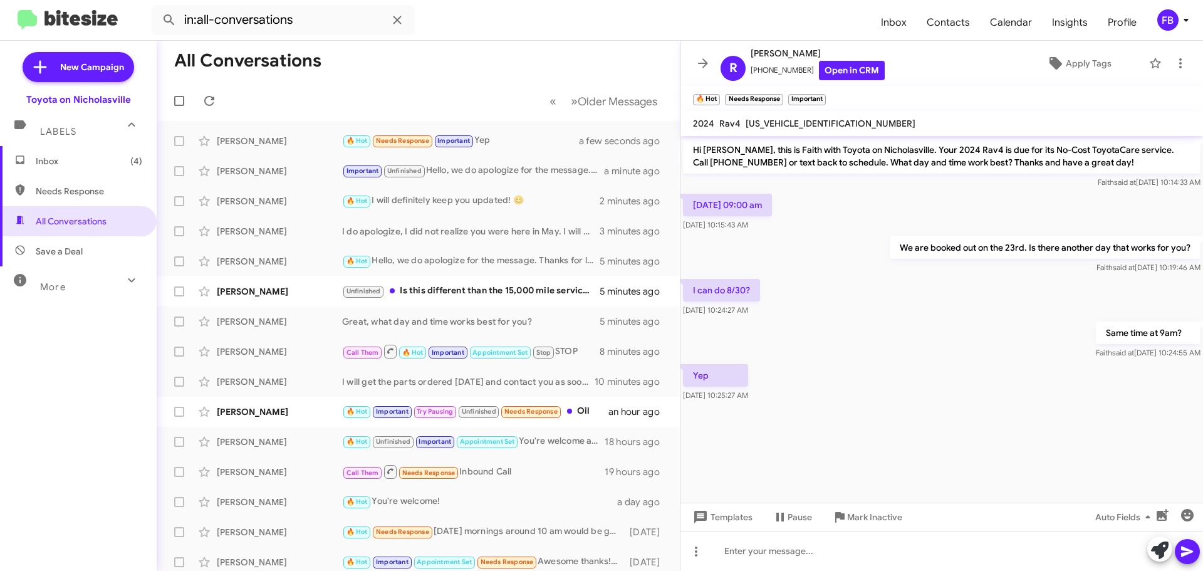
click at [808, 122] on span "[US_VEHICLE_IDENTIFICATION_NUMBER]" at bounding box center [831, 123] width 170 height 11
copy span "[US_VEHICLE_IDENTIFICATION_NUMBER]"
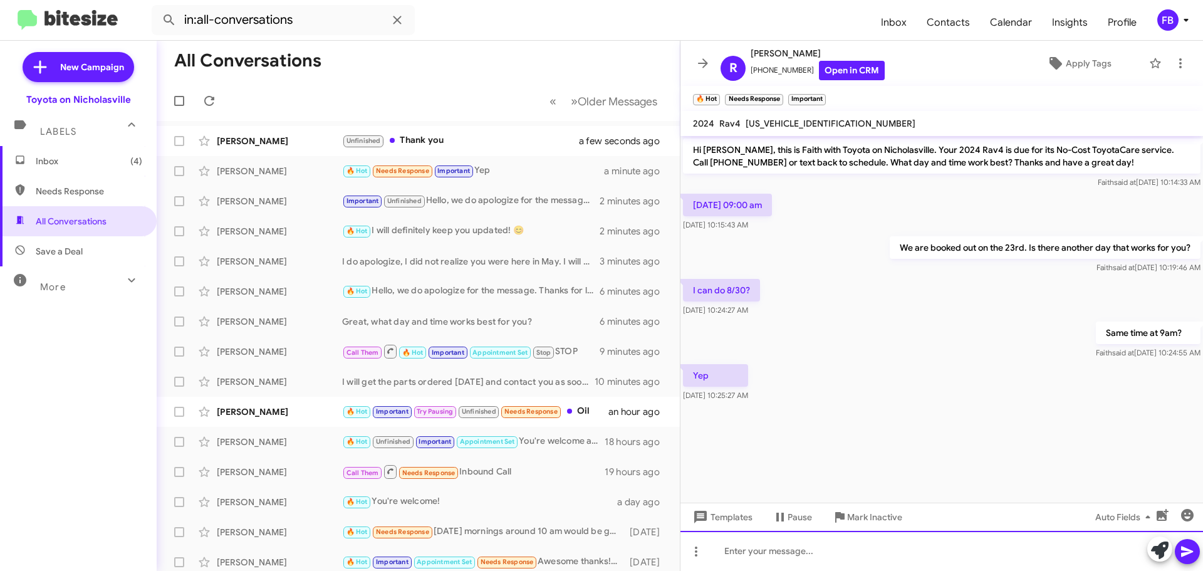
click at [735, 550] on div at bounding box center [942, 551] width 523 height 40
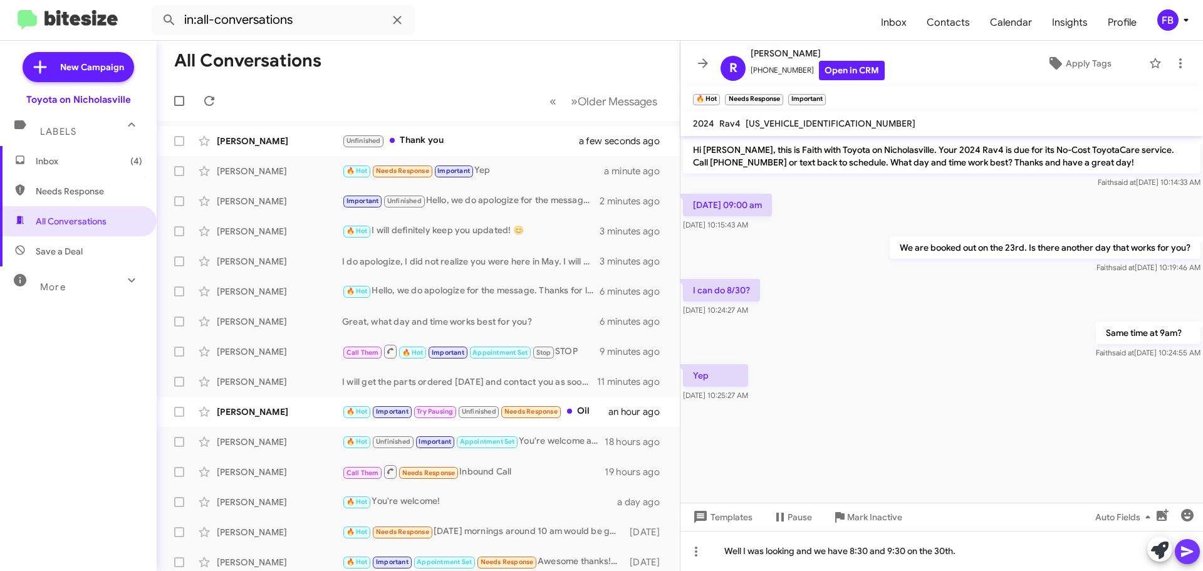
click at [1193, 557] on icon at bounding box center [1187, 551] width 15 height 15
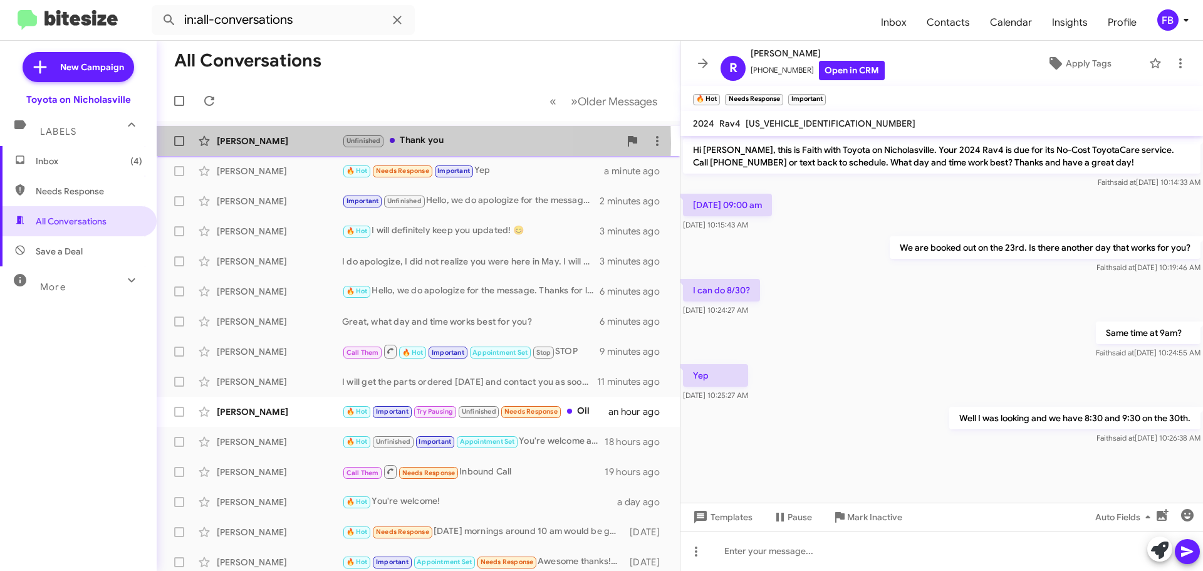
drag, startPoint x: 305, startPoint y: 143, endPoint x: 313, endPoint y: 142, distance: 8.9
click at [309, 142] on div "[PERSON_NAME]" at bounding box center [279, 141] width 125 height 13
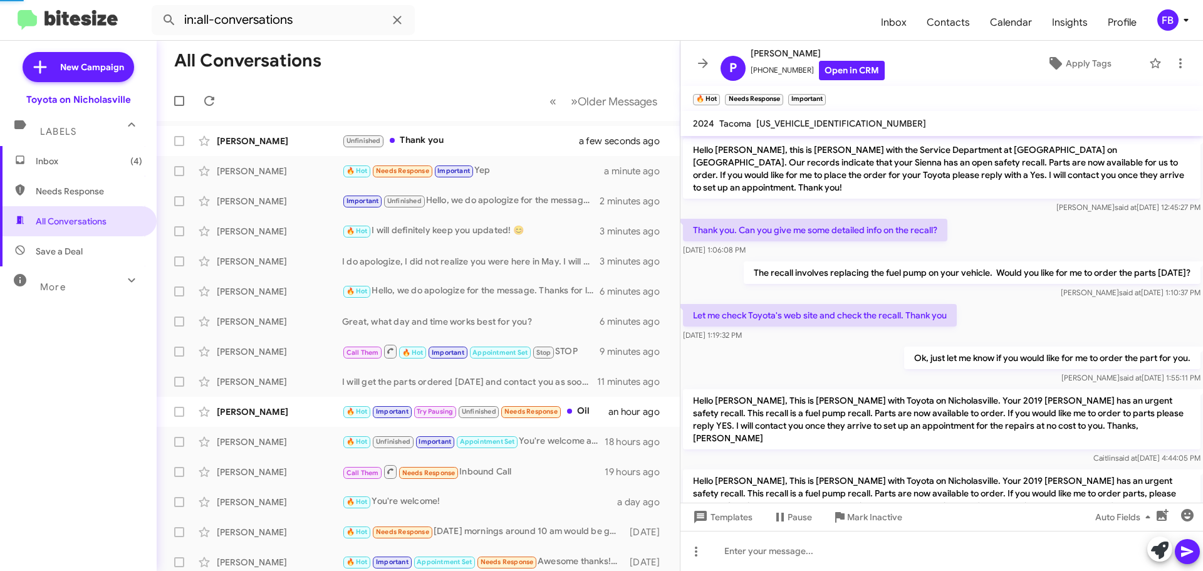
scroll to position [348, 0]
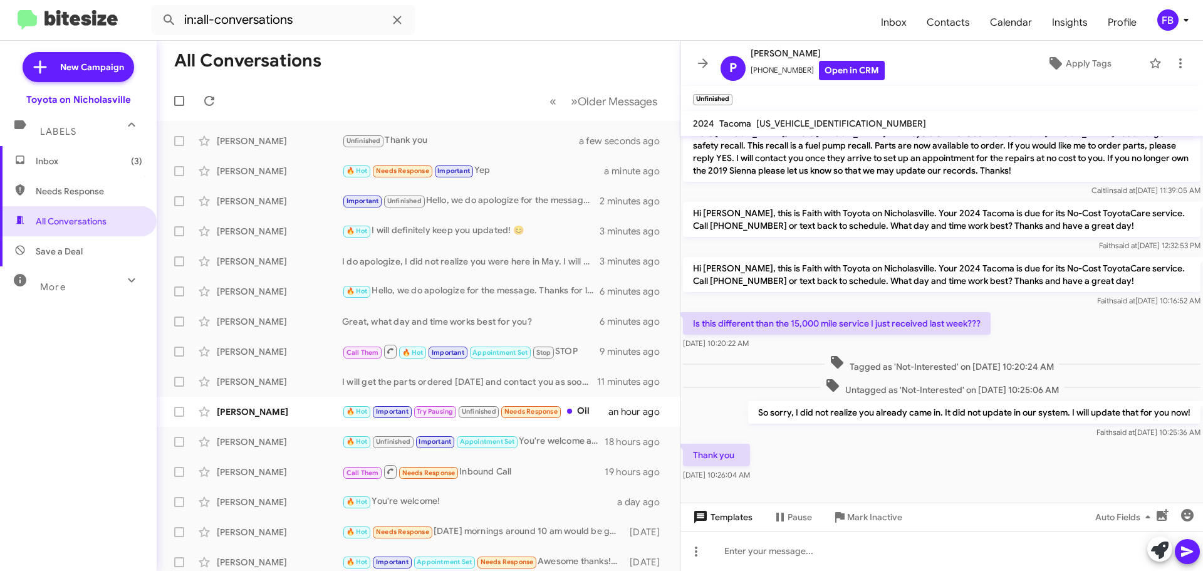
click at [726, 521] on span "Templates" at bounding box center [722, 517] width 62 height 23
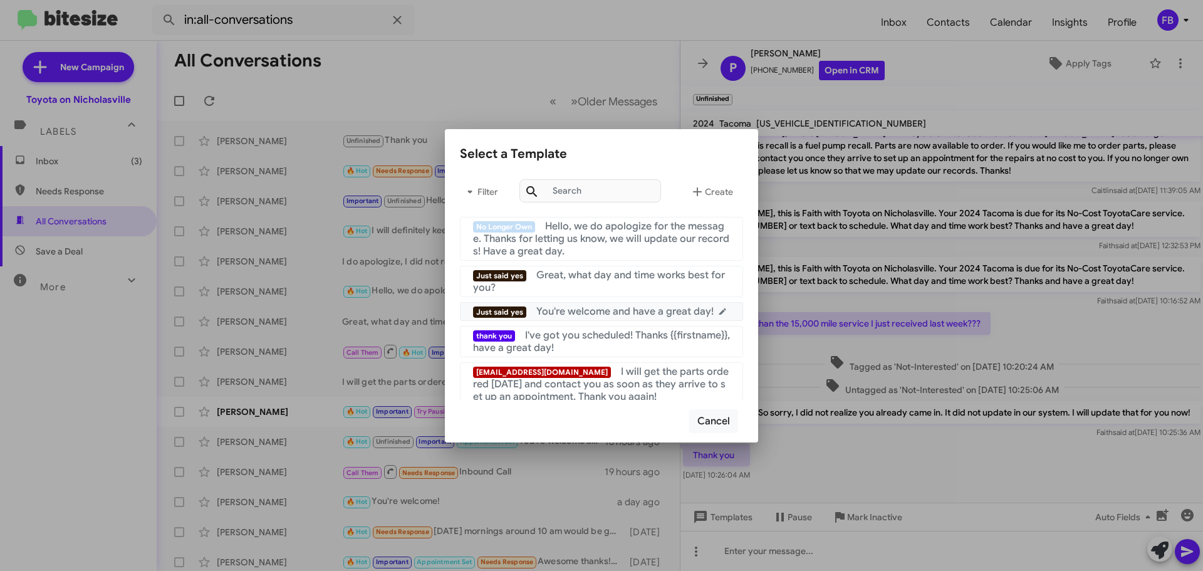
click at [612, 314] on span "You're welcome and have a great day!" at bounding box center [625, 311] width 177 height 13
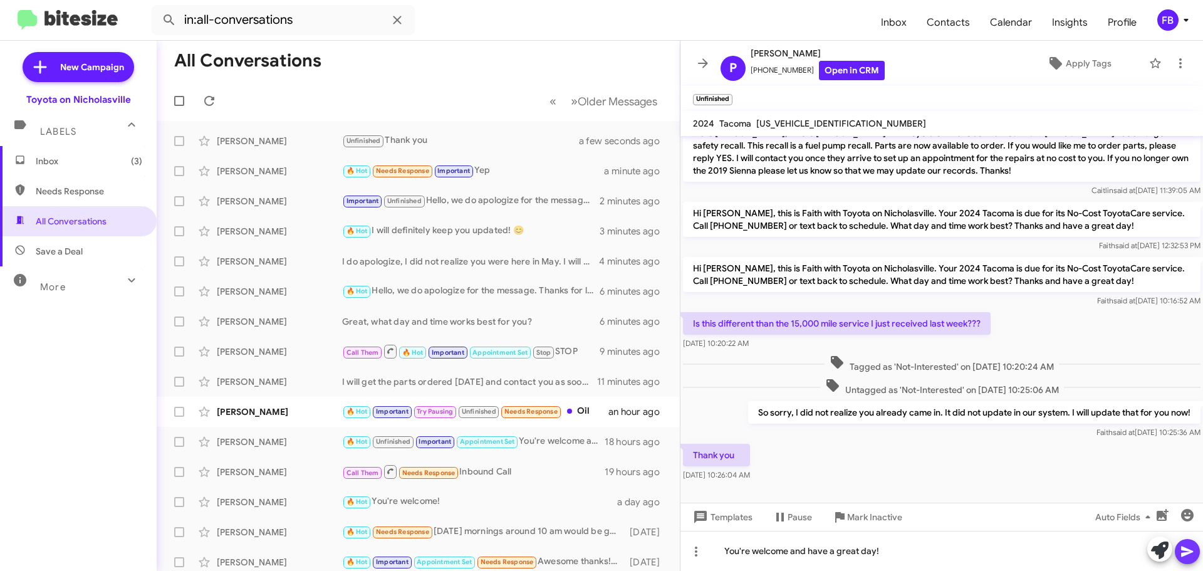
drag, startPoint x: 1185, startPoint y: 558, endPoint x: 1184, endPoint y: 543, distance: 15.1
click at [1185, 558] on icon at bounding box center [1187, 551] width 15 height 15
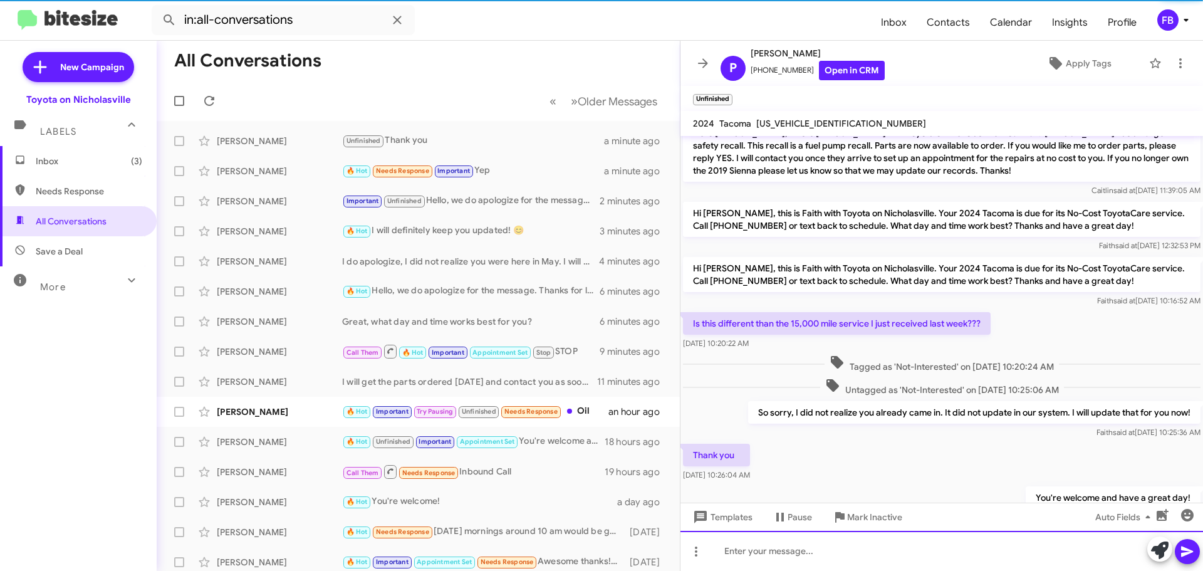
scroll to position [0, 0]
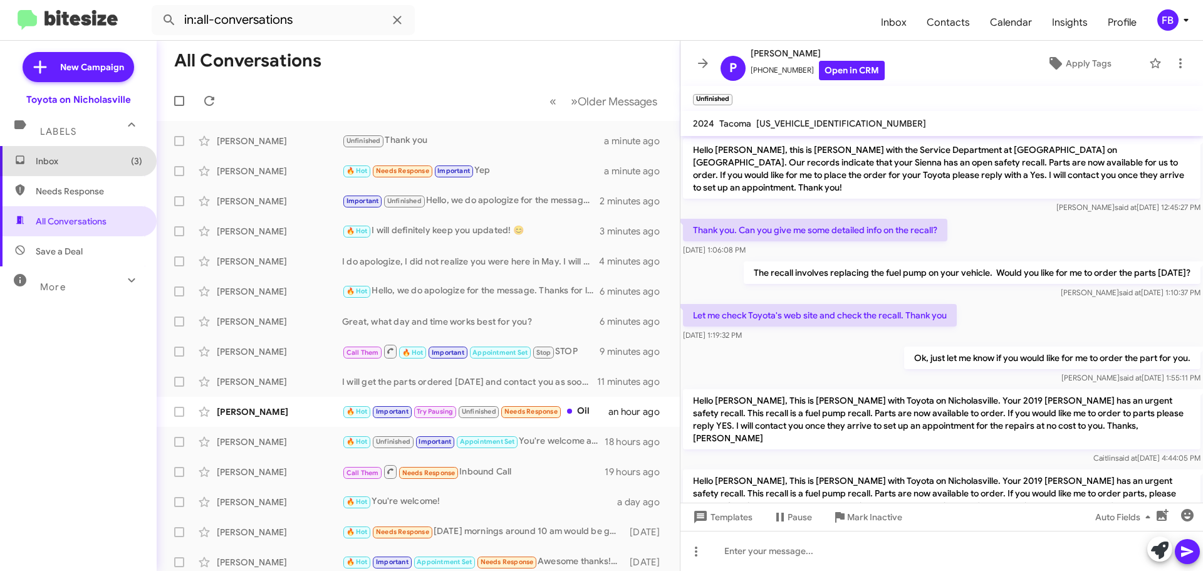
click at [97, 163] on span "Inbox (3)" at bounding box center [89, 161] width 107 height 13
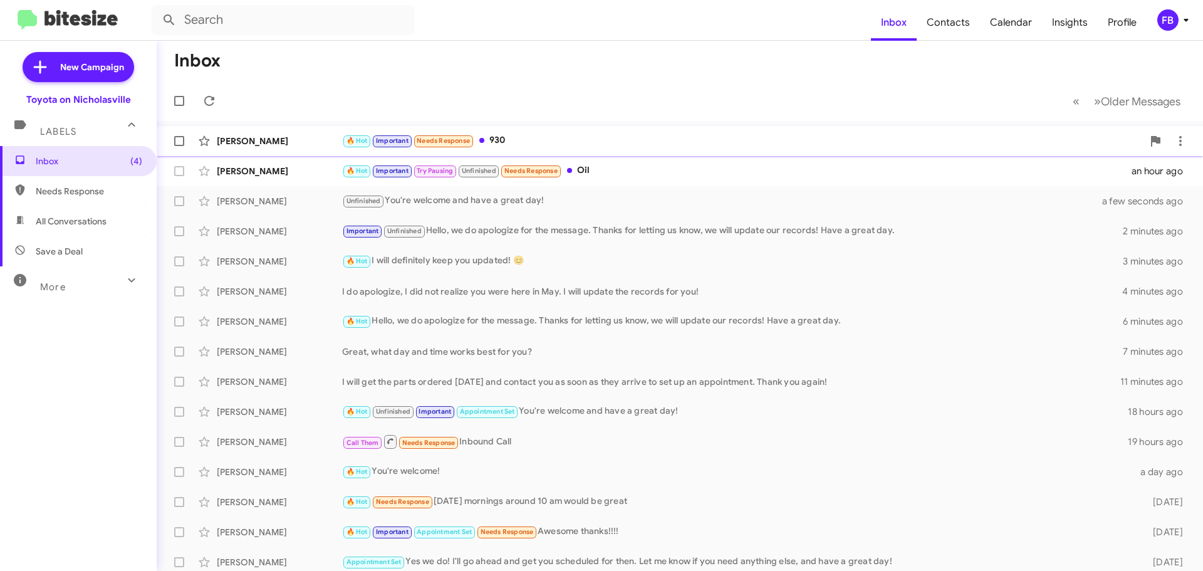
click at [652, 139] on div "🔥 Hot Important Needs Response 930" at bounding box center [742, 141] width 801 height 14
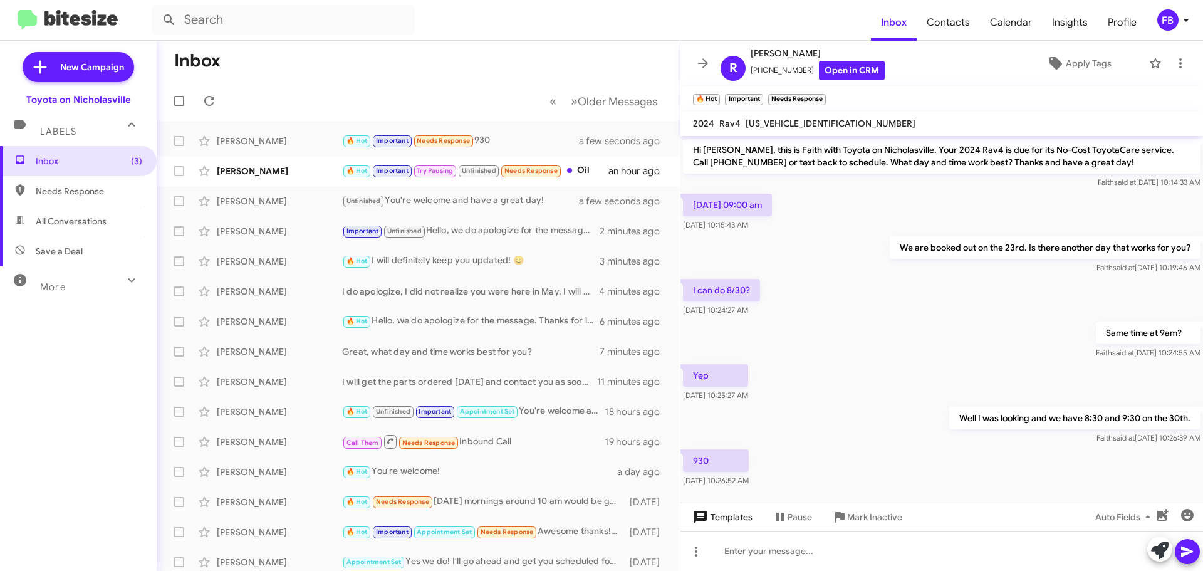
click at [731, 525] on span "Templates" at bounding box center [722, 517] width 62 height 23
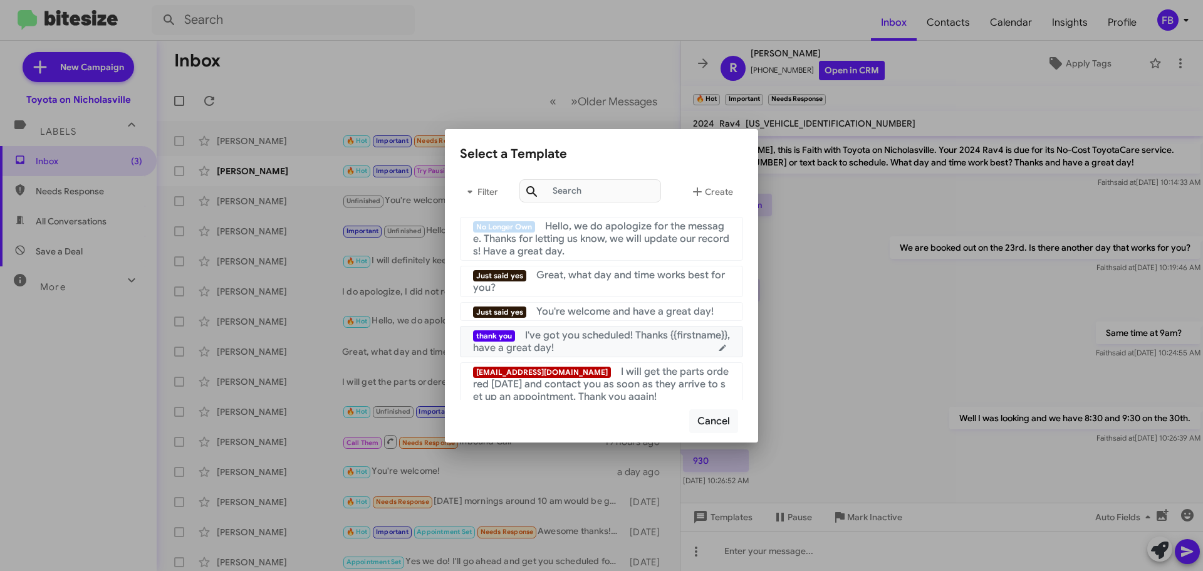
click at [620, 343] on div "thank you I've got you scheduled! Thanks {{firstname}}, have a great day!" at bounding box center [601, 341] width 257 height 25
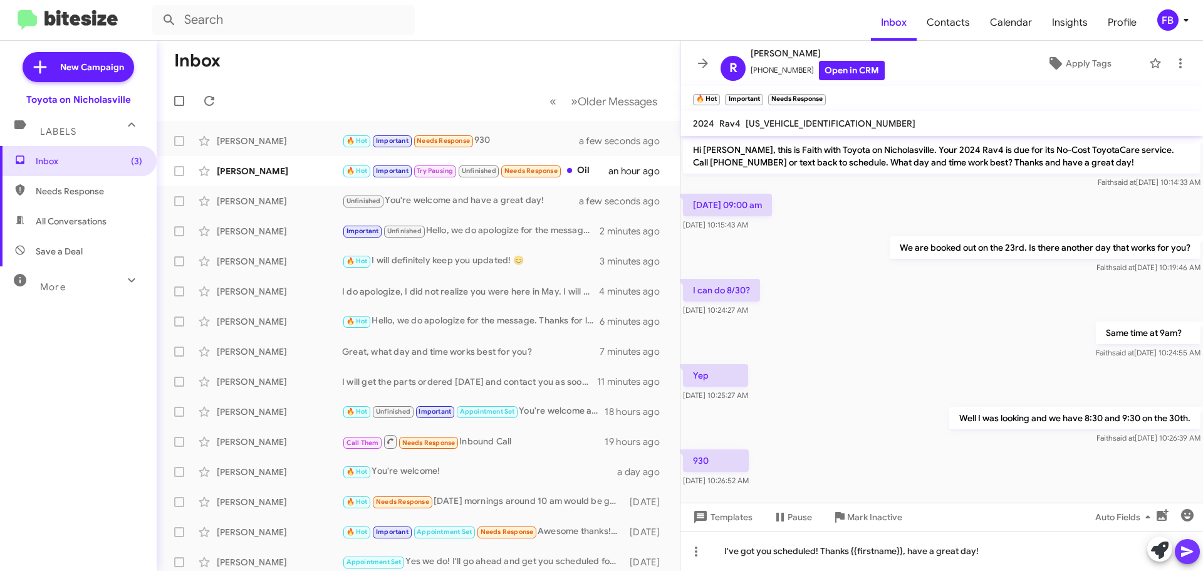
click at [1187, 555] on icon at bounding box center [1187, 551] width 15 height 15
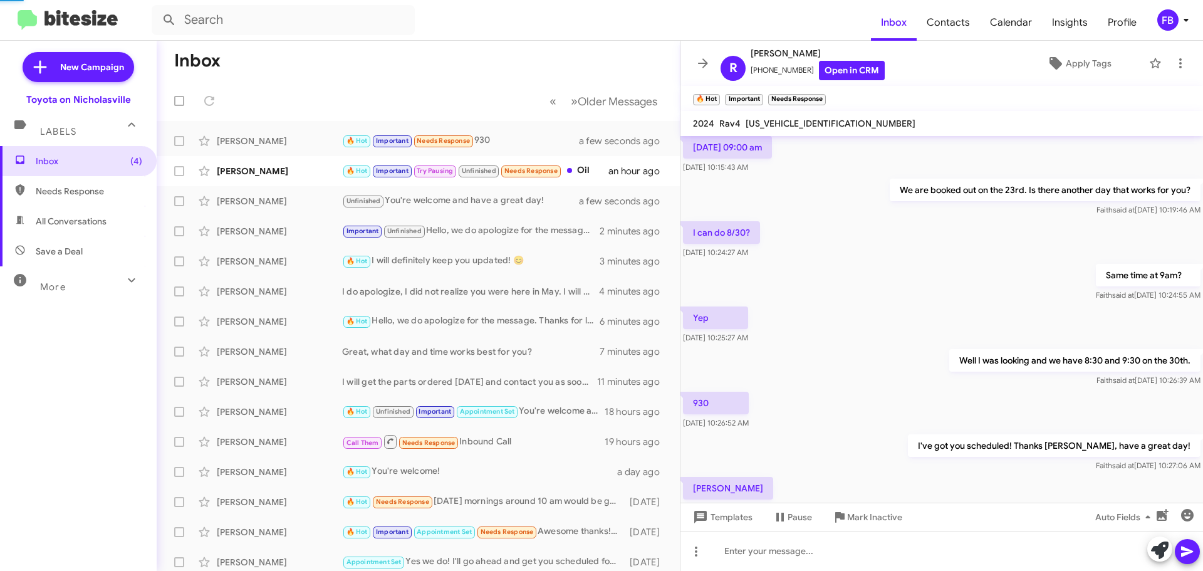
scroll to position [103, 0]
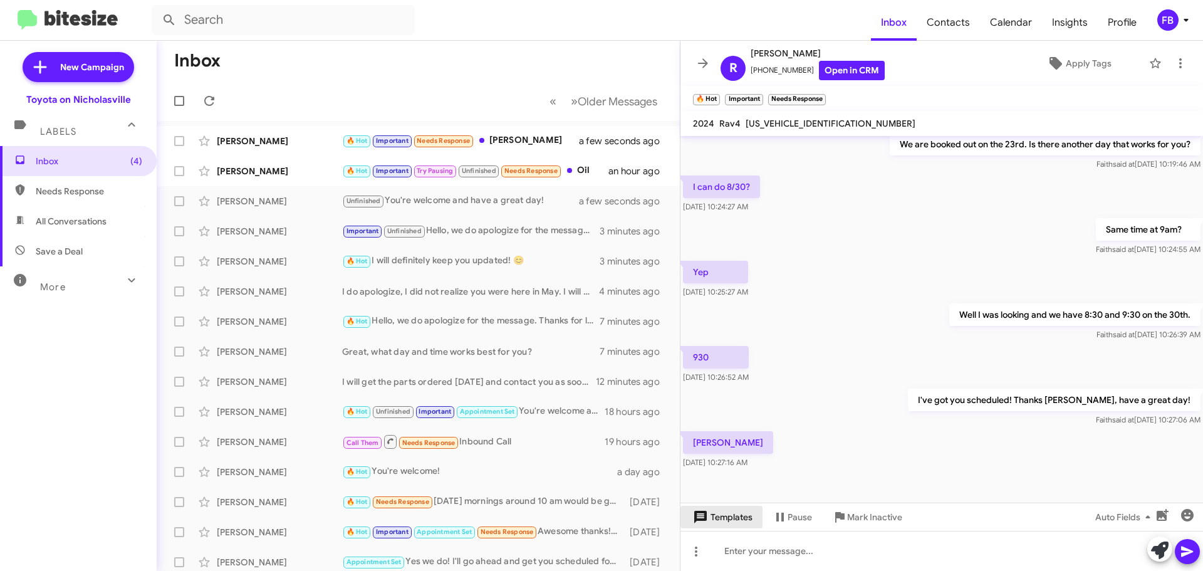
click at [730, 523] on span "Templates" at bounding box center [722, 517] width 62 height 23
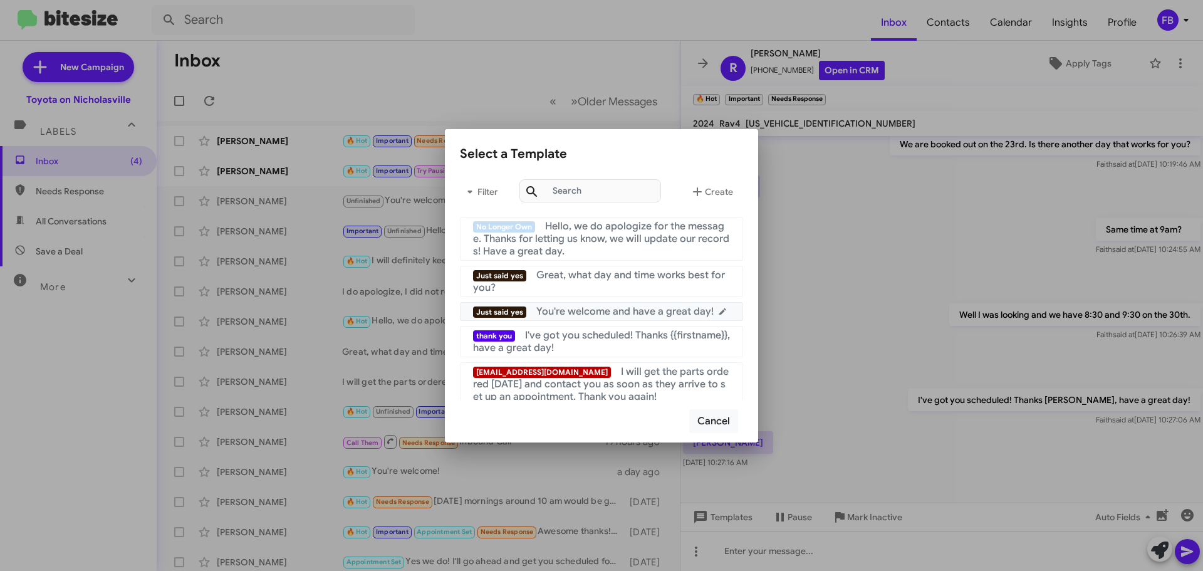
click at [656, 315] on span "You're welcome and have a great day!" at bounding box center [625, 311] width 177 height 13
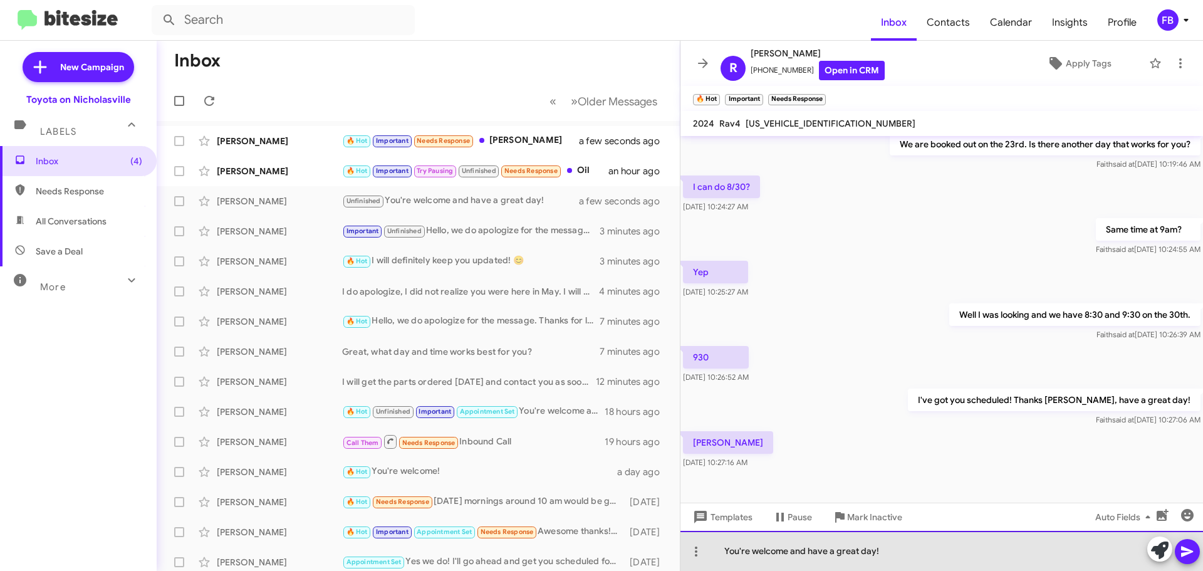
drag, startPoint x: 873, startPoint y: 552, endPoint x: 788, endPoint y: 552, distance: 85.2
click at [788, 552] on div "You're welcome and have a great day!" at bounding box center [942, 551] width 523 height 40
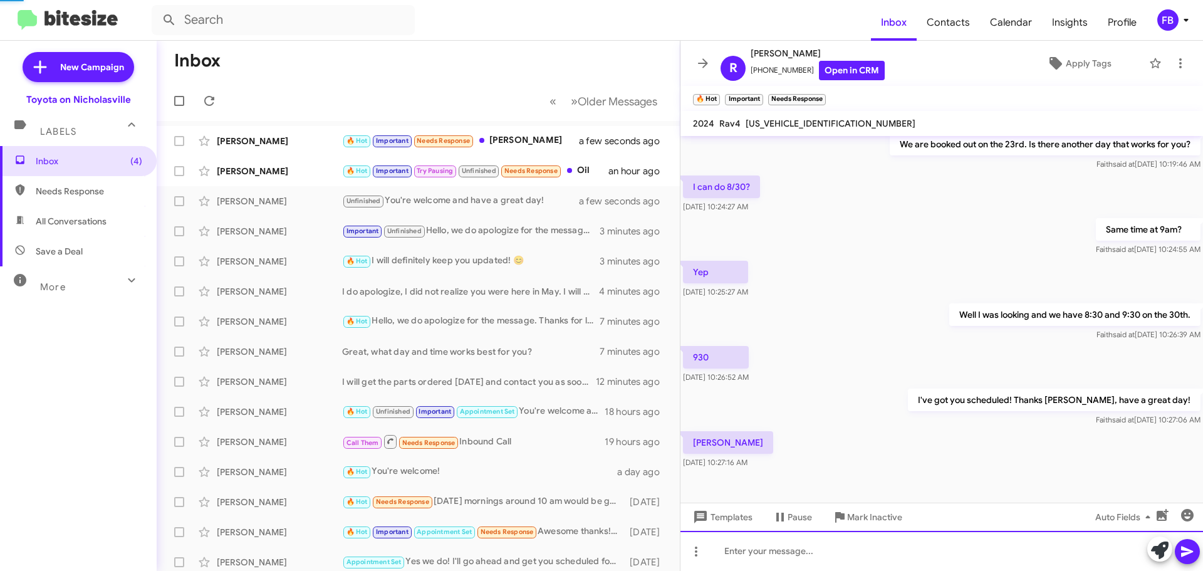
scroll to position [0, 0]
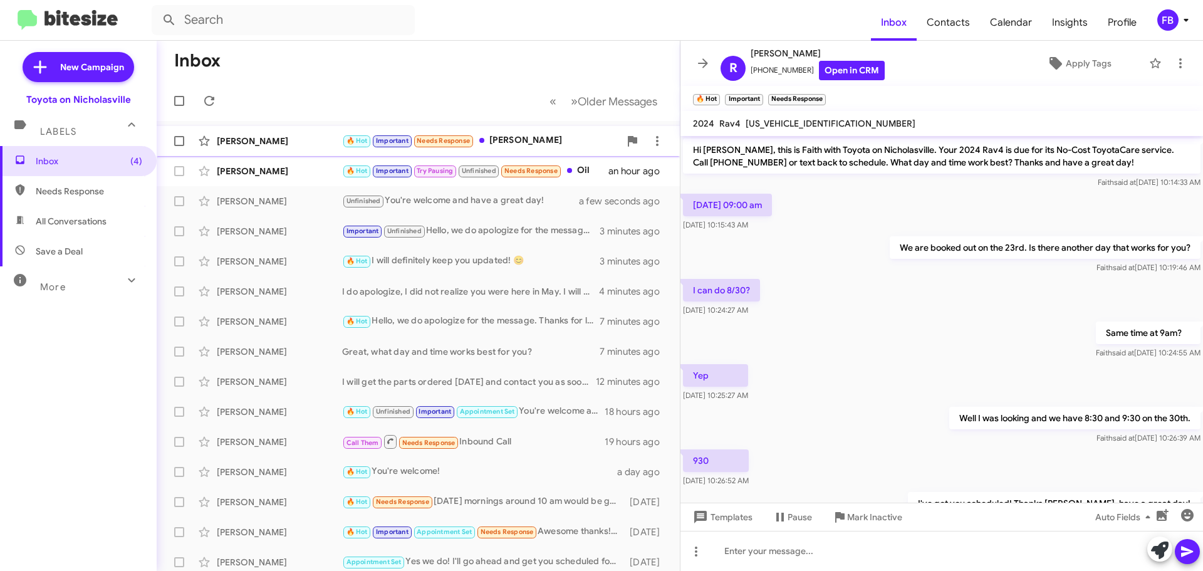
click at [284, 146] on div "[PERSON_NAME]" at bounding box center [279, 141] width 125 height 13
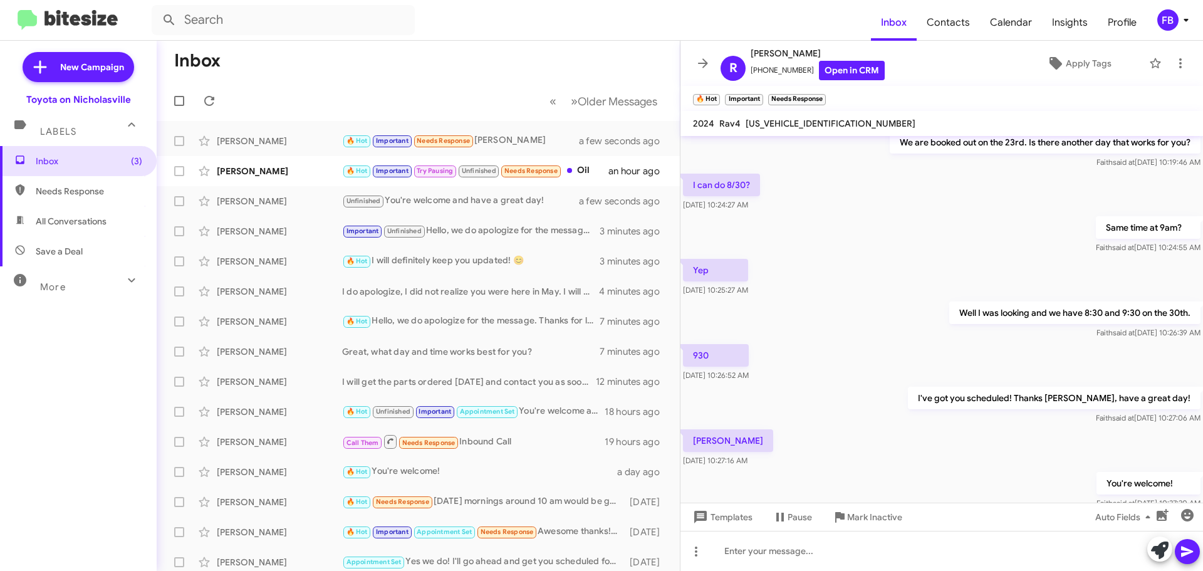
scroll to position [149, 0]
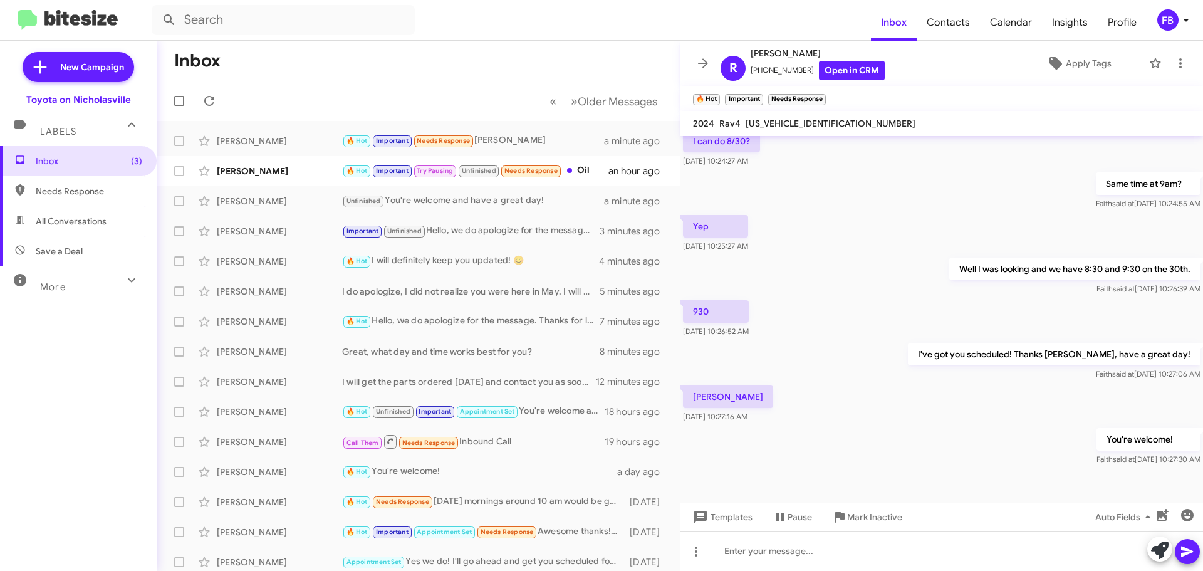
click at [61, 219] on span "All Conversations" at bounding box center [71, 221] width 71 height 13
type input "in:all-conversations"
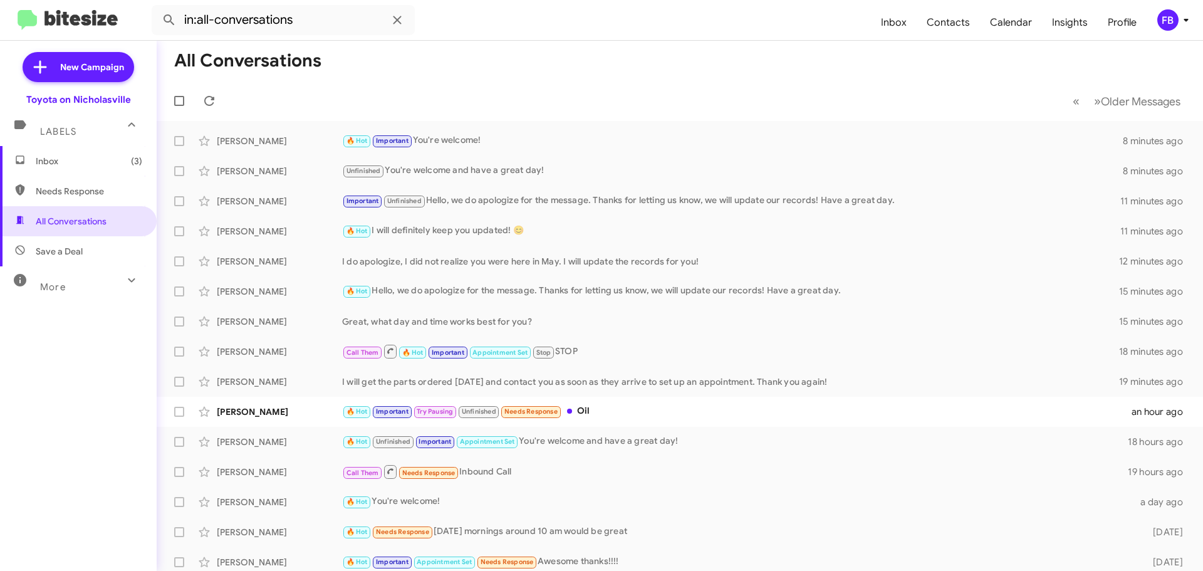
click at [86, 156] on span "Inbox (3)" at bounding box center [89, 161] width 107 height 13
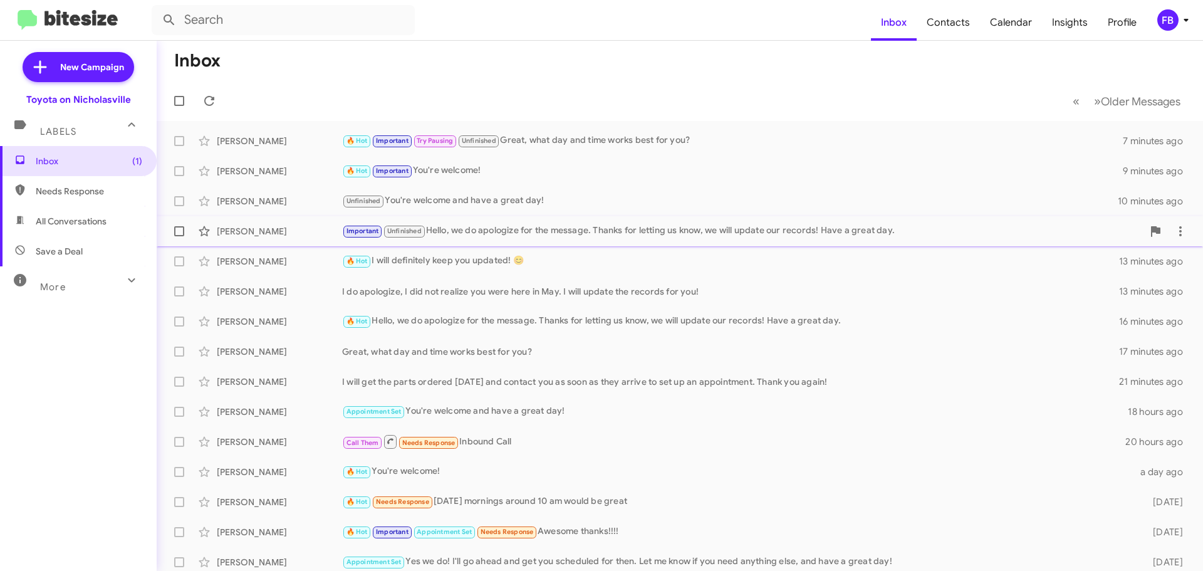
click at [550, 229] on div "Important Unfinished Hello, we do apologize for the message. Thanks for letting…" at bounding box center [742, 231] width 801 height 14
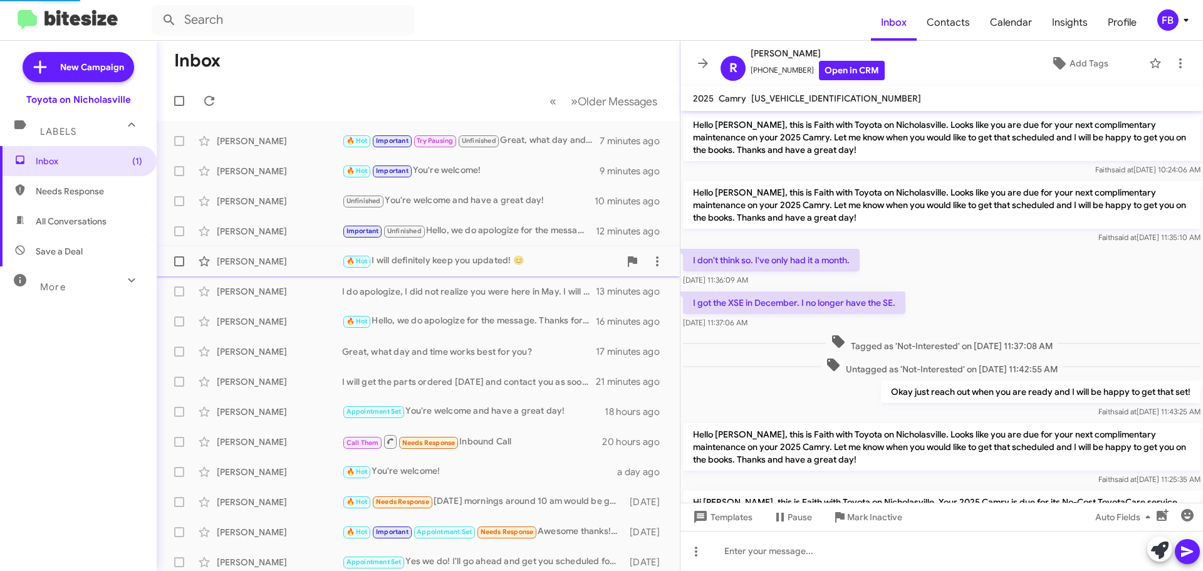
scroll to position [271, 0]
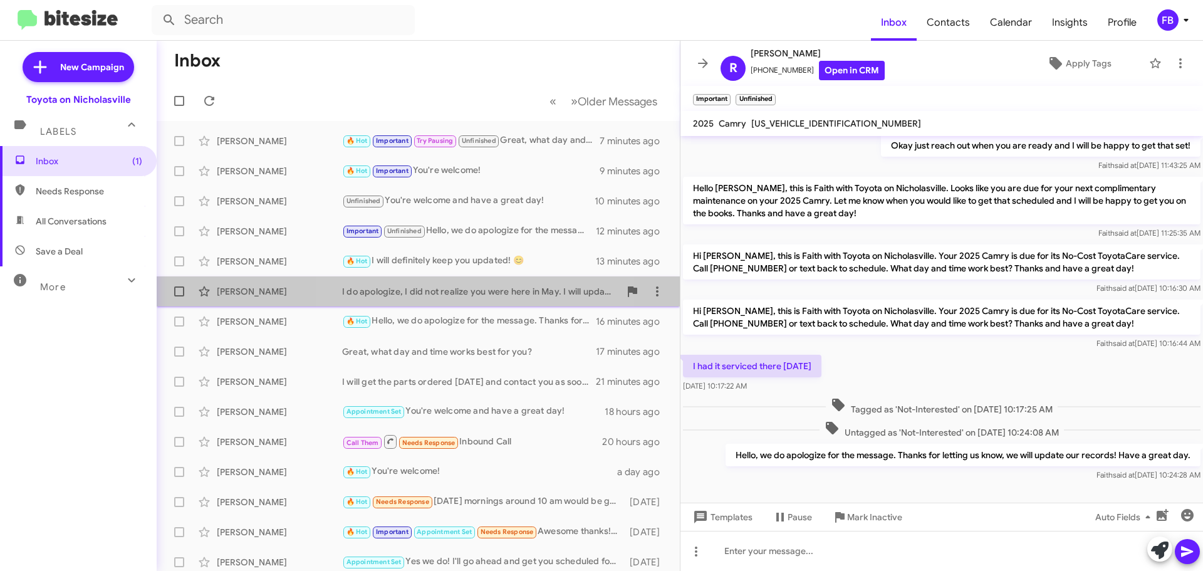
click at [489, 291] on div "I do apologize, I did not realize you were here in May. I will update the recor…" at bounding box center [481, 291] width 278 height 13
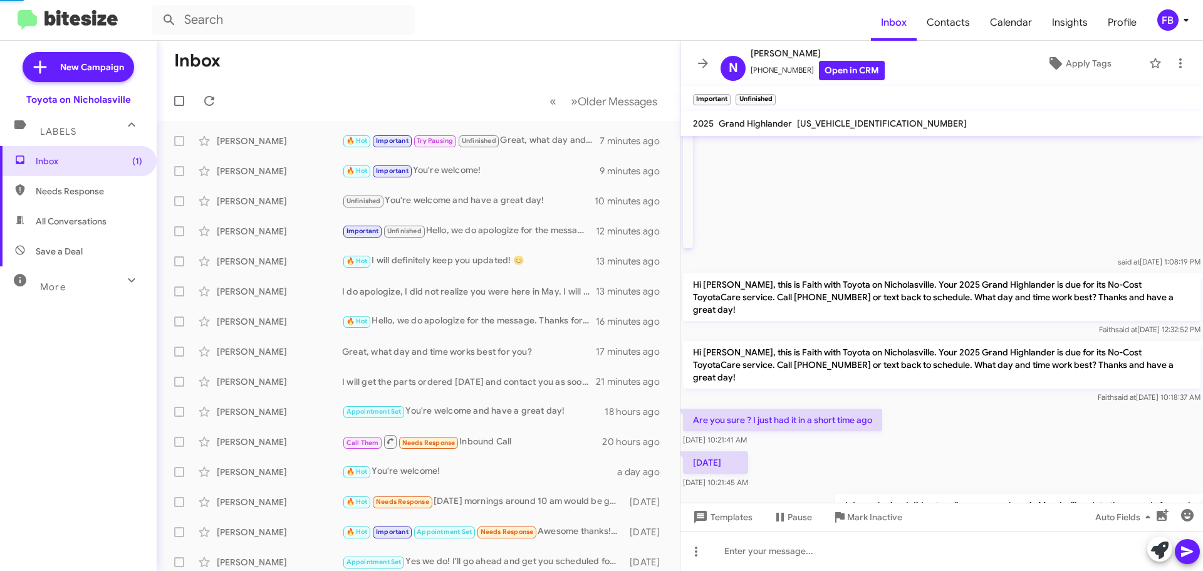
scroll to position [151, 0]
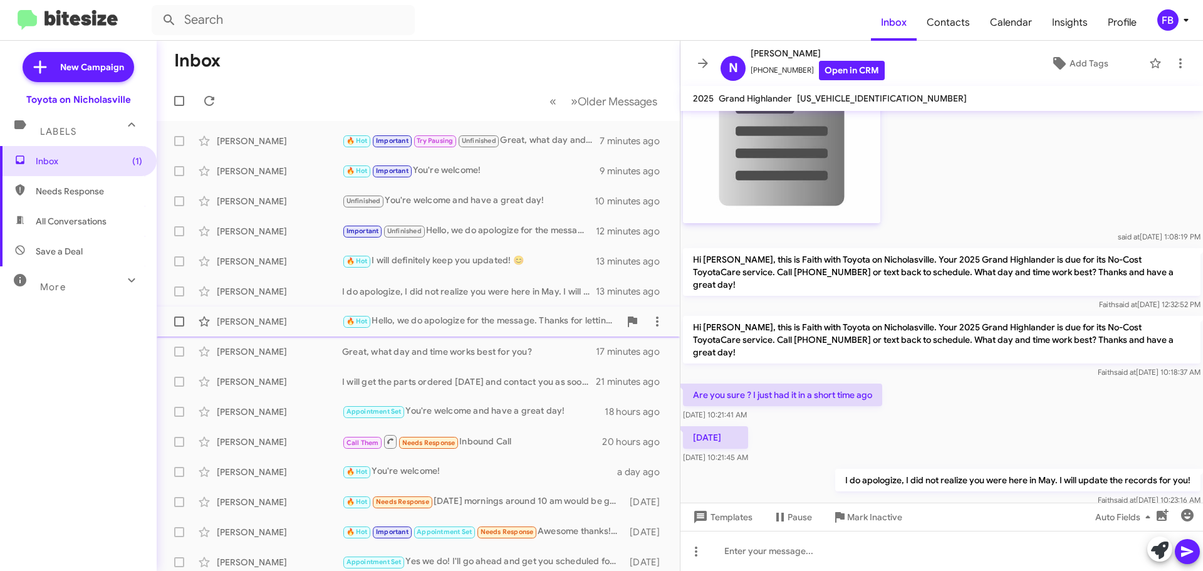
click at [455, 320] on div "🔥 Hot Hello, we do apologize for the message. Thanks for letting us know, we wi…" at bounding box center [481, 321] width 278 height 14
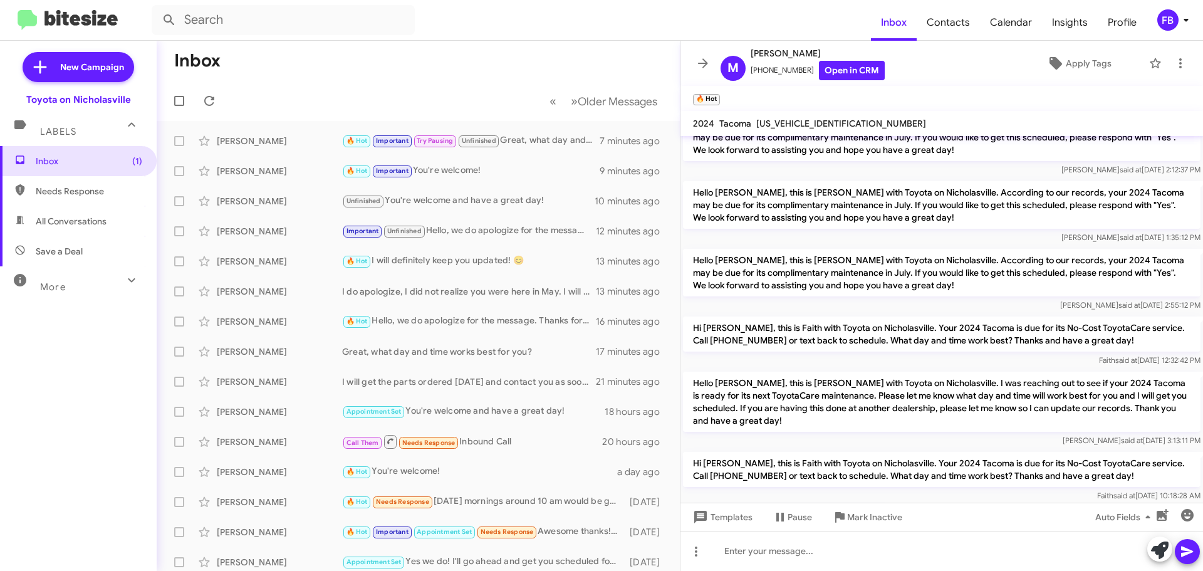
scroll to position [279, 0]
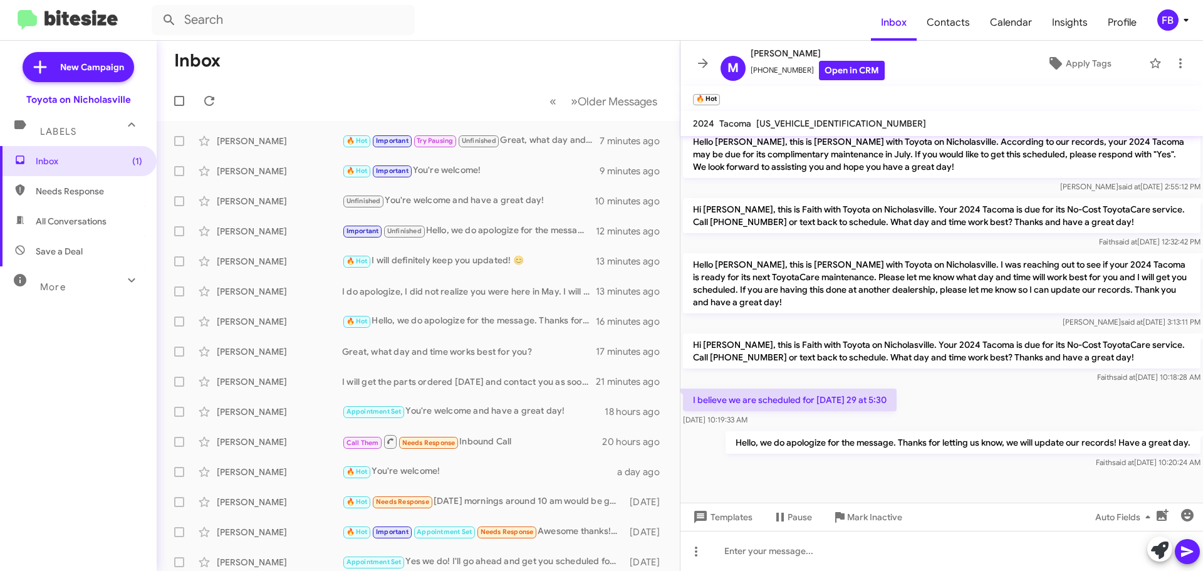
click at [779, 126] on span "[US_VEHICLE_IDENTIFICATION_NUMBER]" at bounding box center [842, 123] width 170 height 11
click at [280, 23] on input "text" at bounding box center [283, 20] width 263 height 30
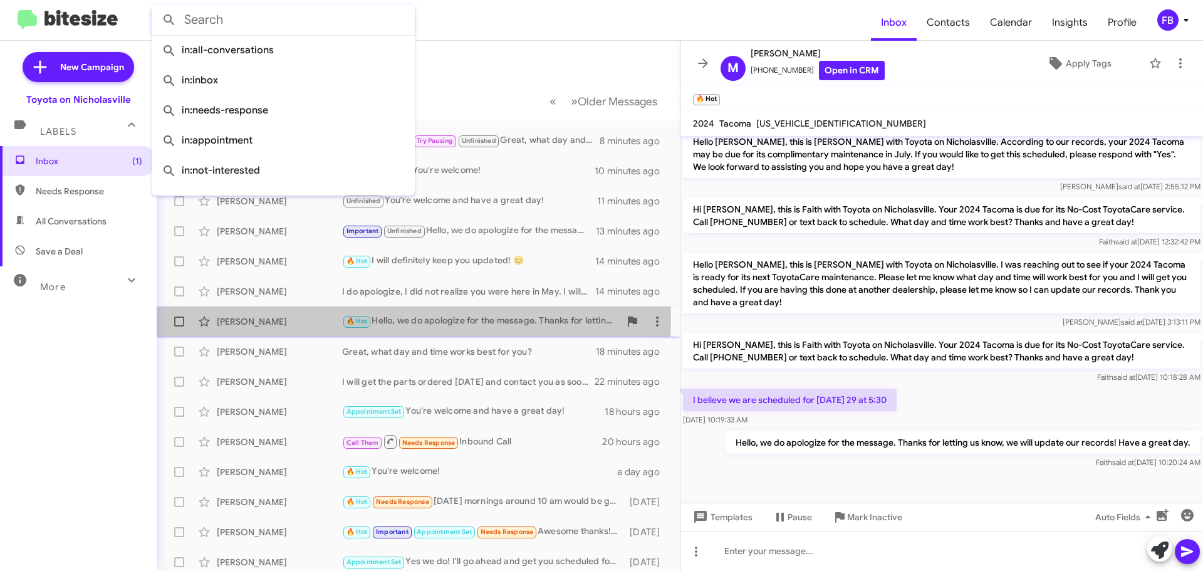
click at [265, 320] on div "[PERSON_NAME]" at bounding box center [279, 321] width 125 height 13
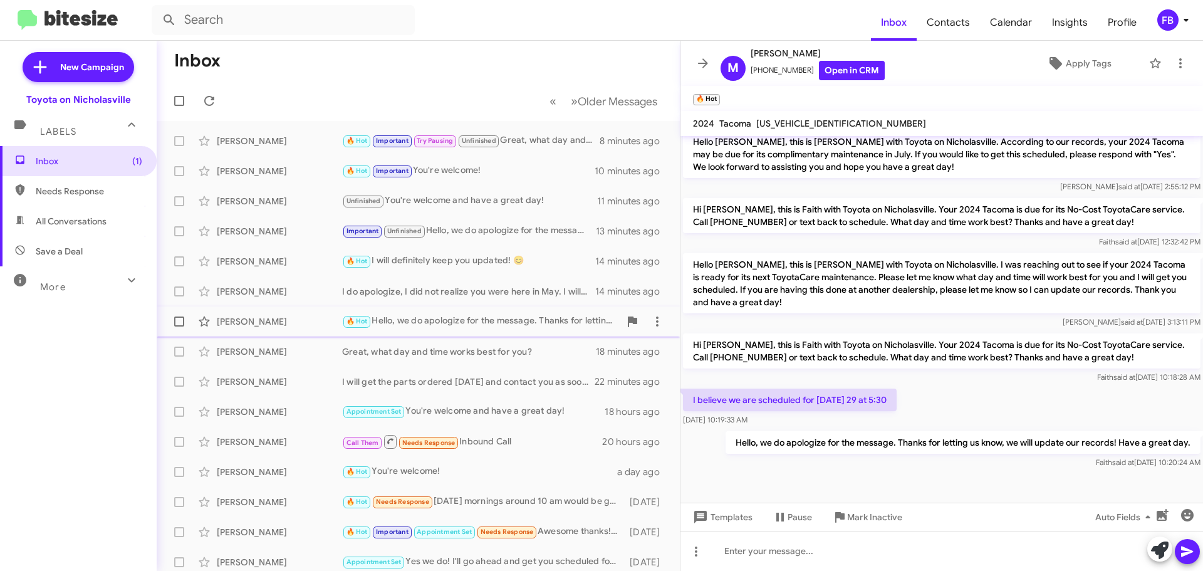
click at [260, 317] on div "[PERSON_NAME]" at bounding box center [279, 321] width 125 height 13
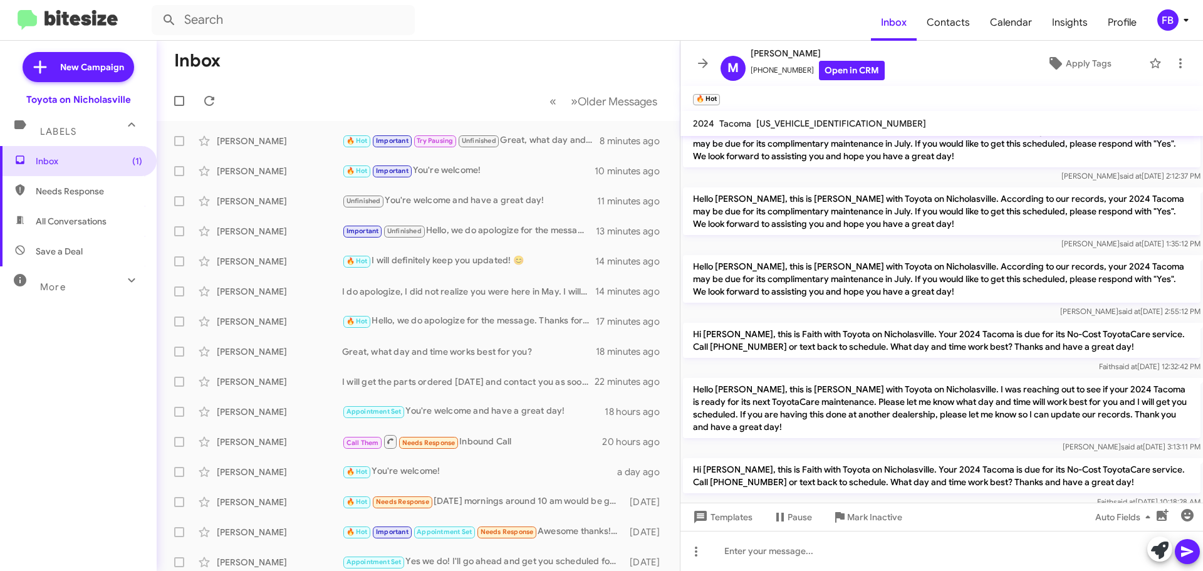
scroll to position [0, 0]
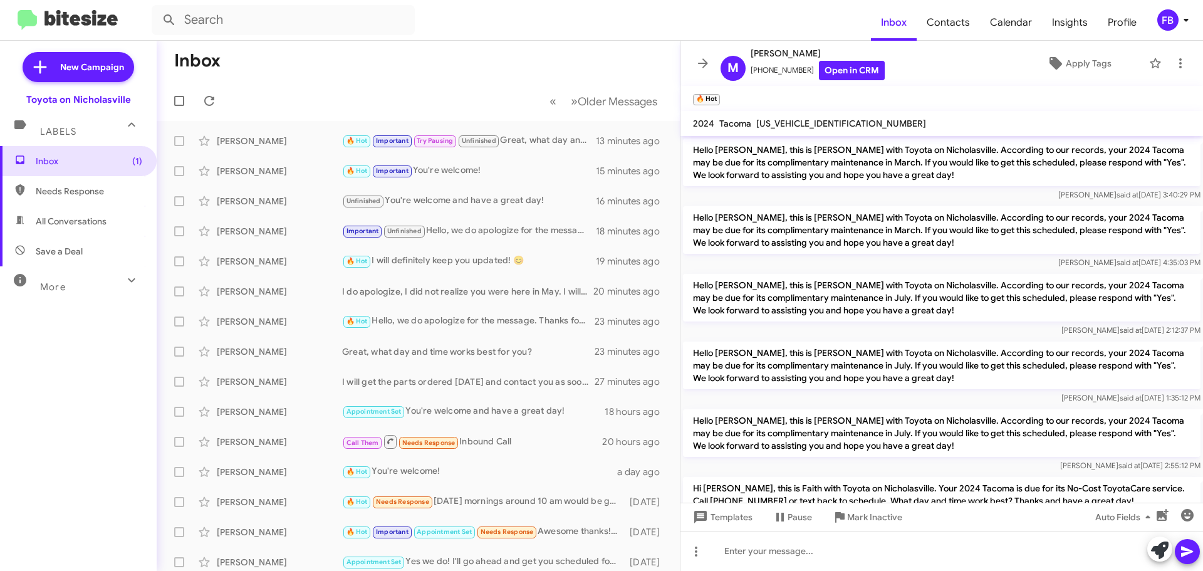
click at [74, 221] on span "All Conversations" at bounding box center [71, 221] width 71 height 13
type input "in:all-conversations"
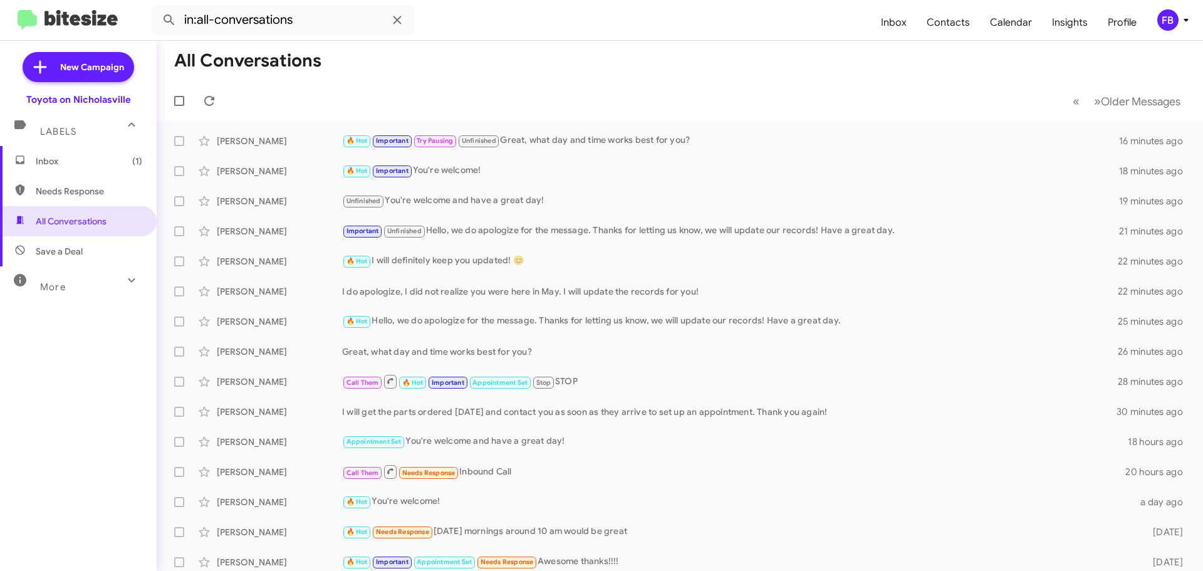
click at [120, 165] on span "Inbox (1)" at bounding box center [89, 161] width 107 height 13
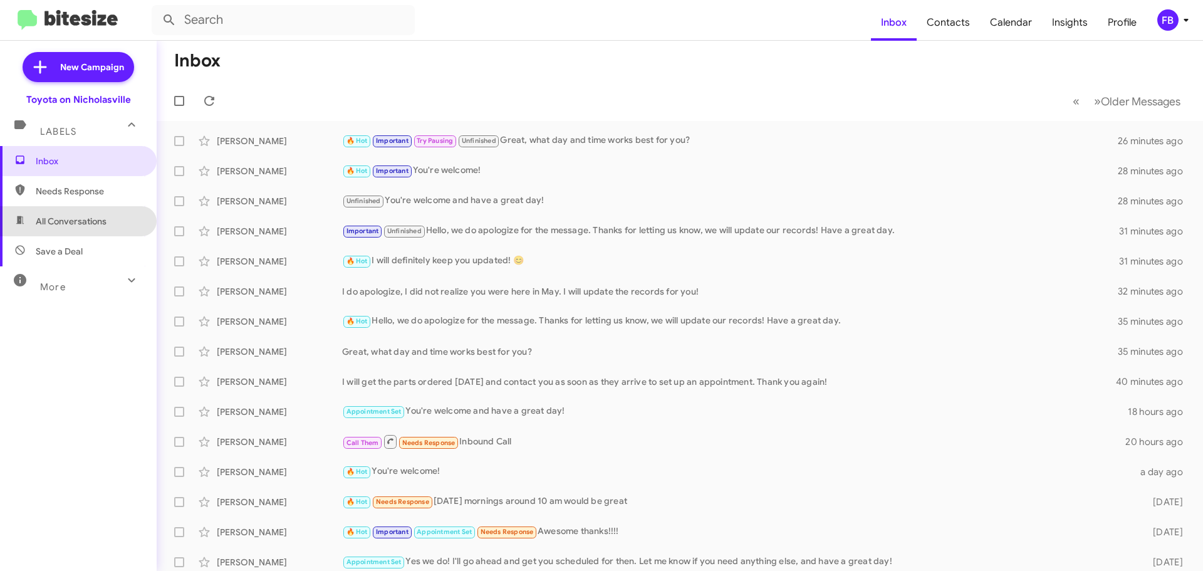
click at [86, 224] on span "All Conversations" at bounding box center [71, 221] width 71 height 13
type input "in:all-conversations"
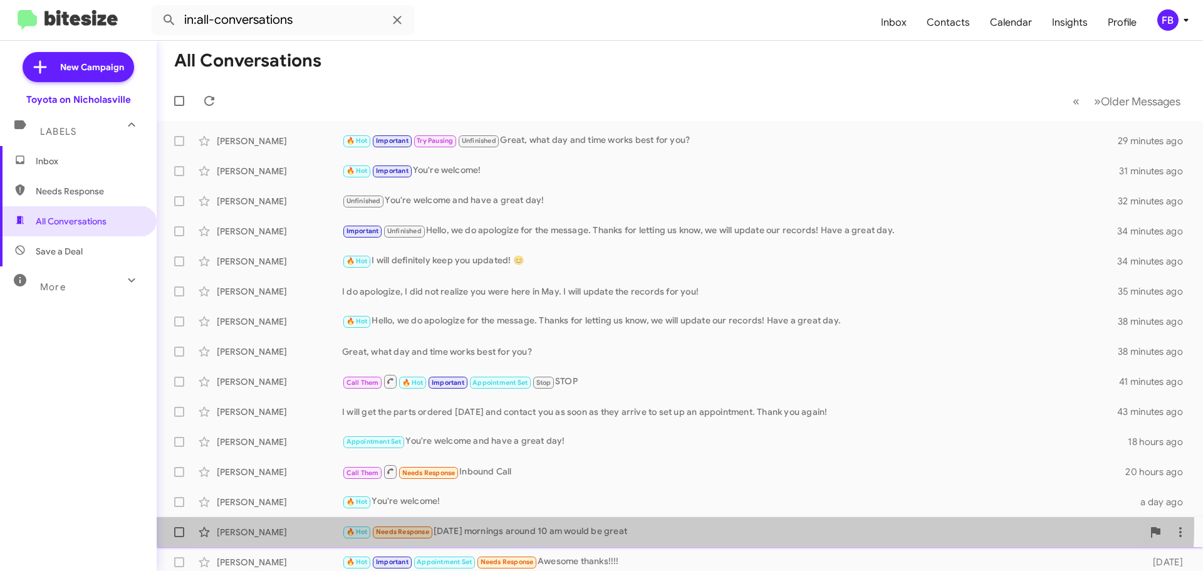
click at [612, 522] on div "[PERSON_NAME] 🔥 Hot Needs Response [DATE] mornings around 10 am would be great …" at bounding box center [680, 532] width 1027 height 25
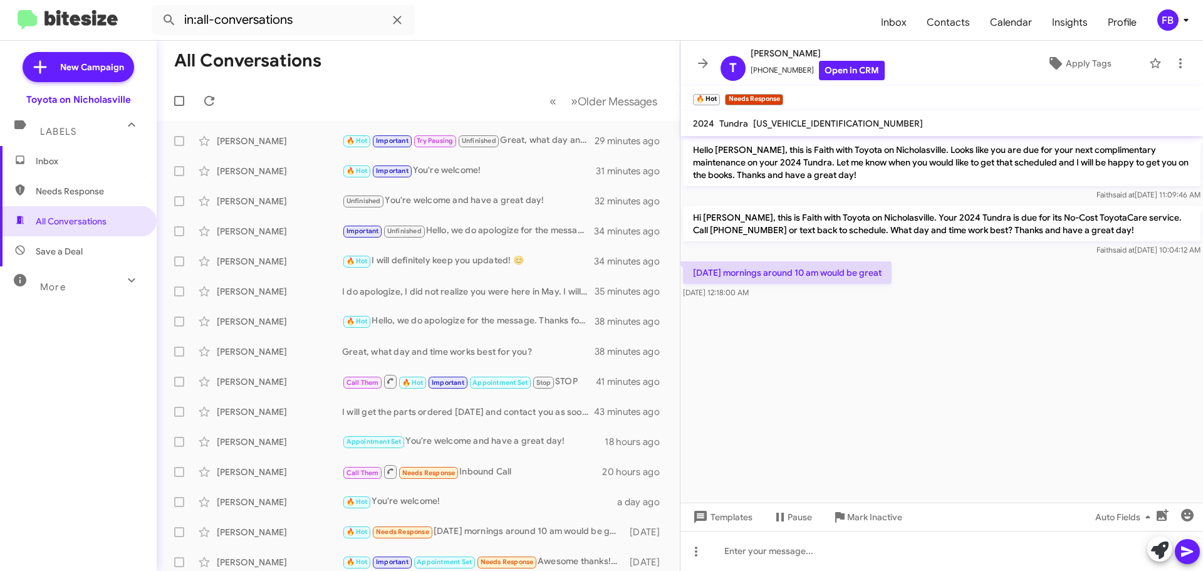
click at [808, 120] on span "[US_VEHICLE_IDENTIFICATION_NUMBER]" at bounding box center [838, 123] width 170 height 11
